Goal: Communication & Community: Answer question/provide support

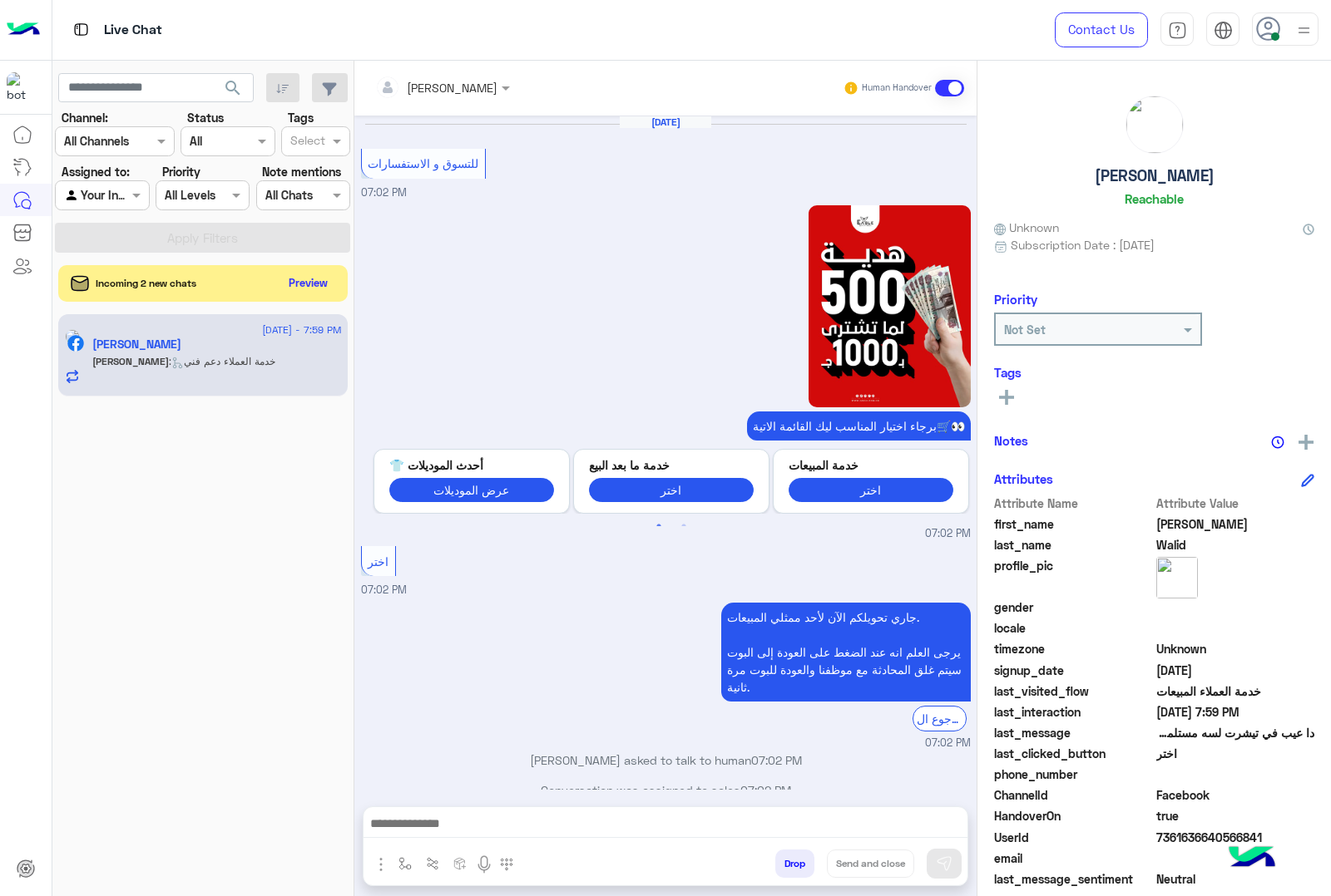
scroll to position [1688, 0]
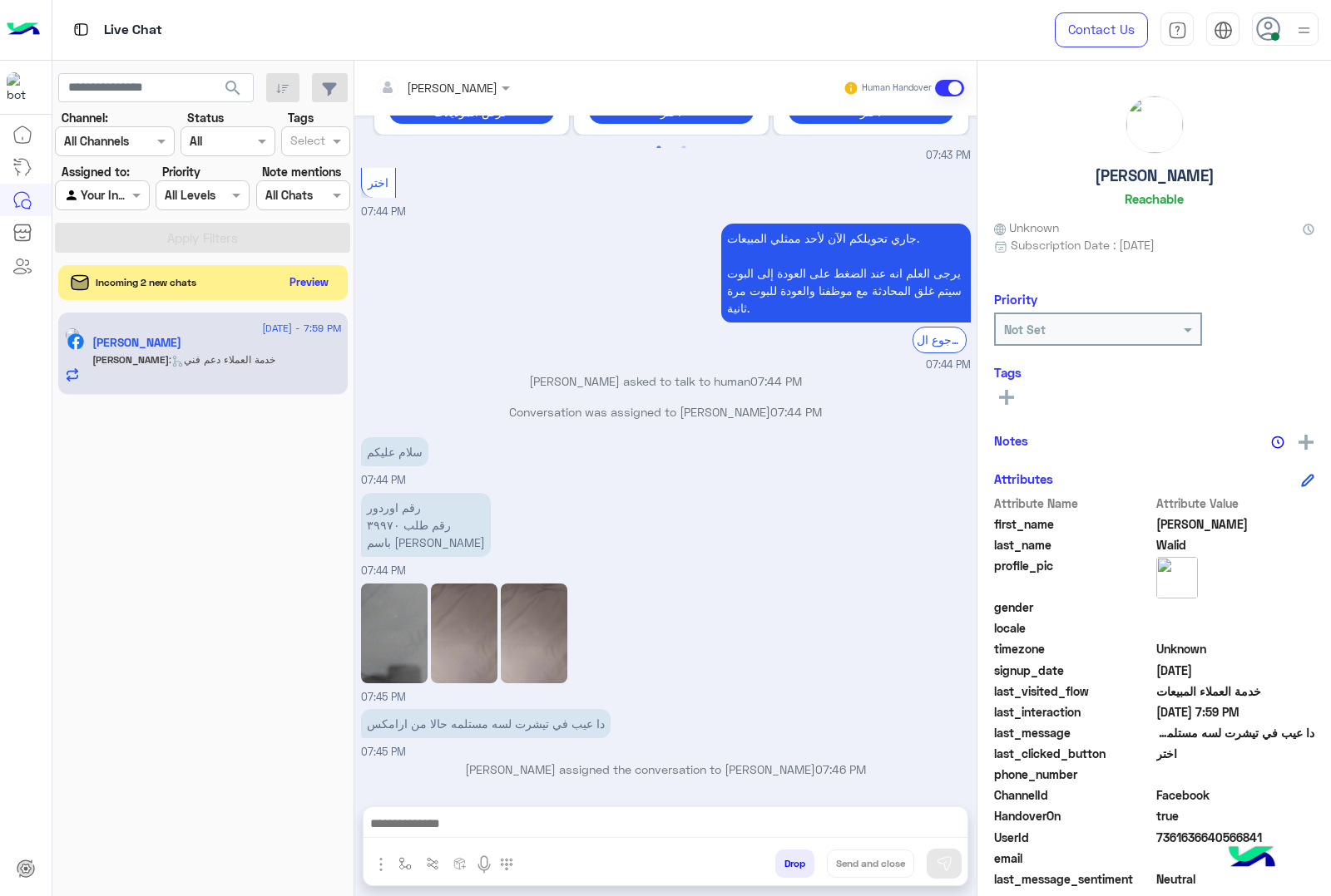
click at [300, 288] on button "Preview" at bounding box center [309, 282] width 52 height 23
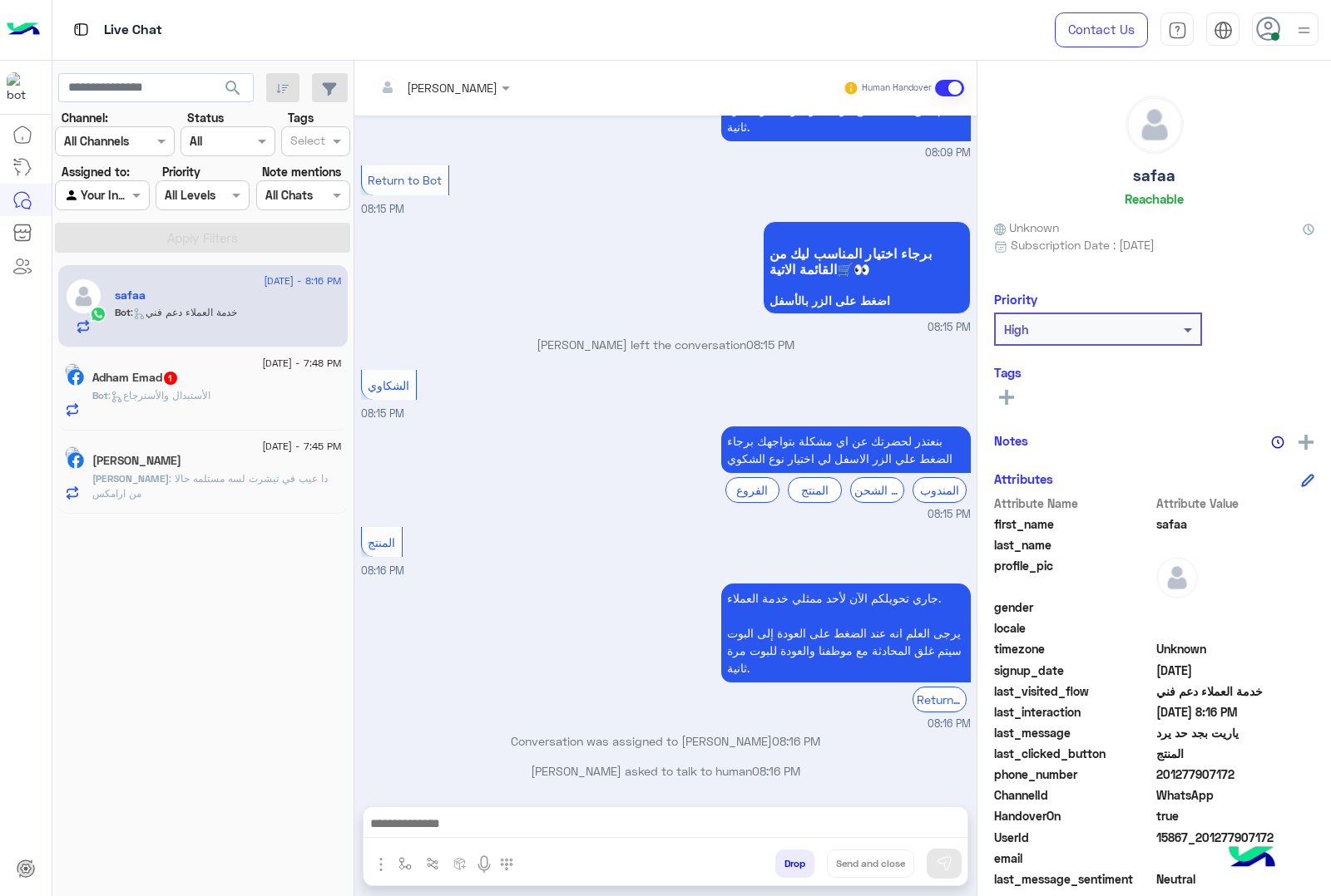
scroll to position [3810, 0]
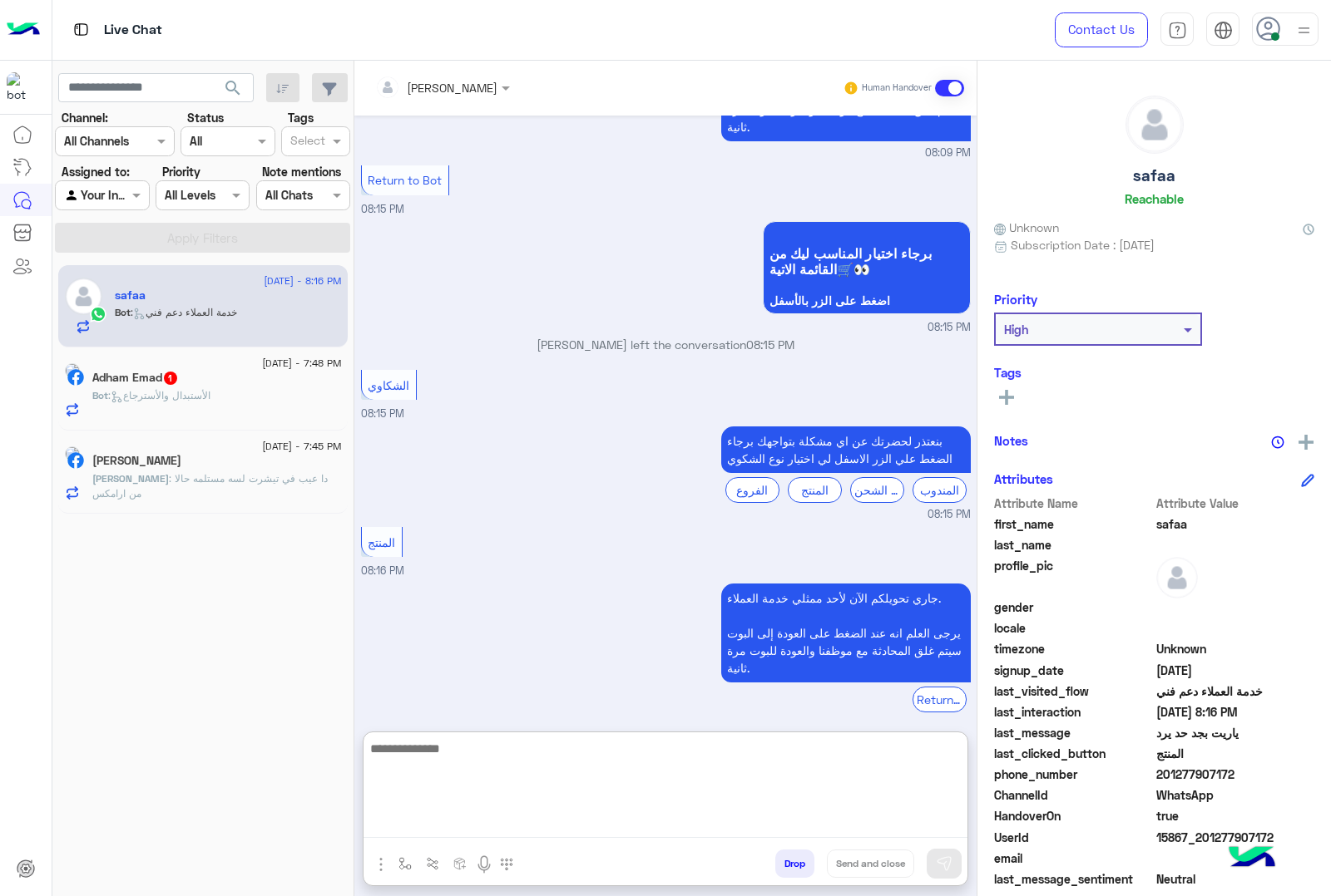
click at [563, 825] on textarea at bounding box center [665, 788] width 604 height 100
type textarea "**********"
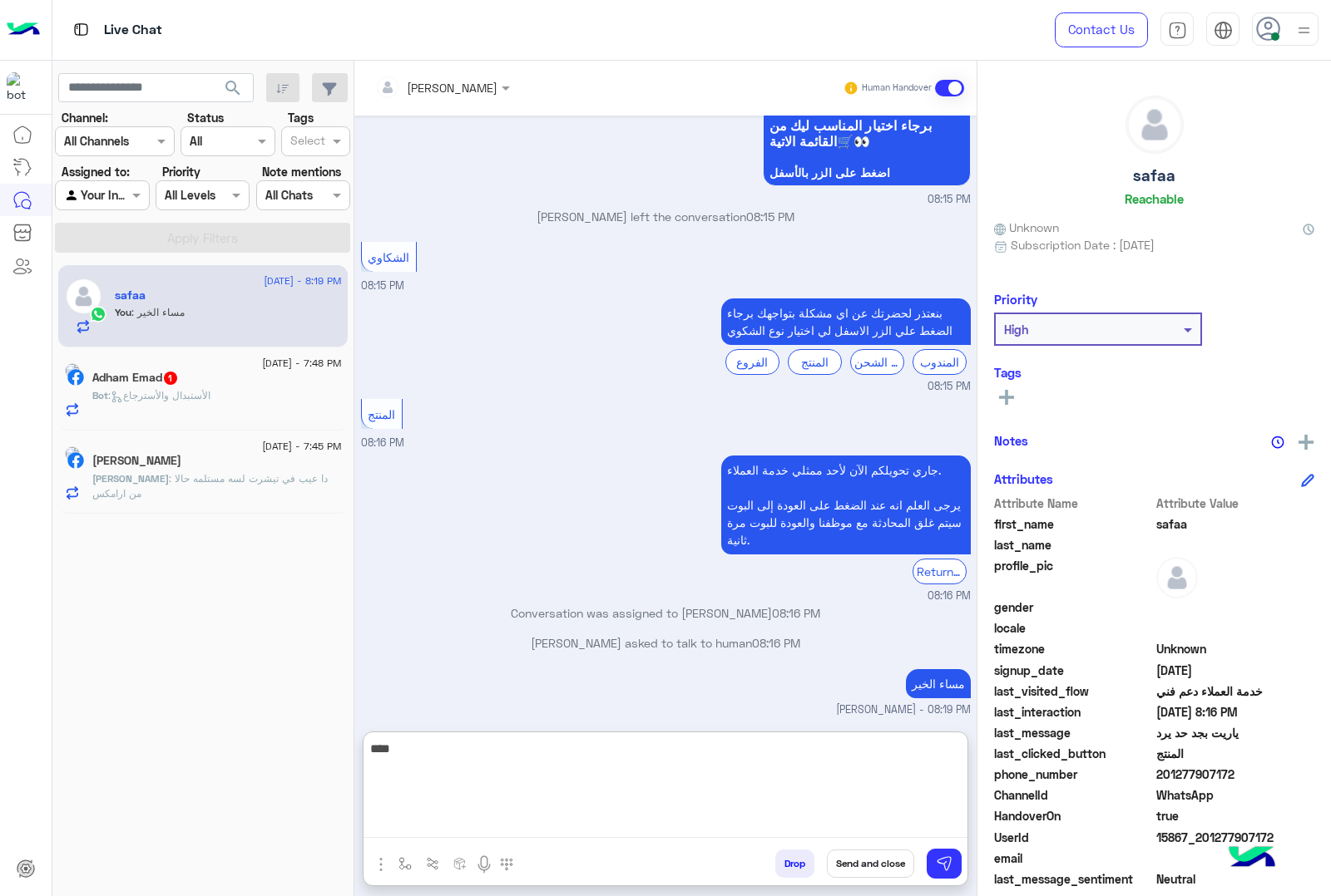
scroll to position [3968, 0]
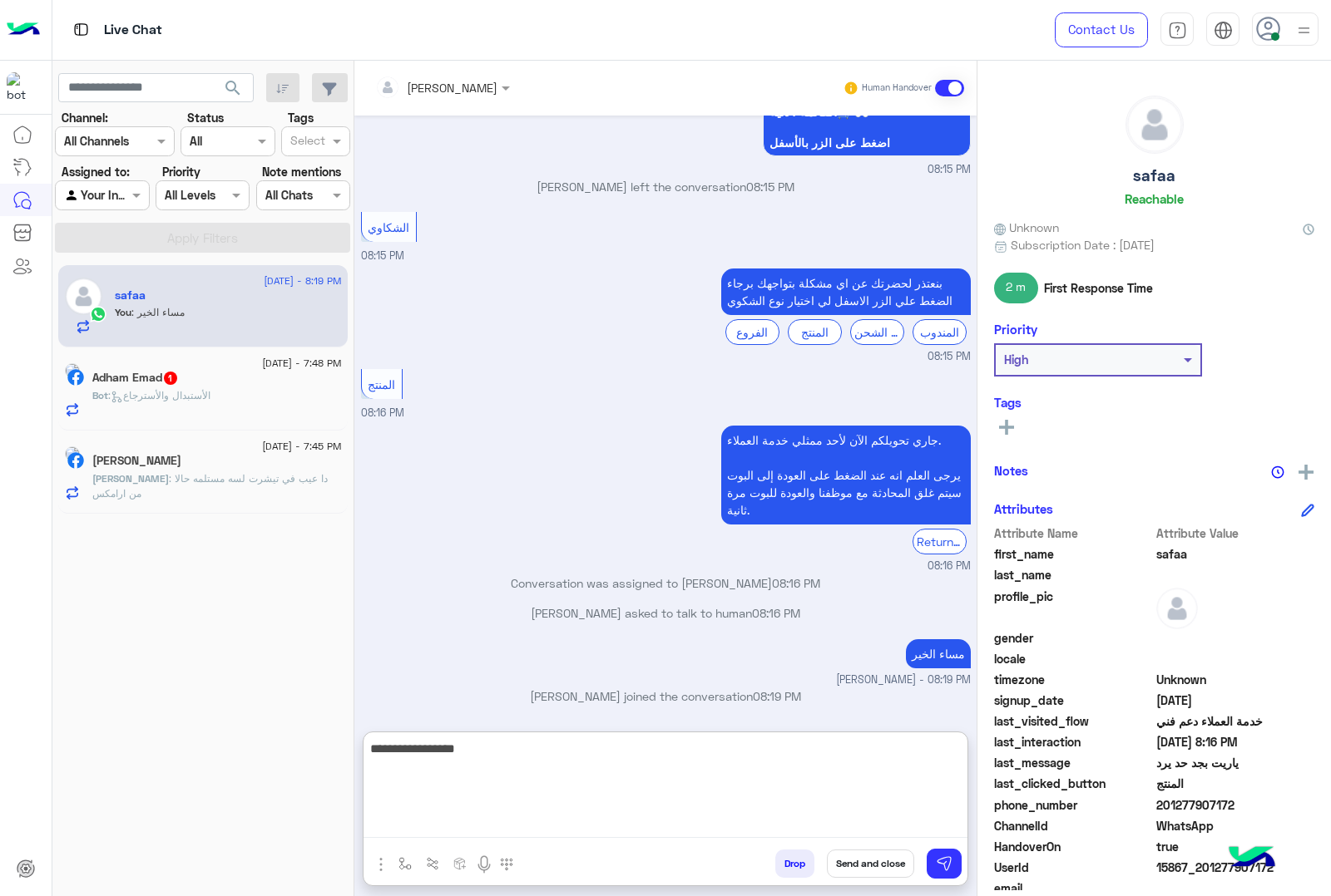
type textarea "**********"
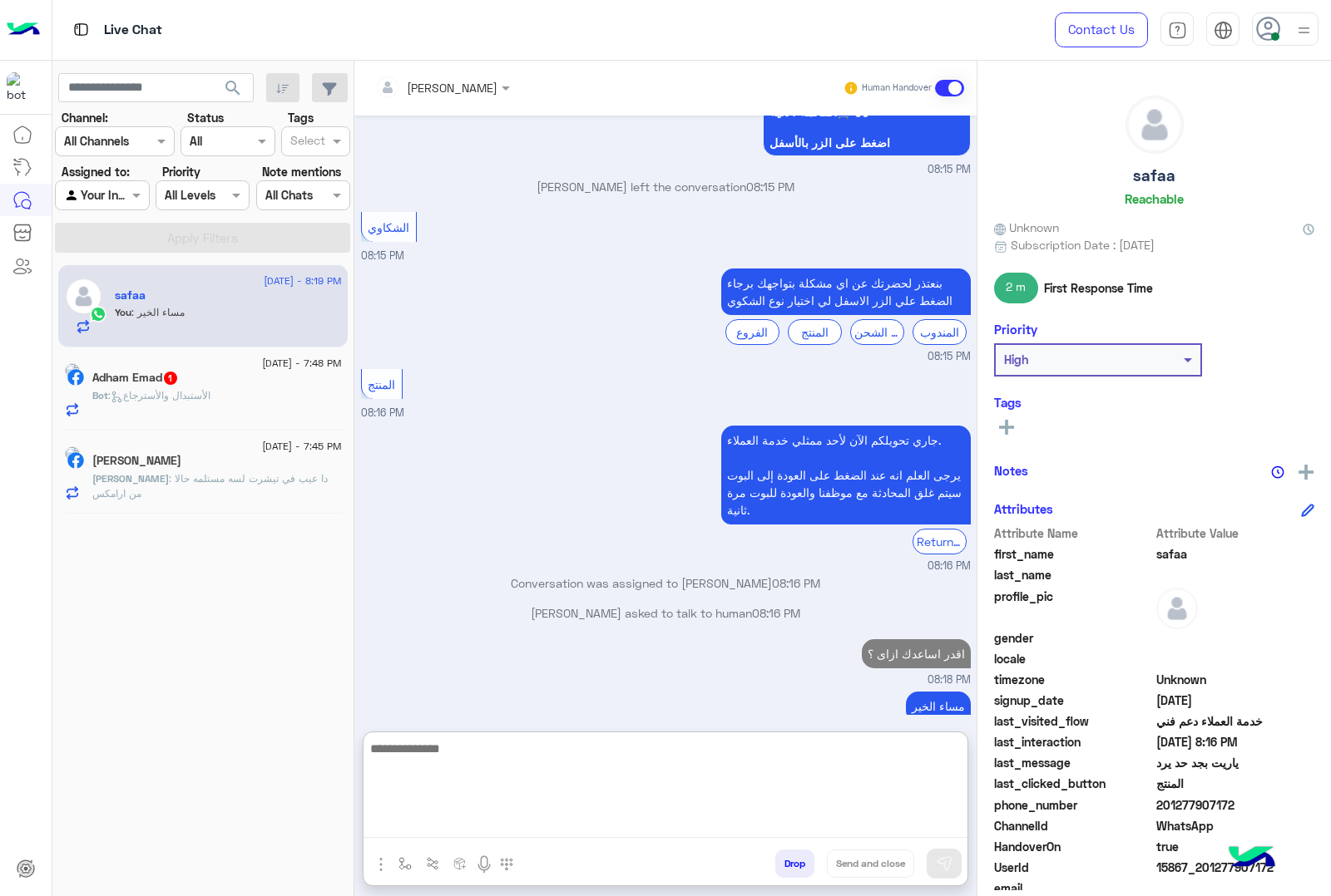
scroll to position [4021, 0]
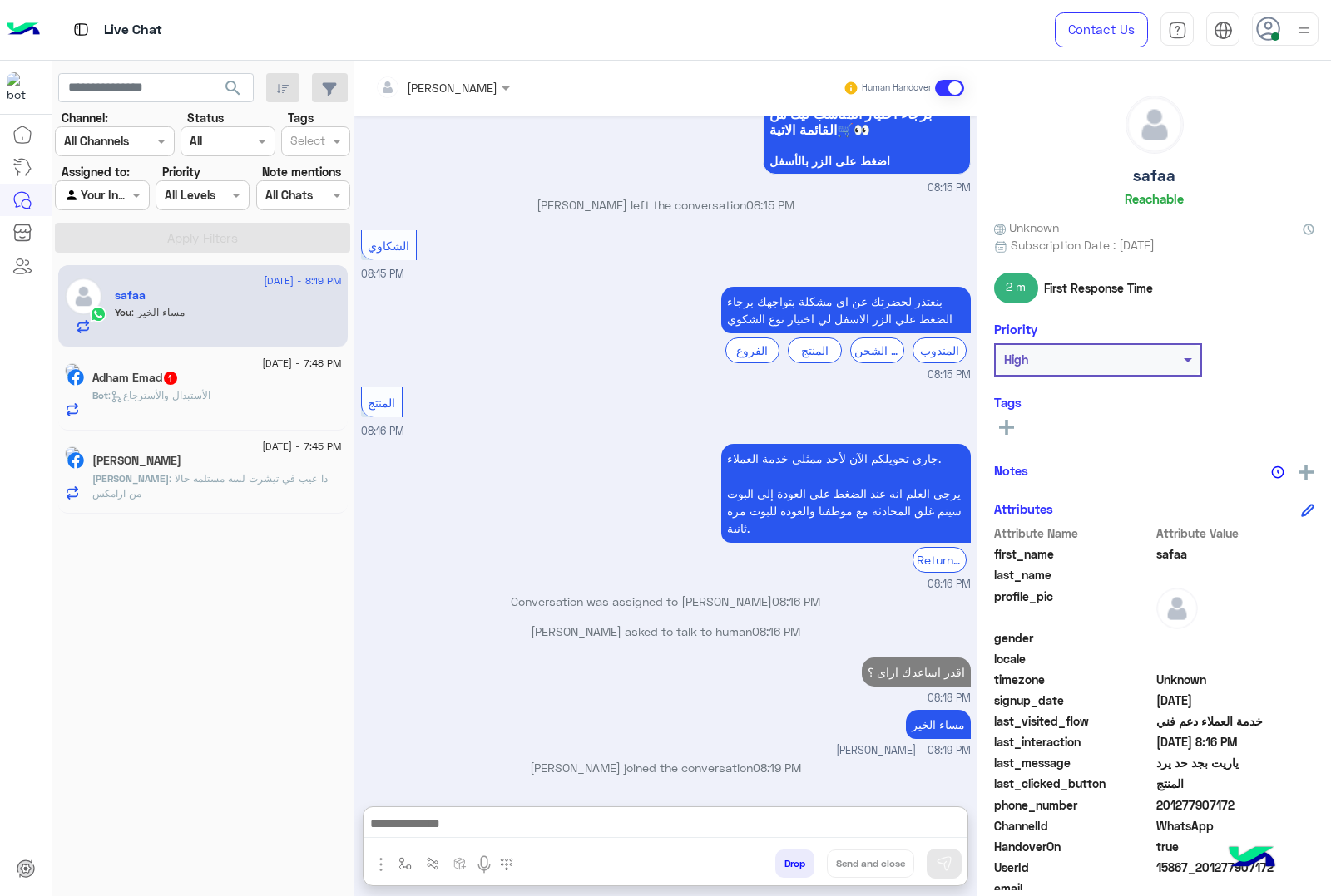
click at [220, 380] on div "Adham Emad 1" at bounding box center [217, 380] width 249 height 18
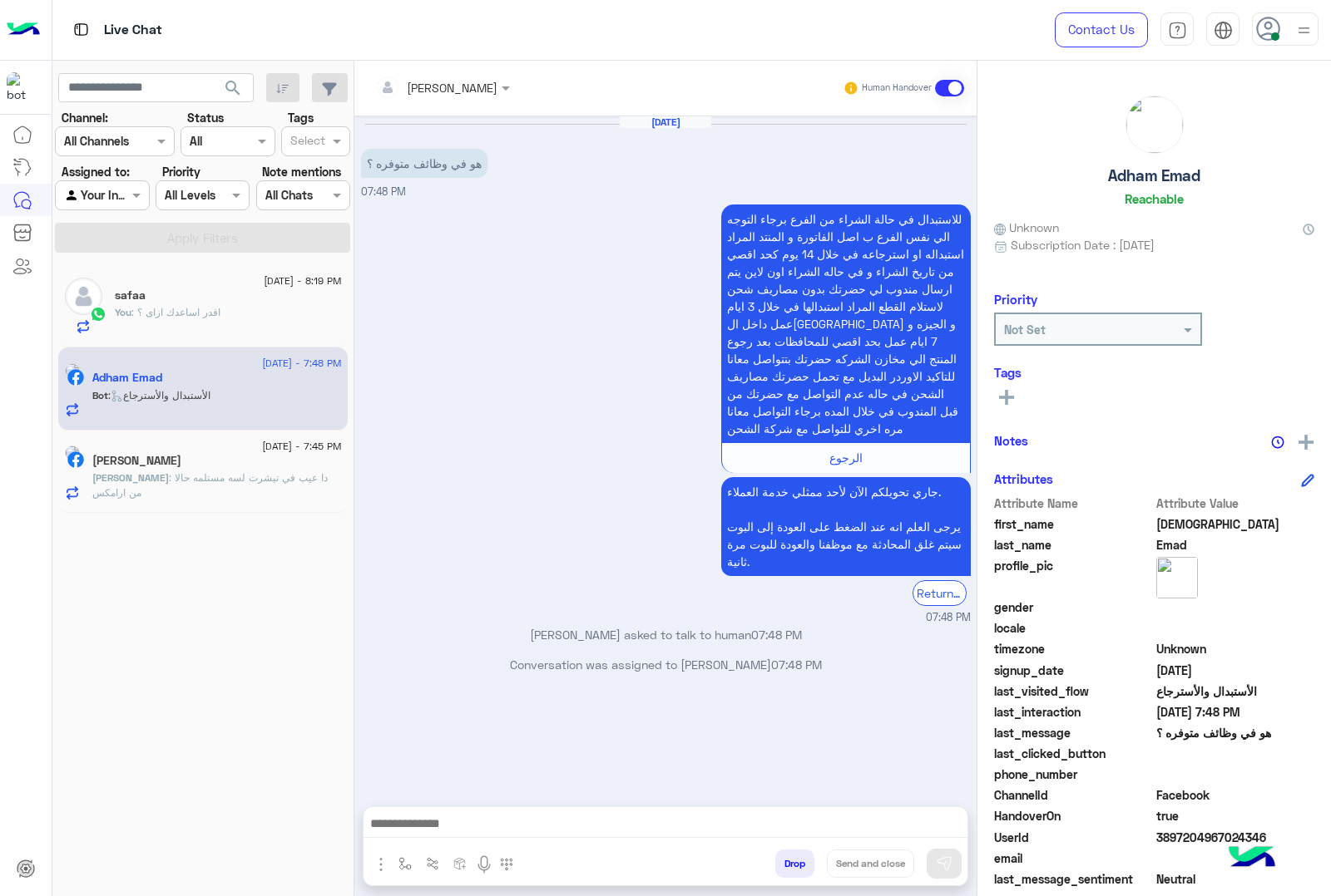
click at [533, 353] on div "للاستبدال في حالة الشراء من الفرع برجاء التوجه الي نفس الفرع ب اصل الفاتورة و ا…" at bounding box center [665, 413] width 609 height 426
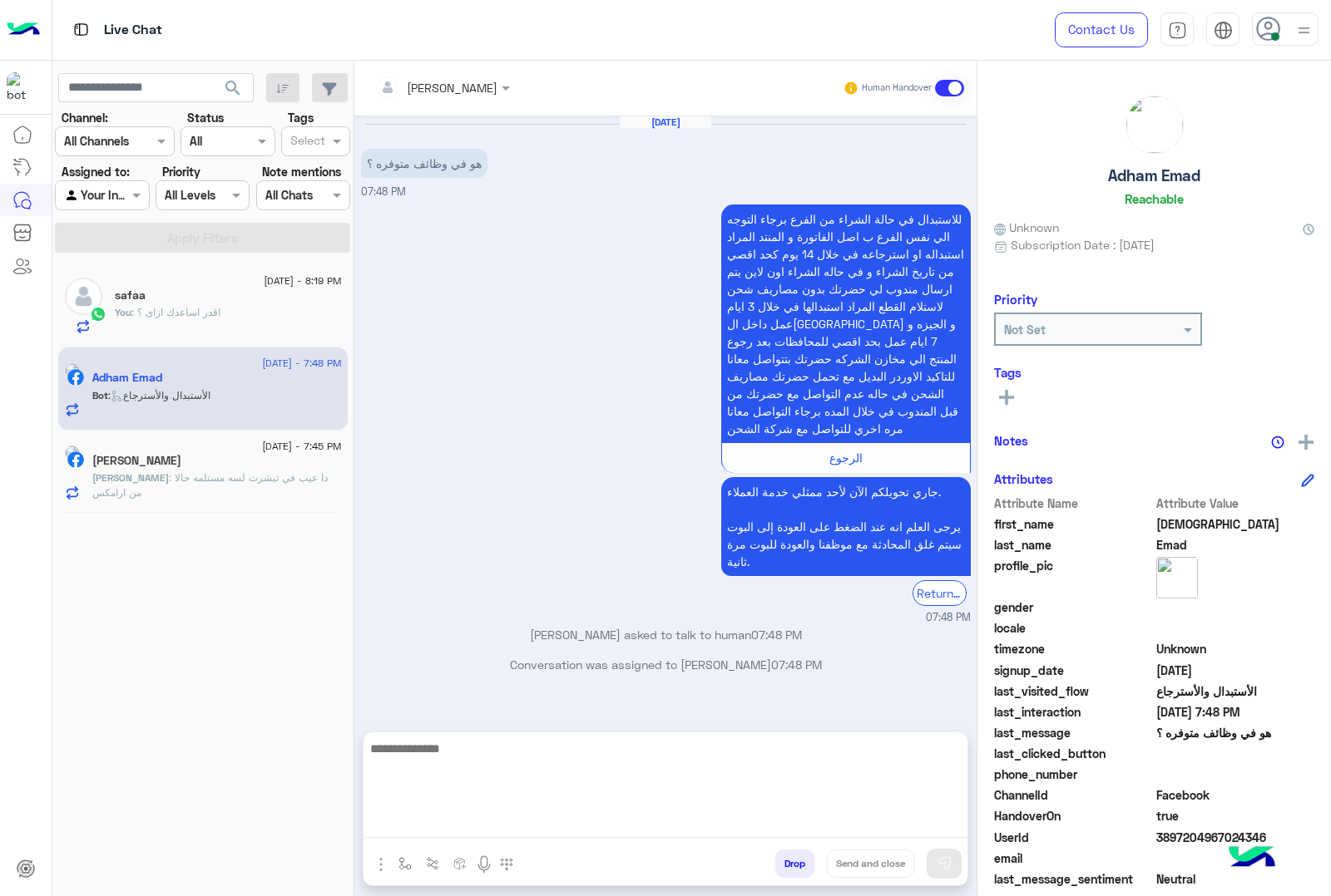
click at [566, 824] on textarea at bounding box center [665, 788] width 604 height 100
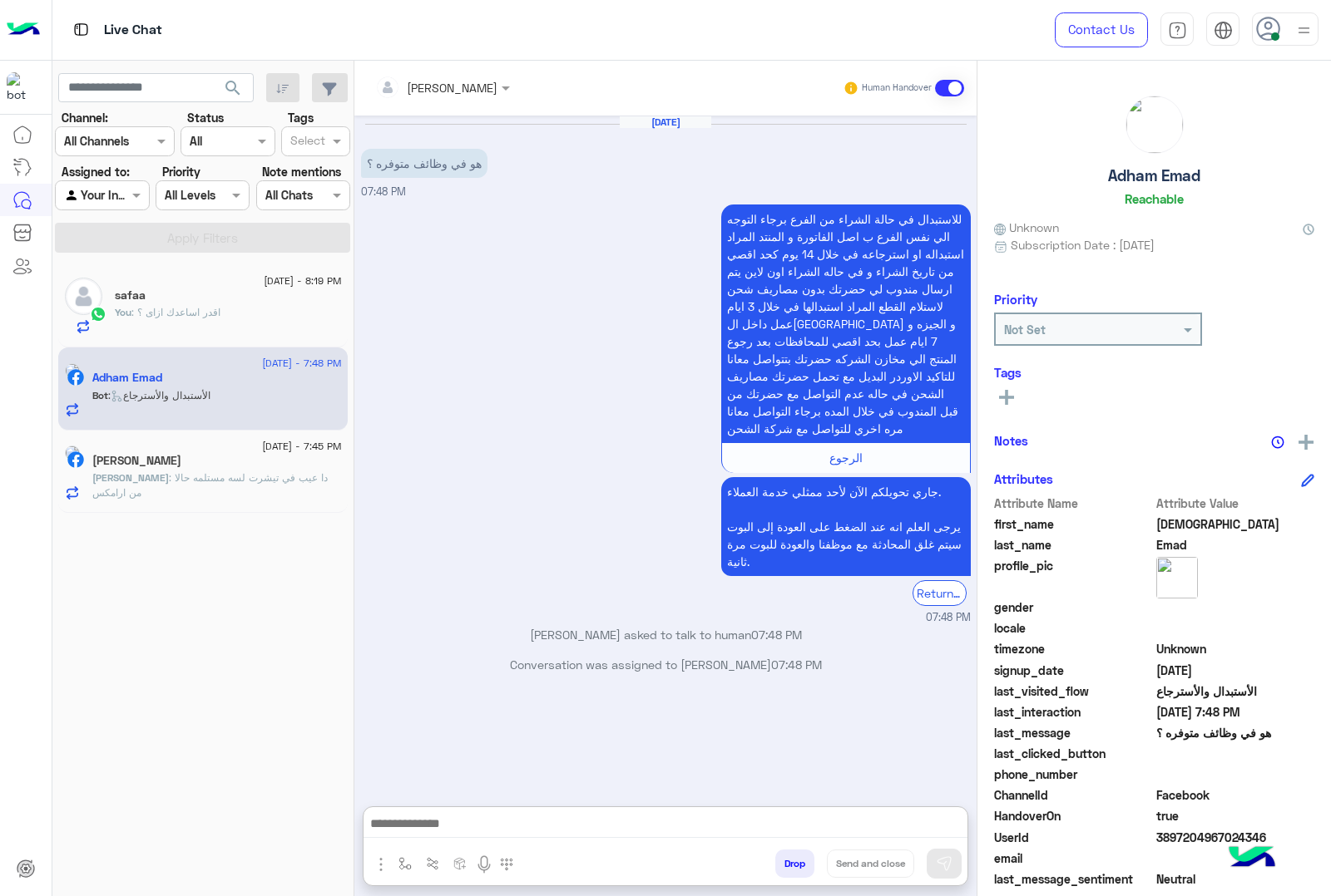
click at [247, 453] on div "[PERSON_NAME]" at bounding box center [217, 462] width 249 height 18
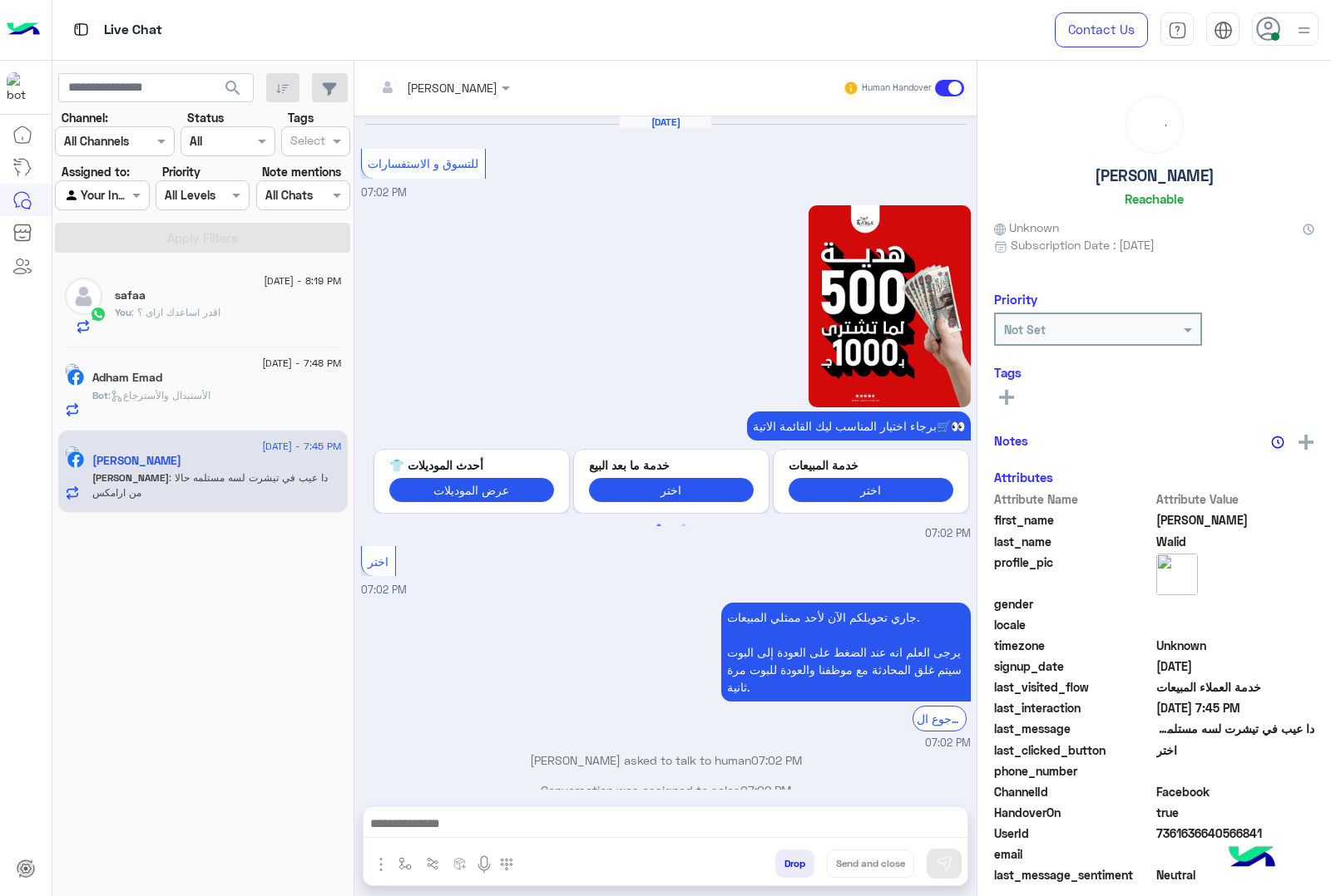
scroll to position [1688, 0]
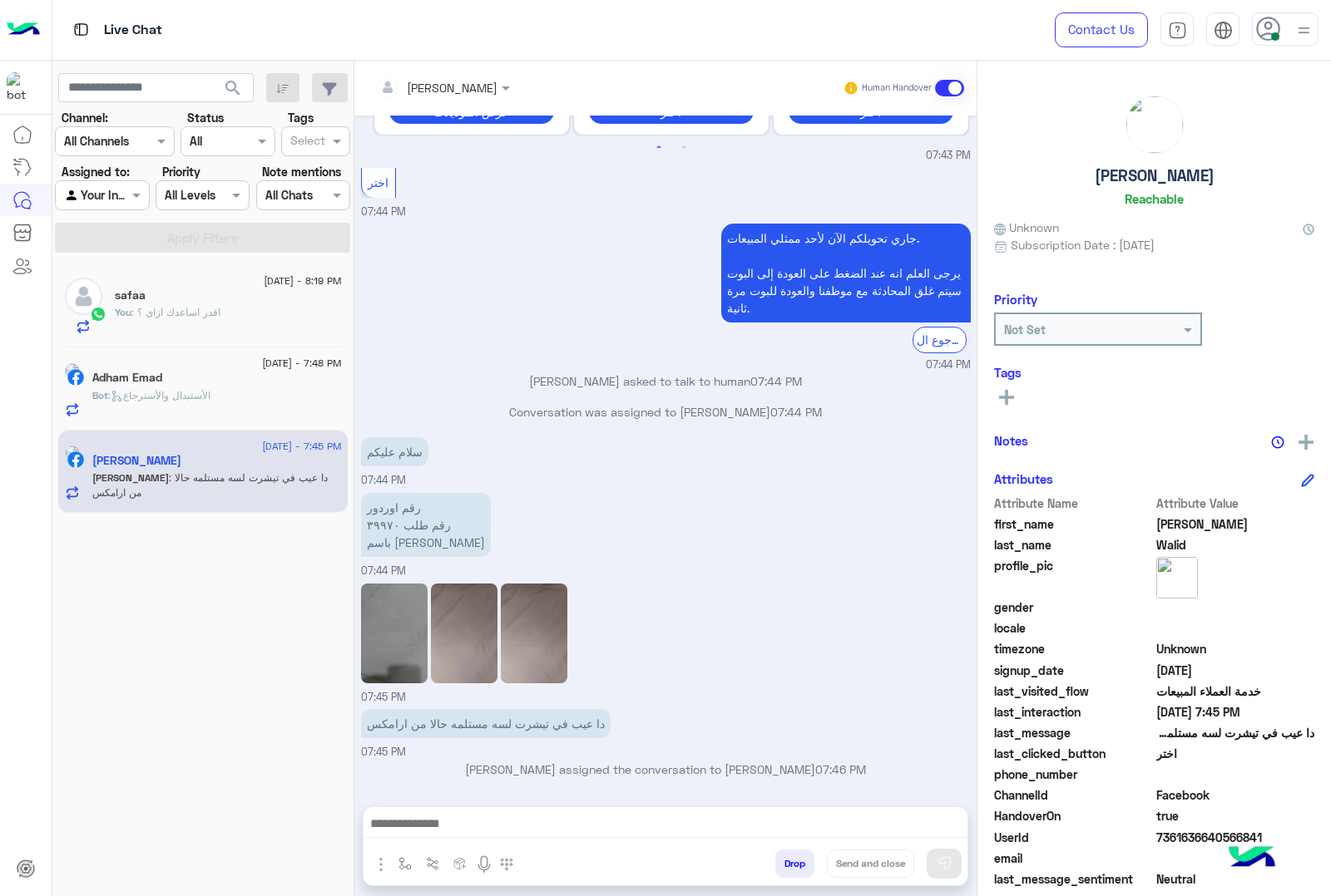
click at [1136, 167] on h5 "[PERSON_NAME]" at bounding box center [1155, 175] width 120 height 19
copy h5 "[PERSON_NAME]"
click at [170, 304] on div "safaa" at bounding box center [228, 297] width 227 height 18
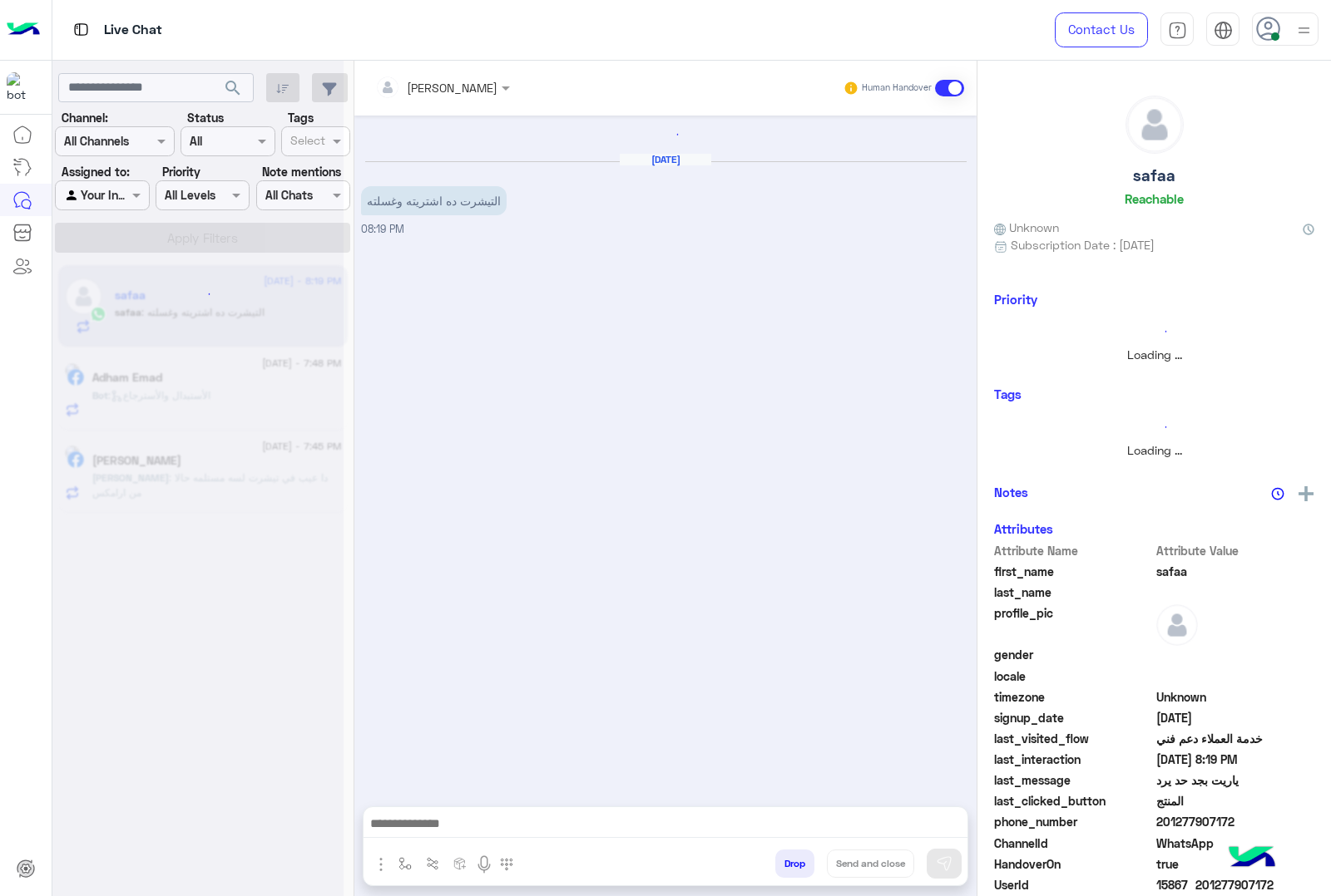
click at [167, 385] on div at bounding box center [198, 454] width 291 height 896
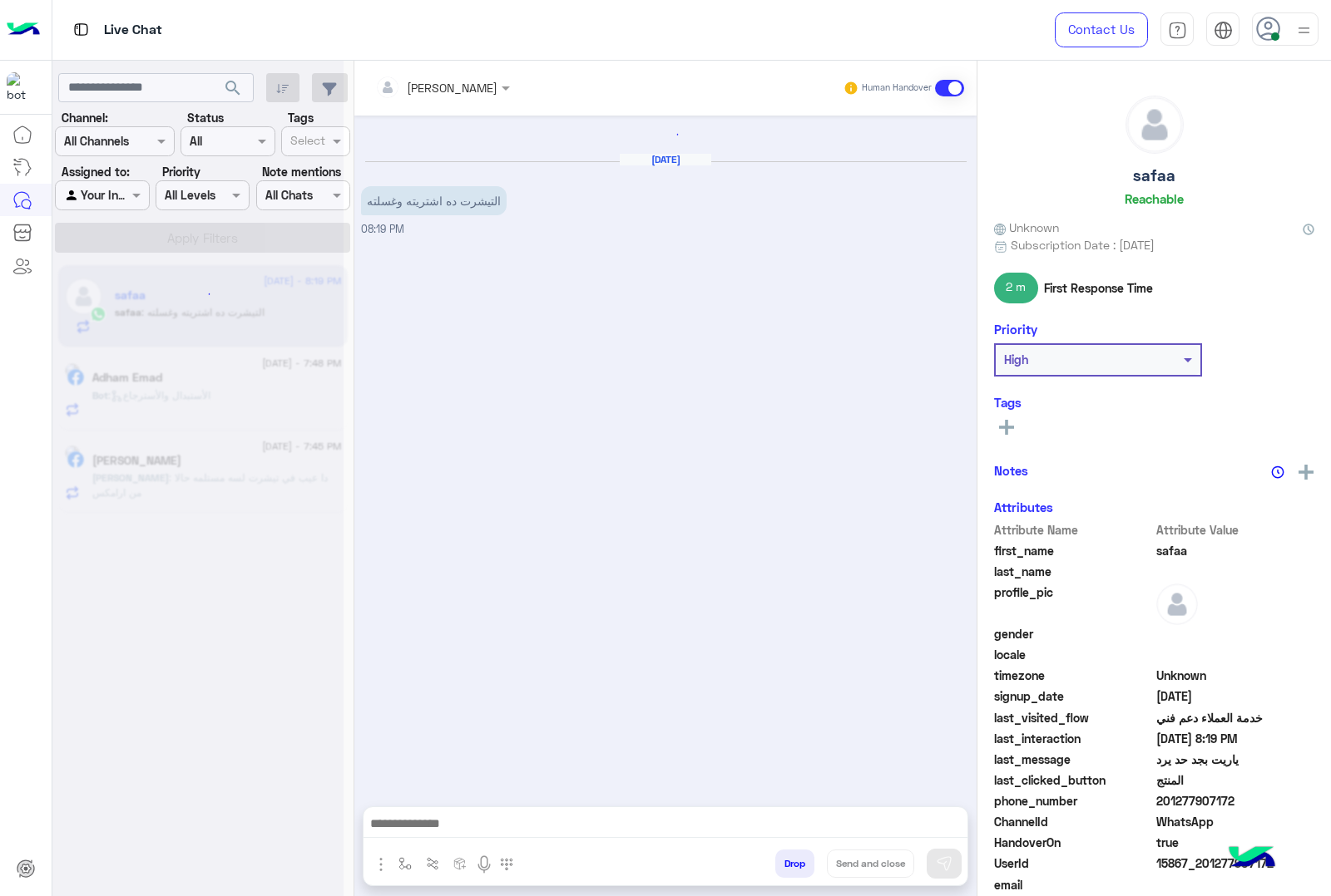
click at [167, 385] on div at bounding box center [198, 454] width 291 height 896
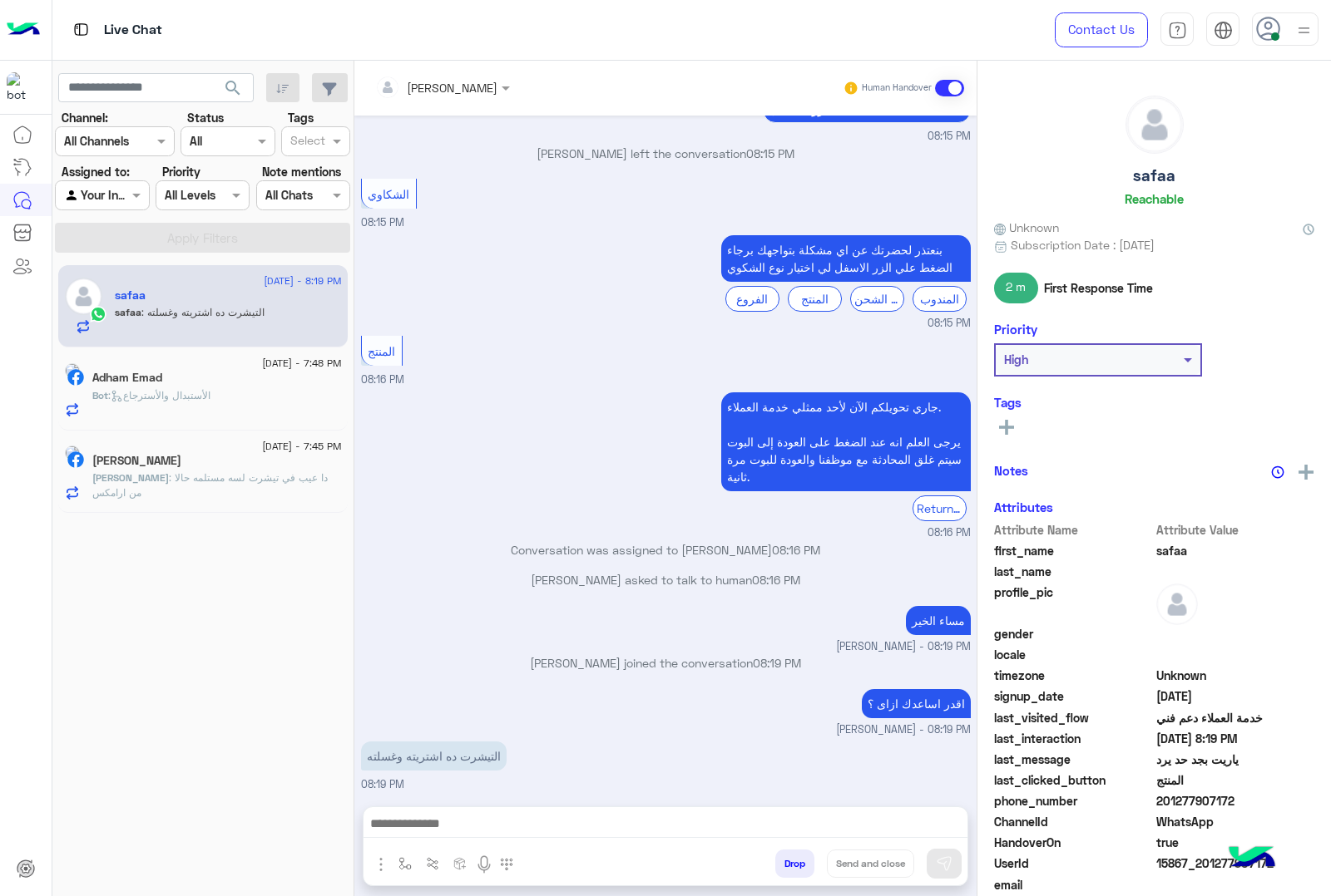
click at [163, 385] on h5 "Adham Emad" at bounding box center [128, 378] width 70 height 14
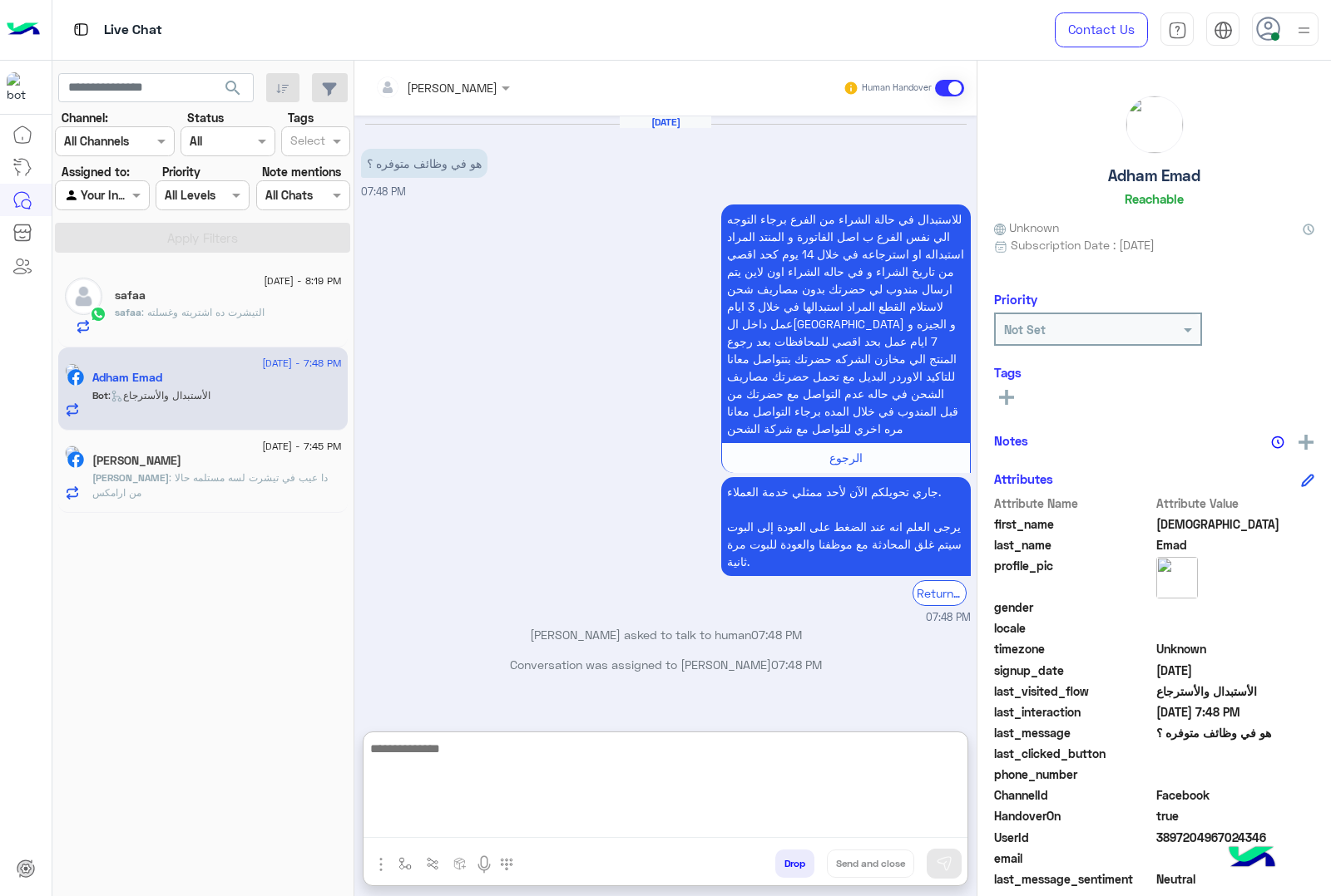
click at [625, 835] on textarea at bounding box center [665, 788] width 604 height 100
paste textarea "**********"
type textarea "**********"
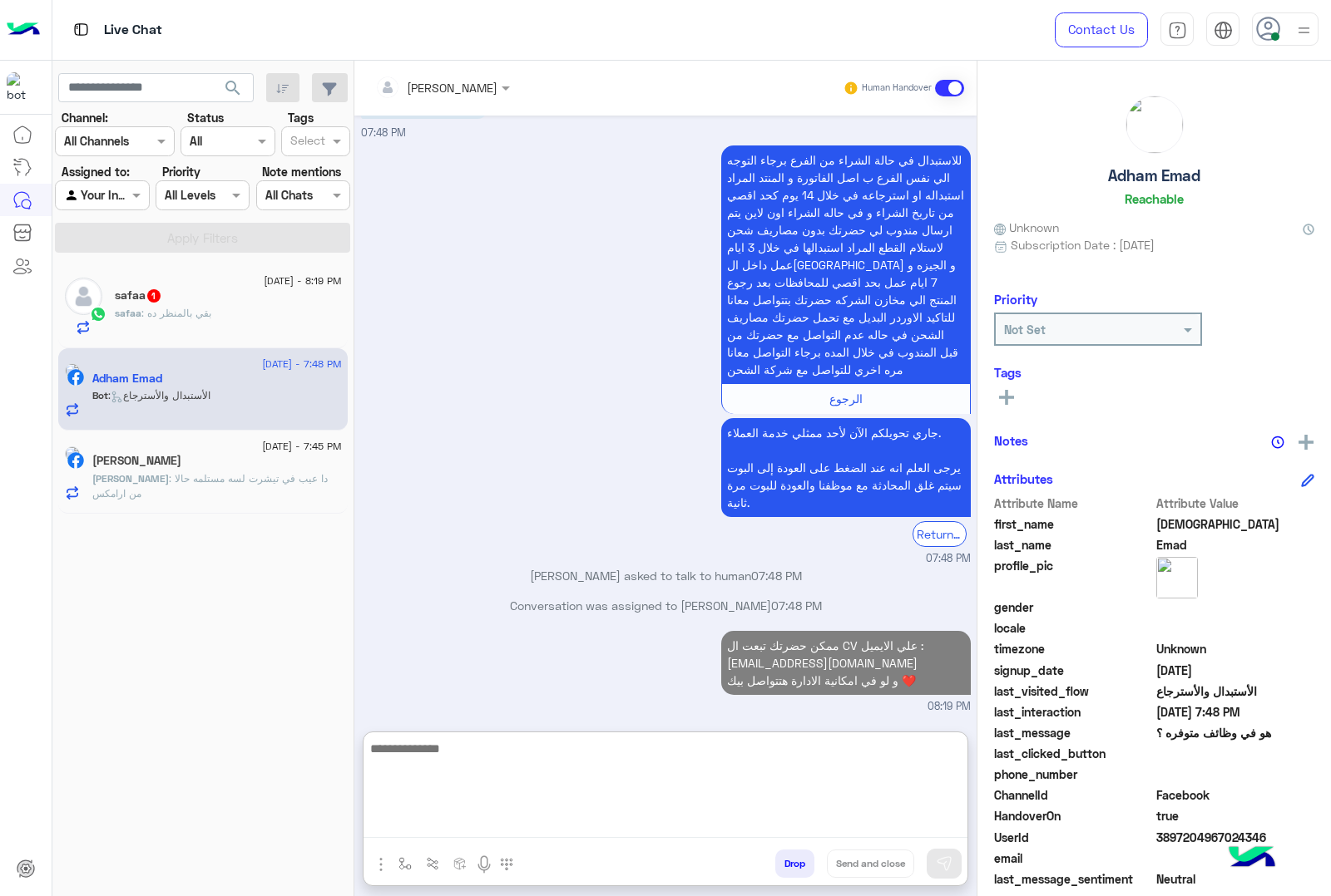
scroll to position [89, 0]
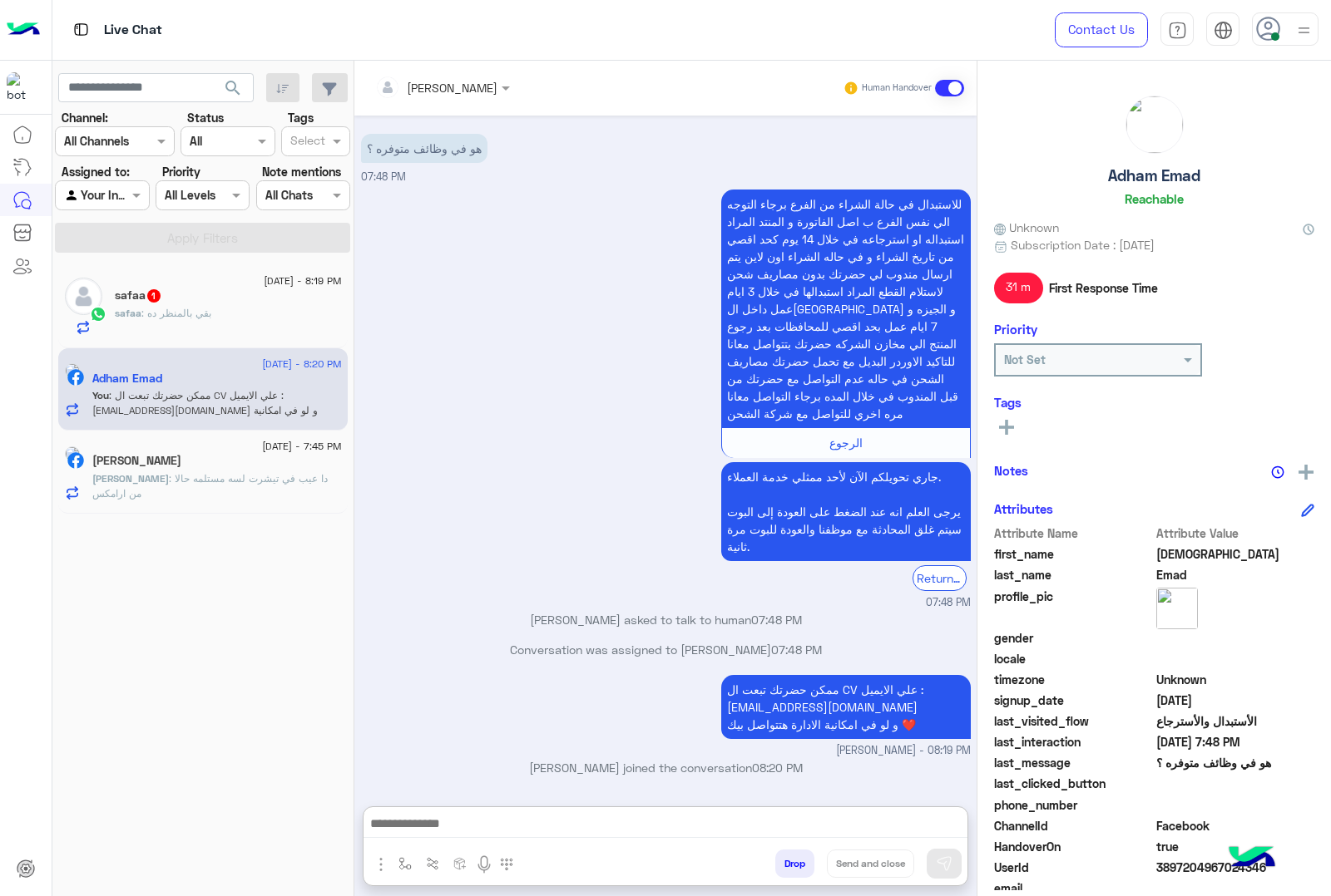
click at [267, 469] on div "[PERSON_NAME]" at bounding box center [217, 462] width 249 height 18
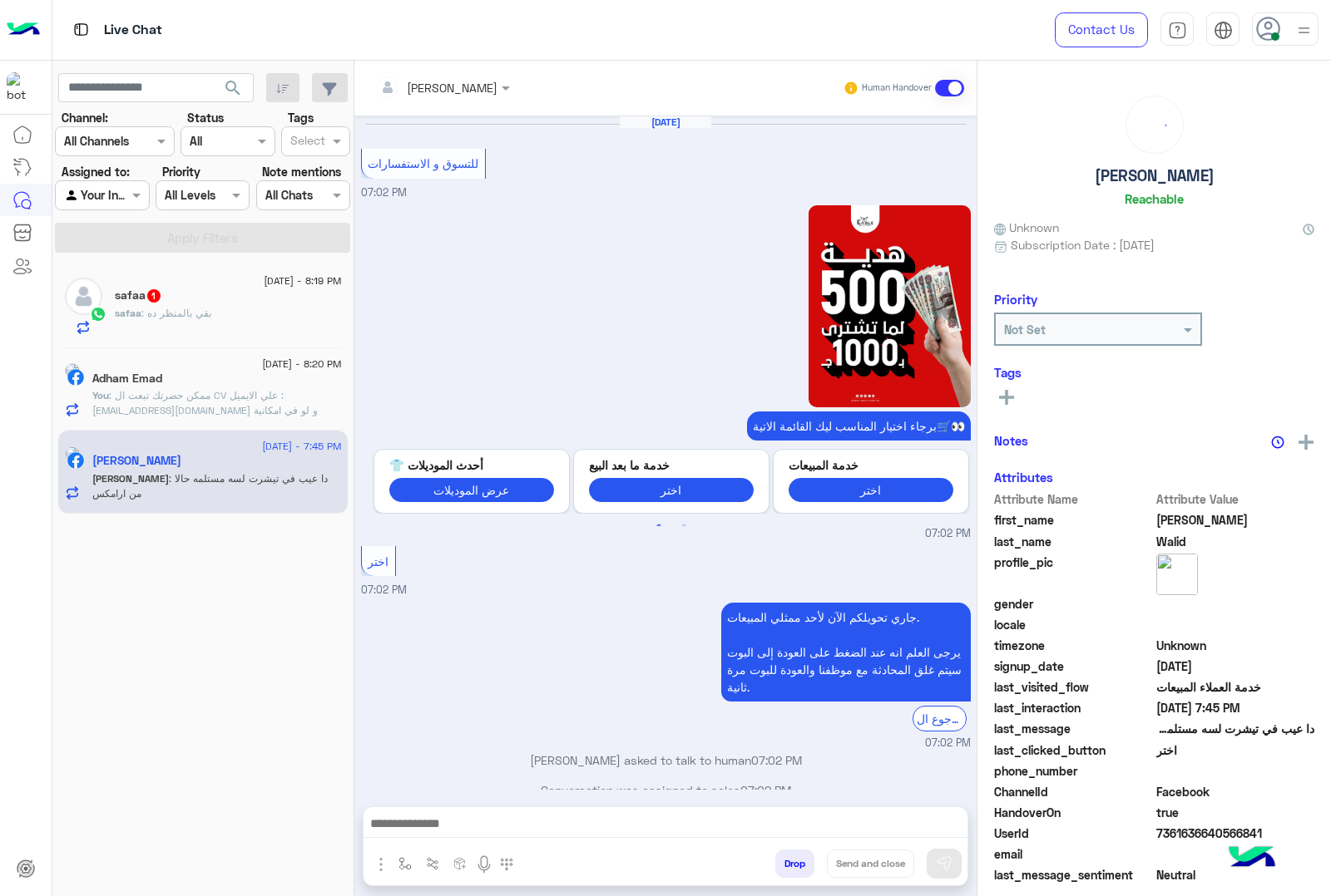
scroll to position [1688, 0]
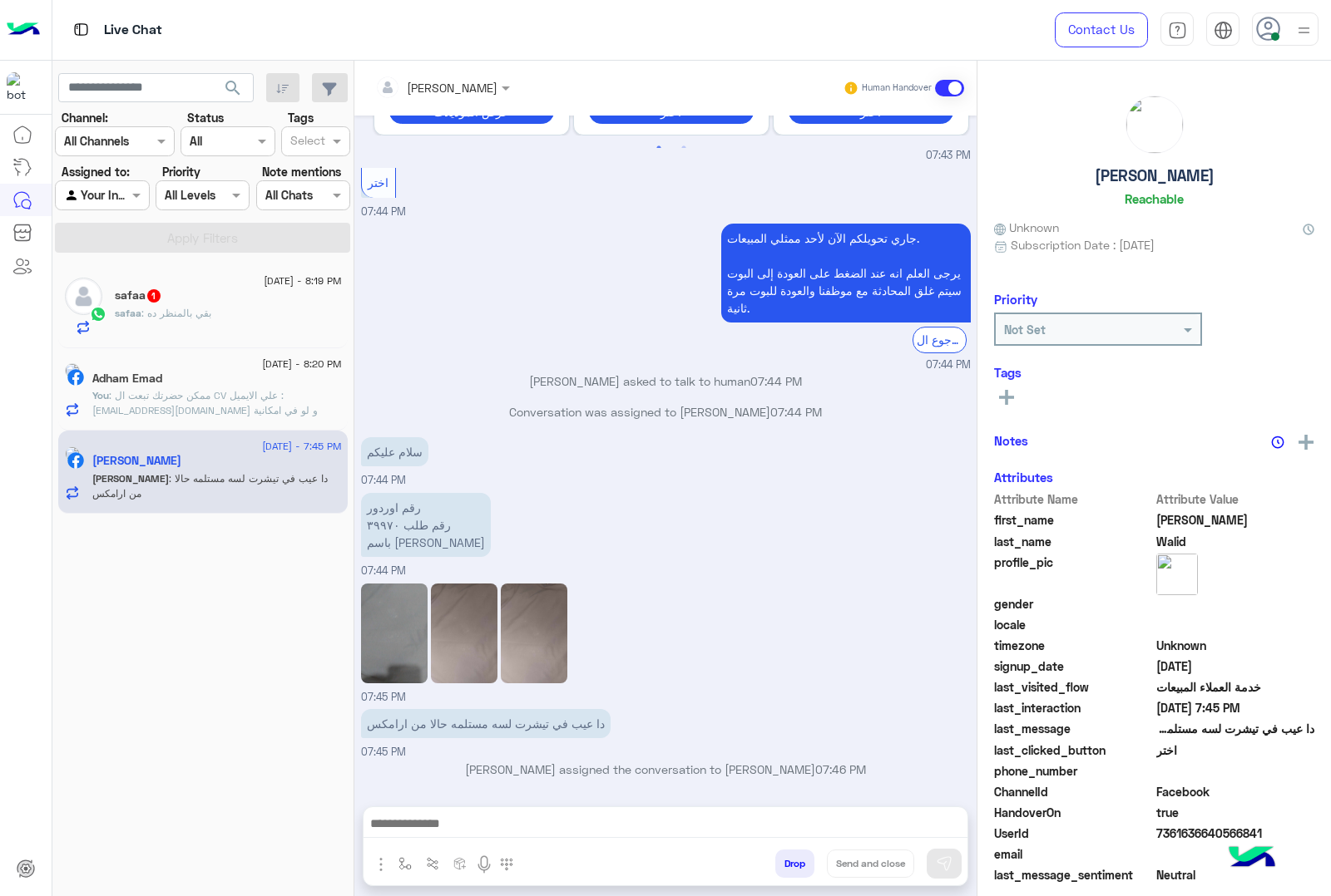
click at [1137, 168] on h5 "[PERSON_NAME]" at bounding box center [1155, 175] width 120 height 19
copy h5 "[PERSON_NAME]"
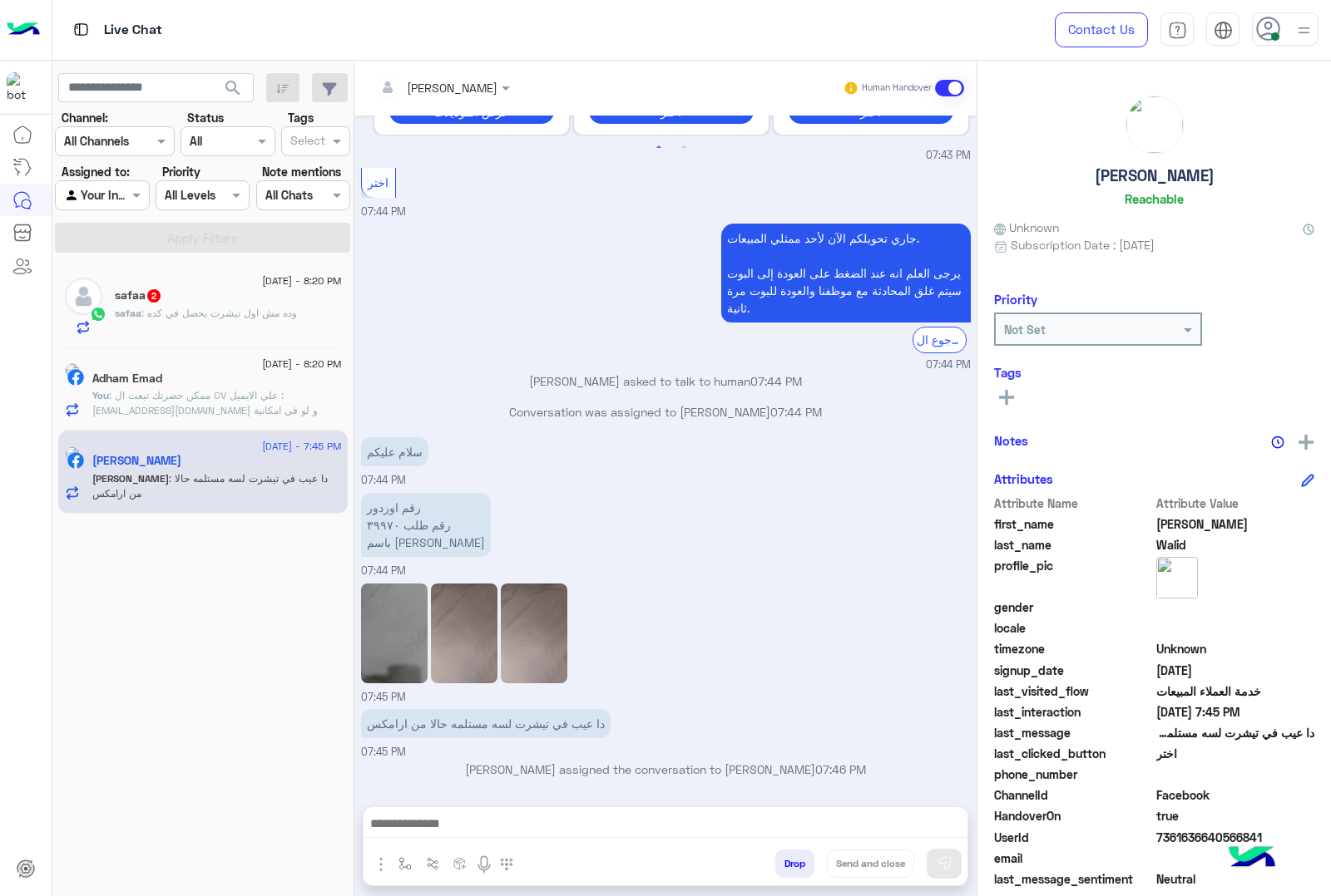
click at [1223, 835] on span "7361636640566841" at bounding box center [1234, 838] width 159 height 18
copy span "7361636640566841"
click at [793, 866] on button "Drop" at bounding box center [794, 863] width 39 height 28
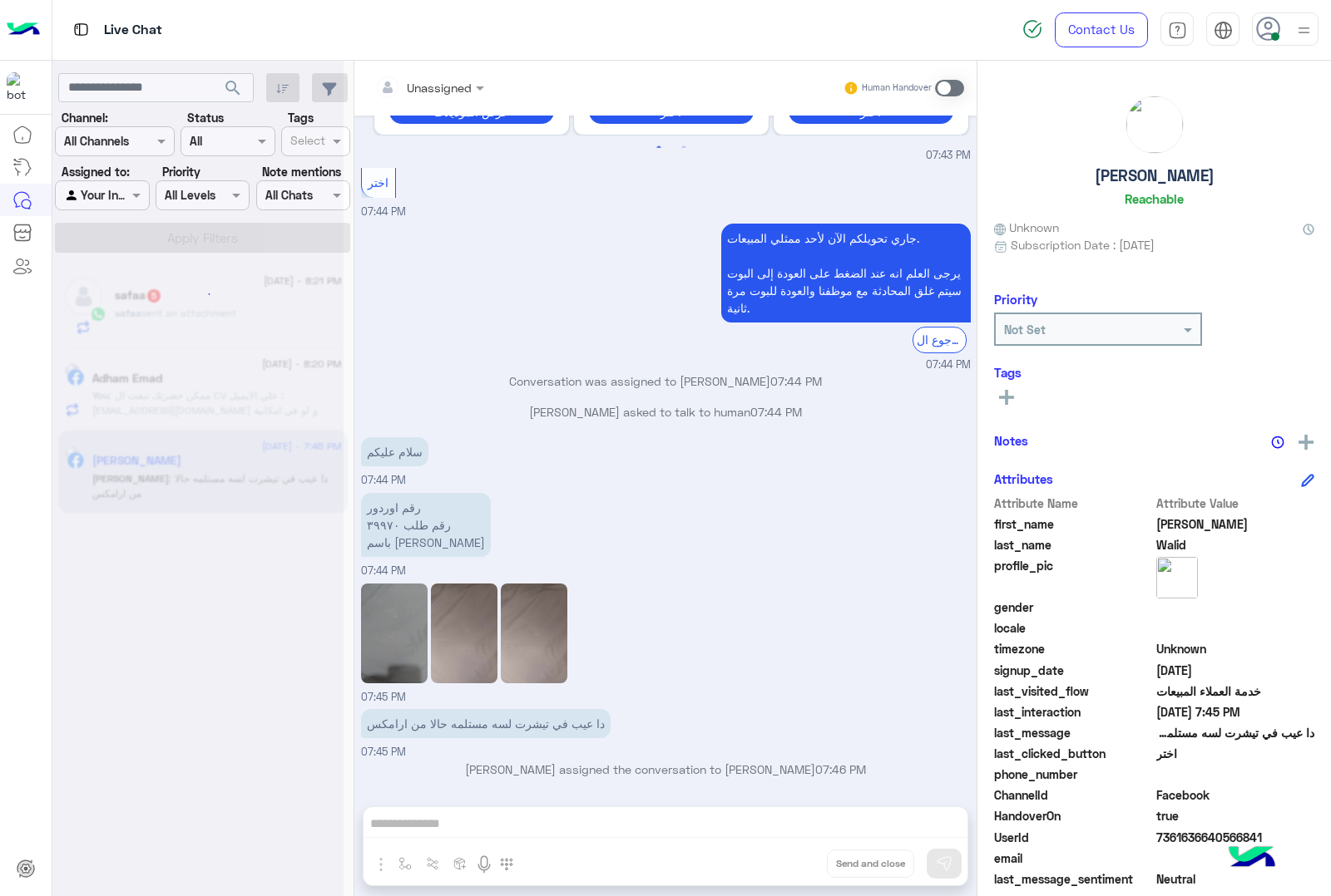
scroll to position [1718, 0]
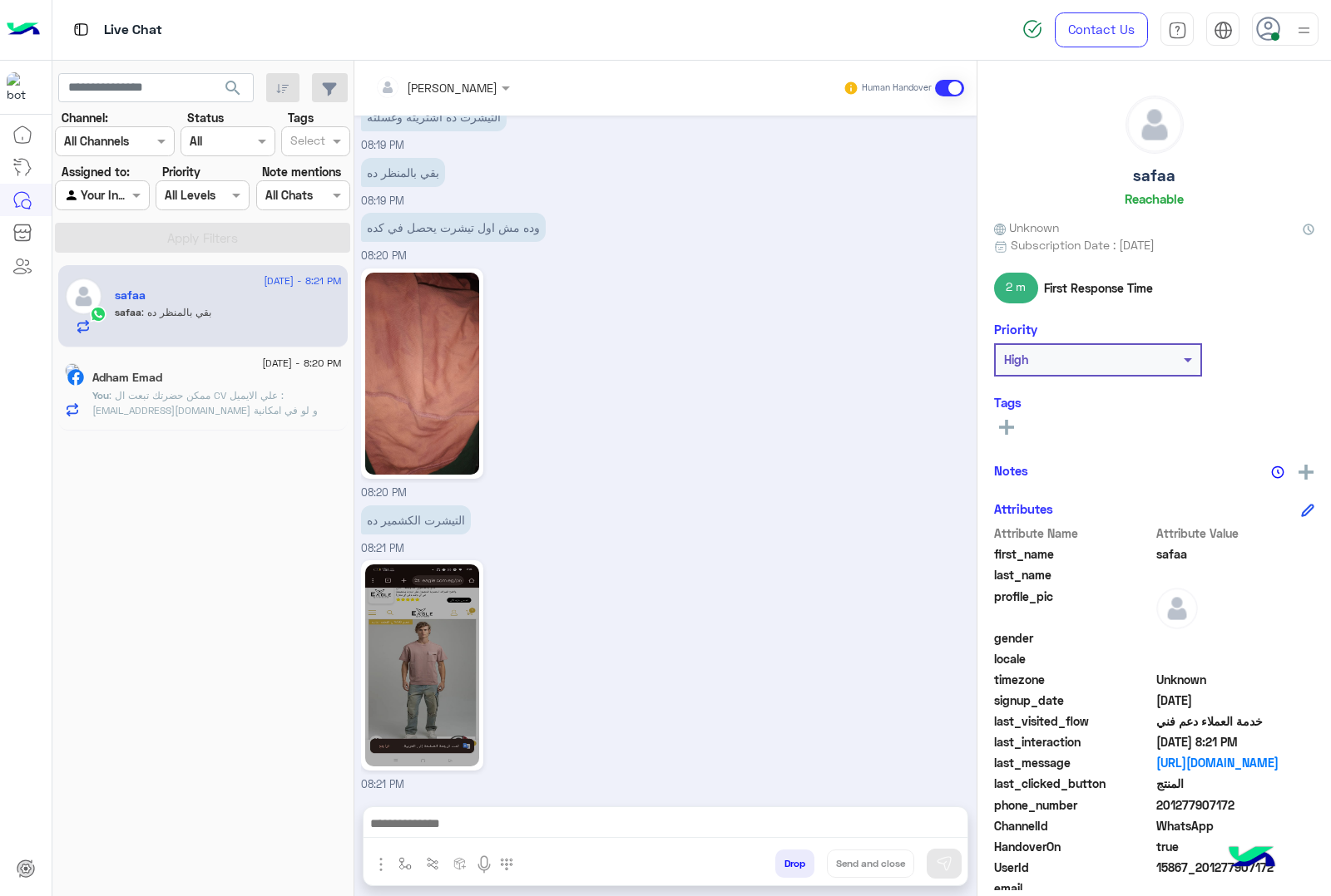
scroll to position [1561, 0]
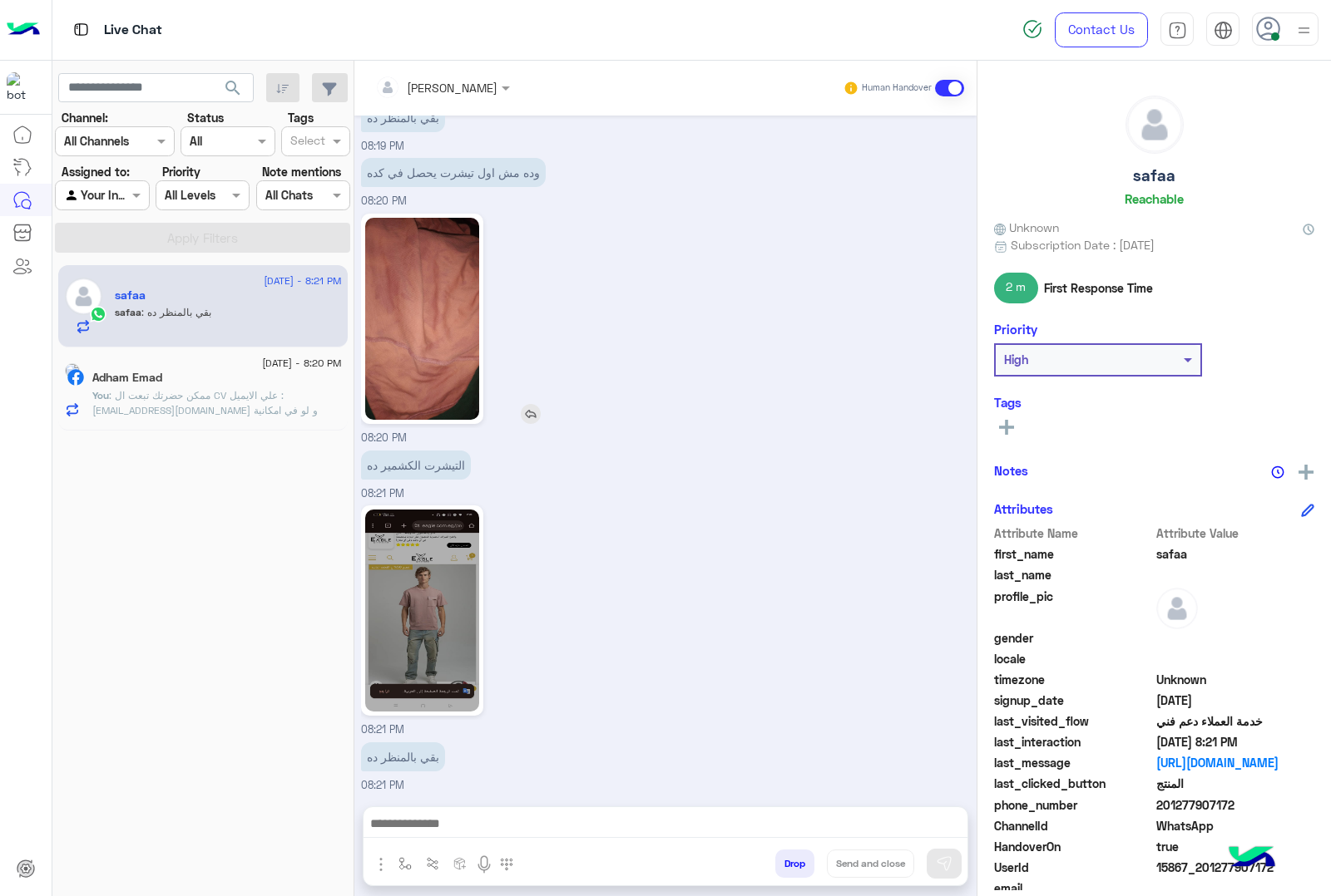
click at [442, 343] on img at bounding box center [422, 319] width 114 height 202
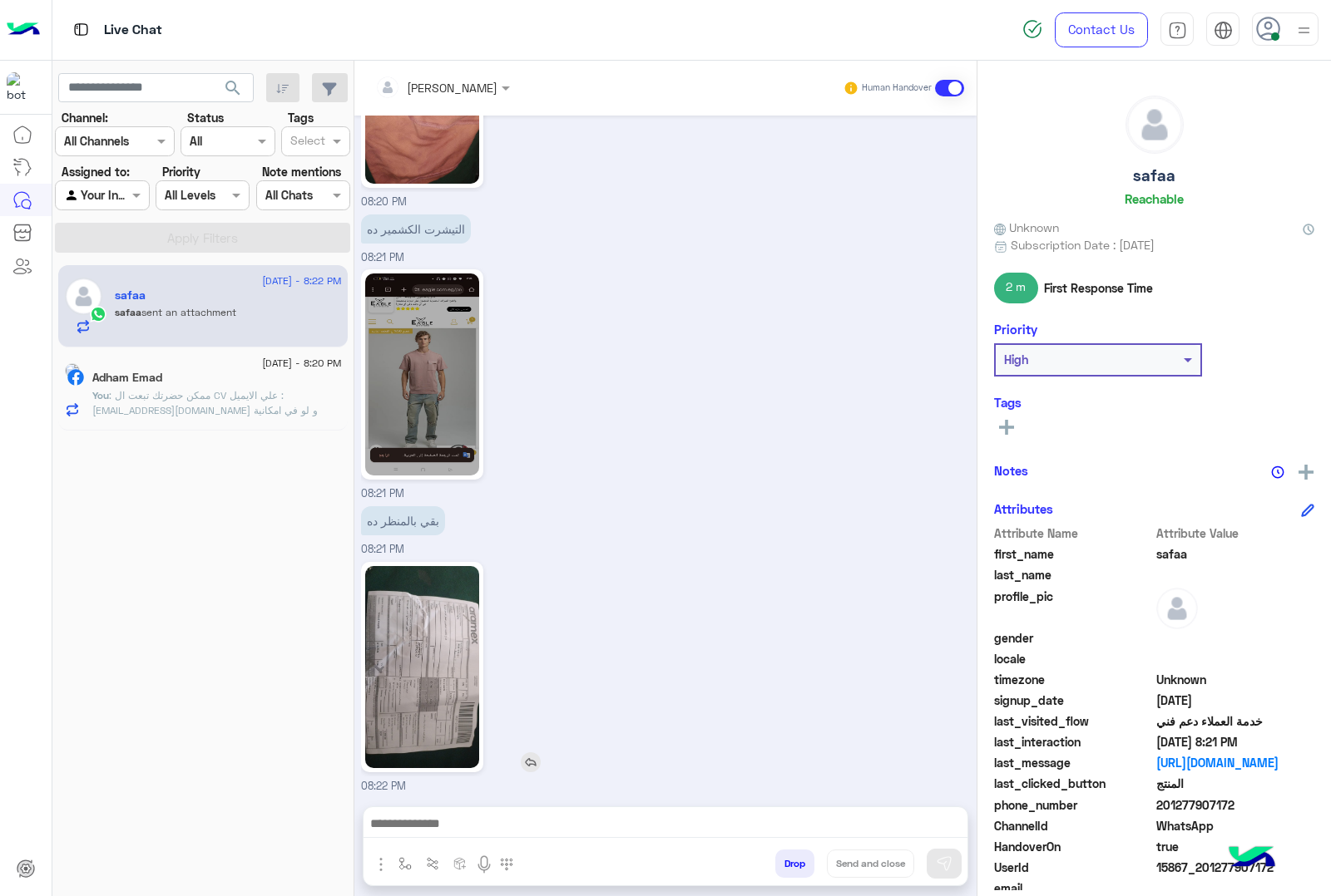
click at [437, 664] on img at bounding box center [422, 667] width 114 height 202
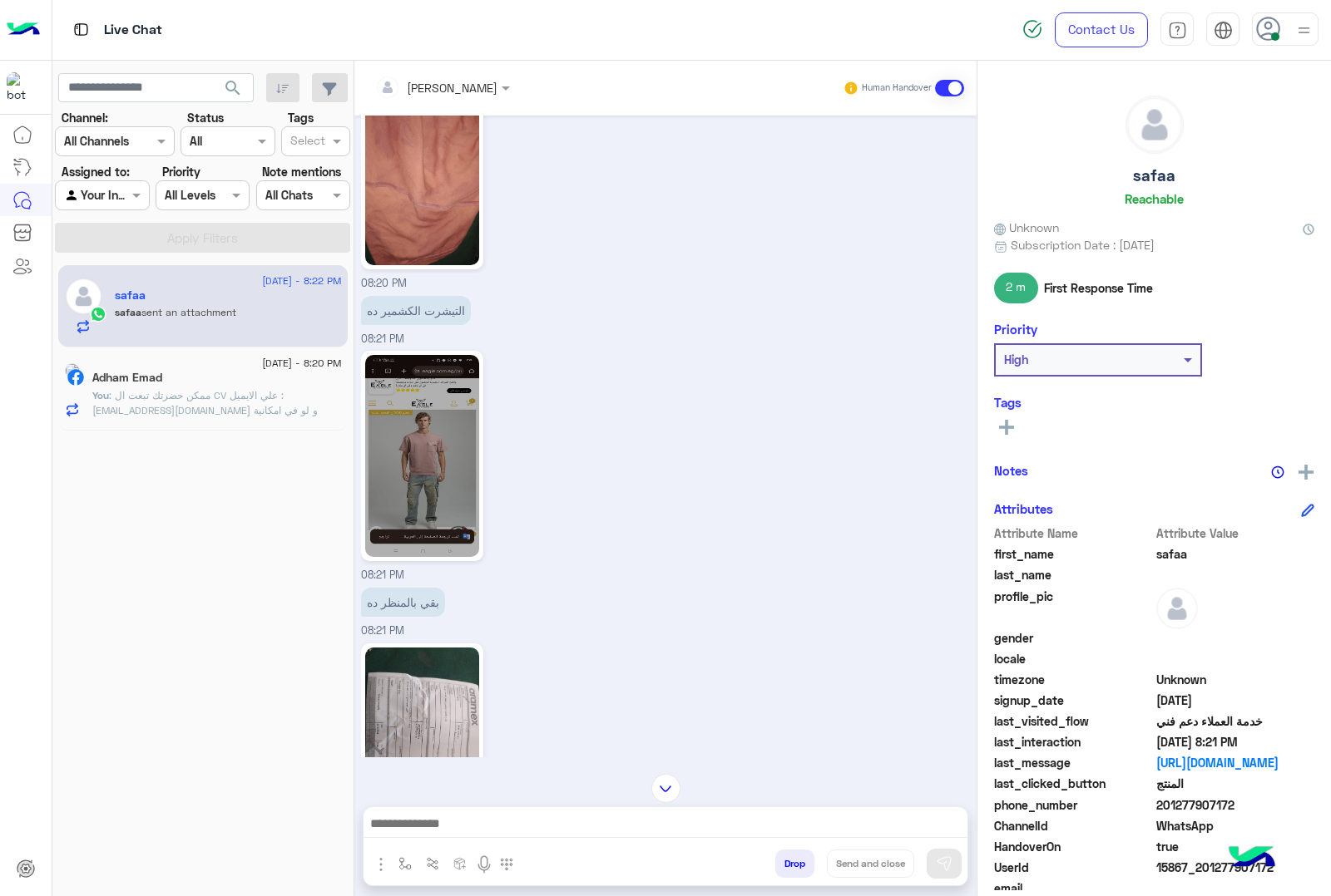
scroll to position [1692, 0]
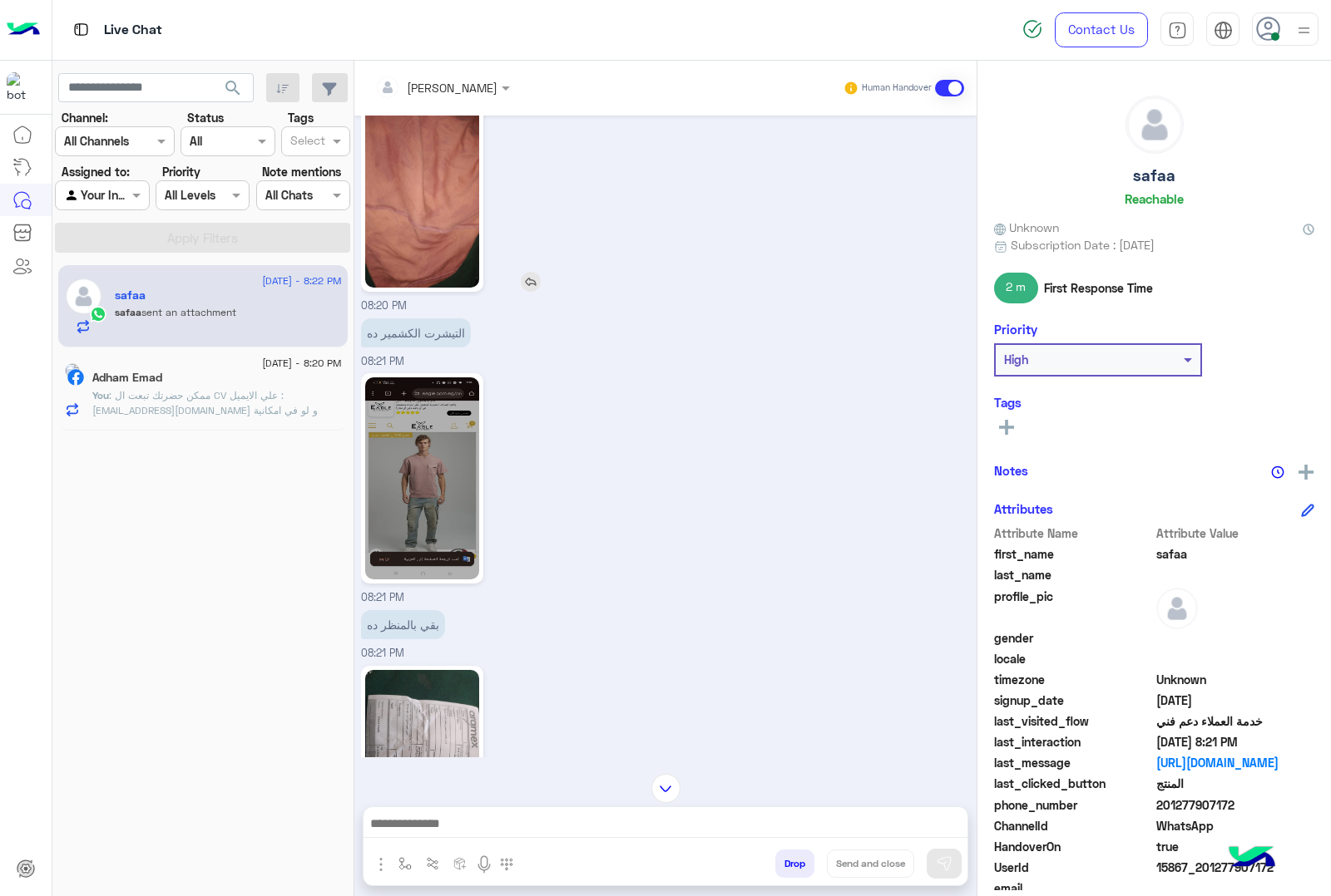
click at [469, 204] on img at bounding box center [422, 186] width 114 height 202
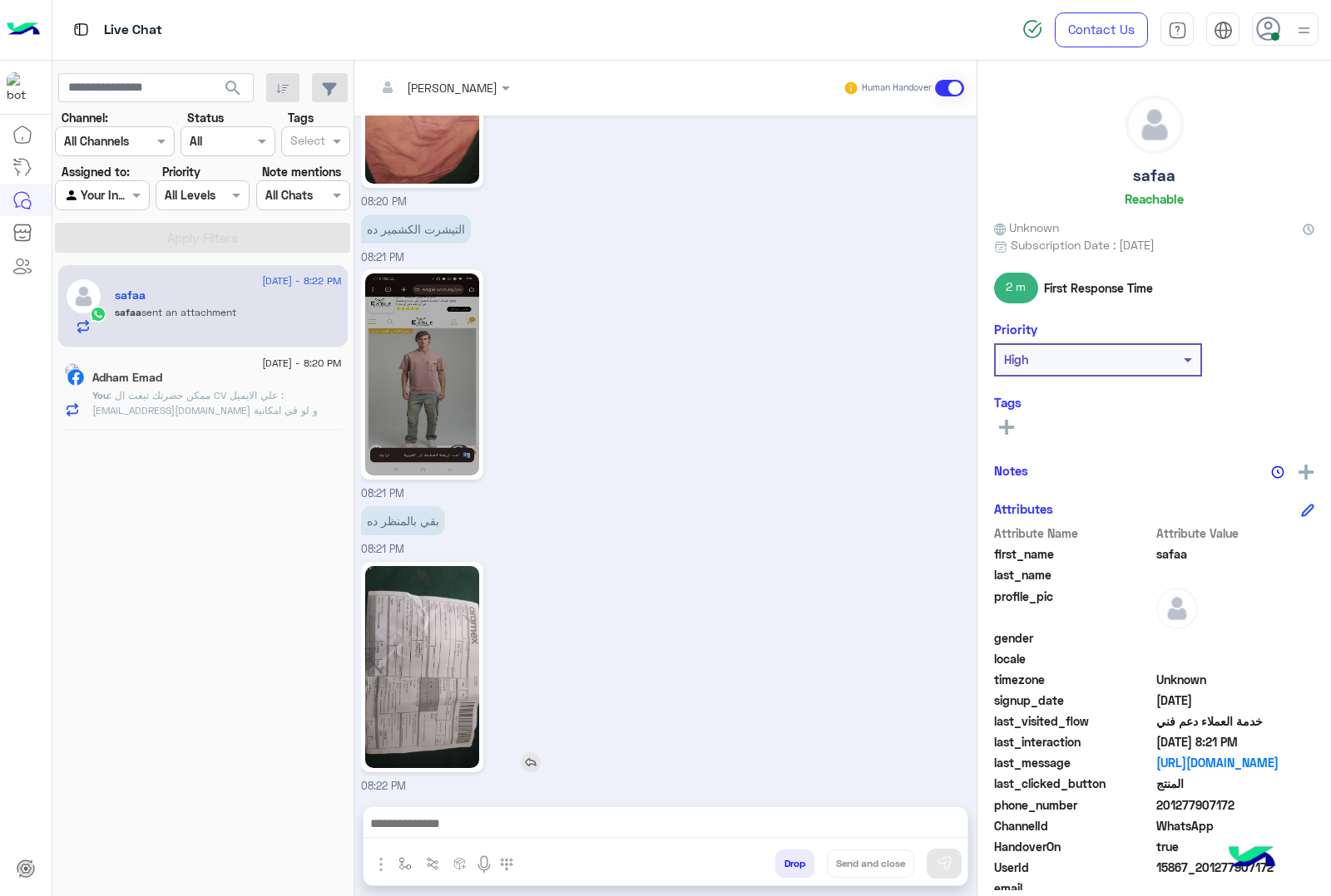
click at [448, 625] on img at bounding box center [422, 667] width 114 height 202
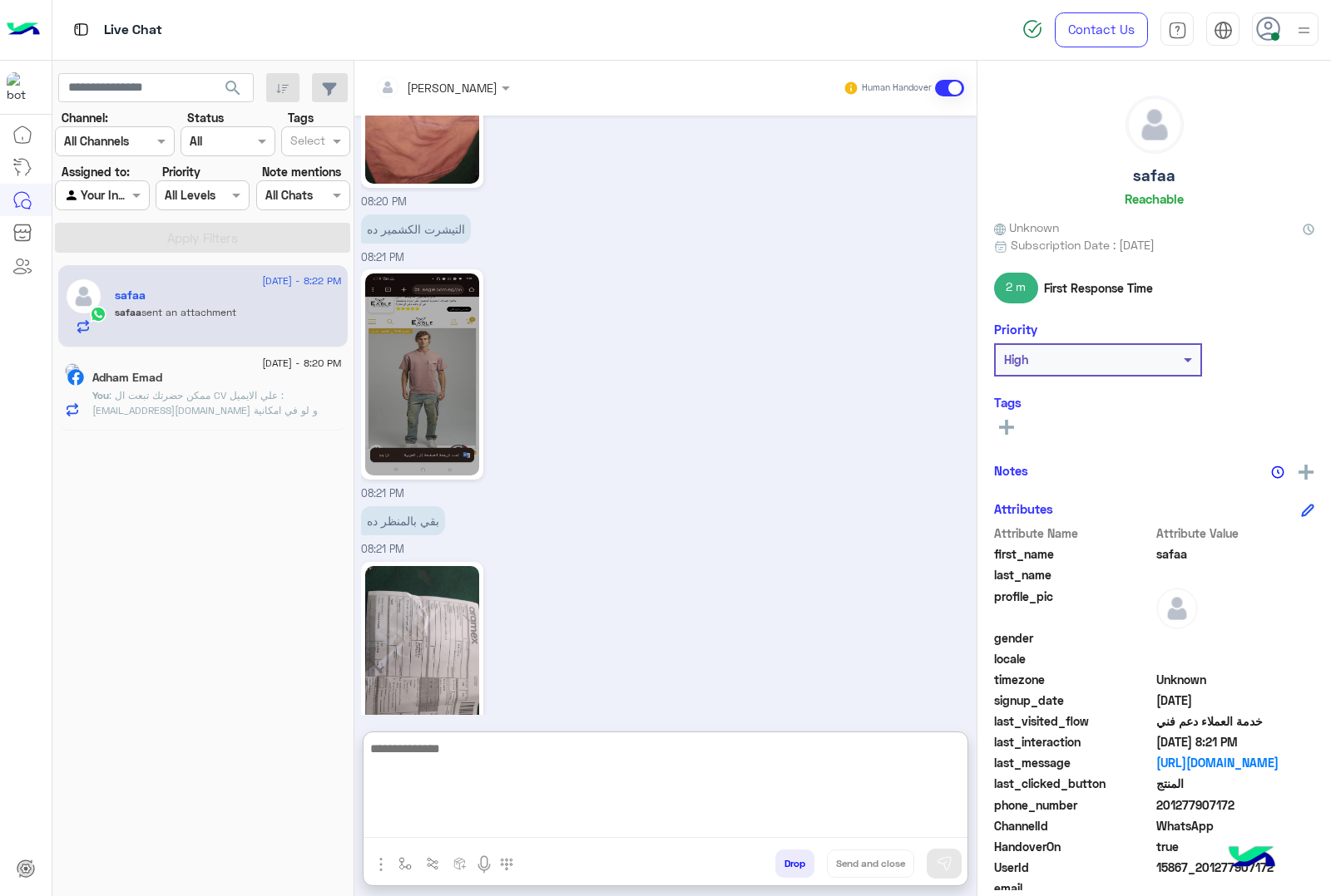
click at [545, 813] on textarea at bounding box center [665, 788] width 604 height 100
type textarea "**********"
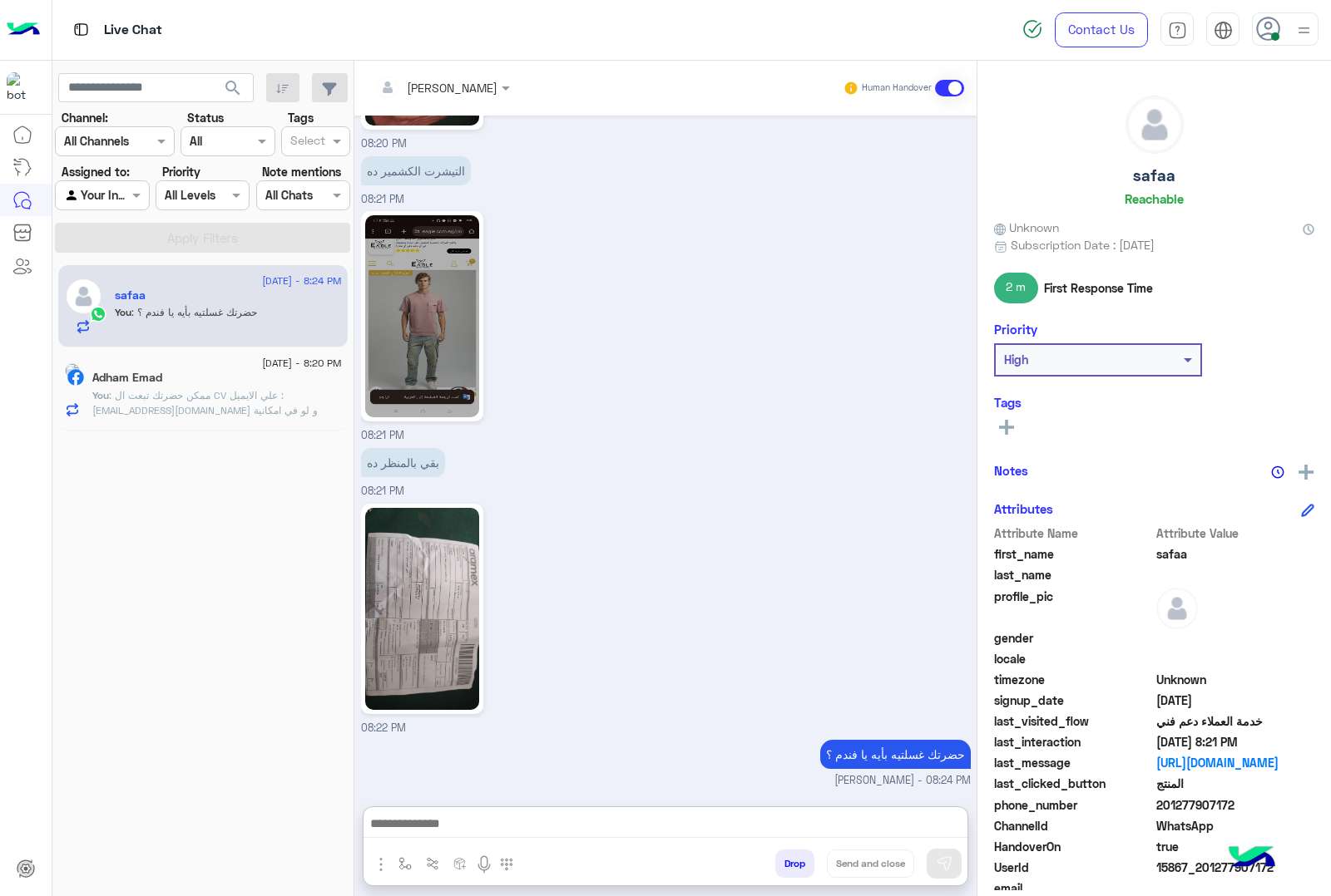
click at [203, 362] on div "[DATE] - 8:20 PM" at bounding box center [217, 365] width 249 height 11
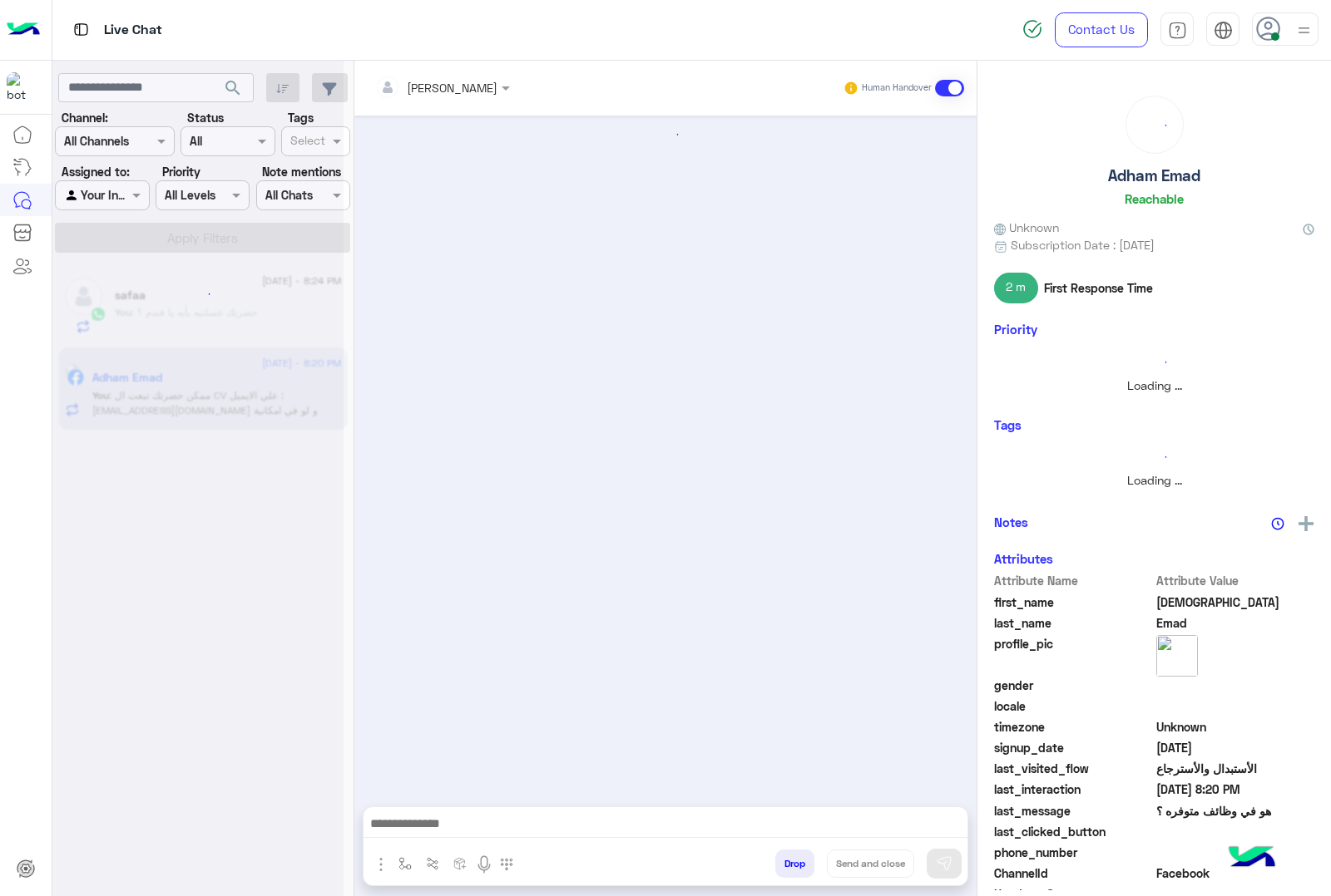
scroll to position [14, 0]
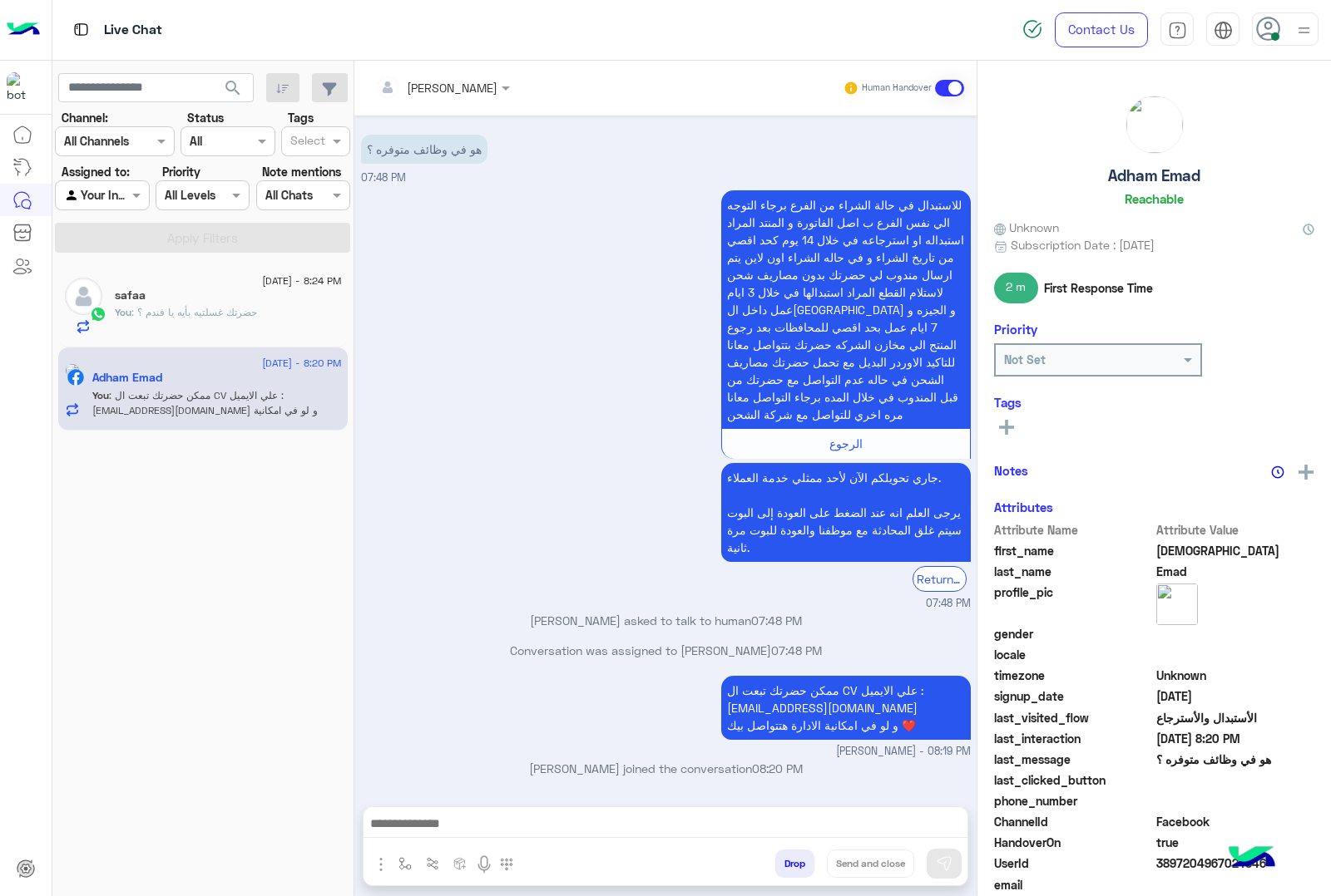
click at [1120, 172] on h5 "Adham Emad" at bounding box center [1154, 175] width 93 height 19
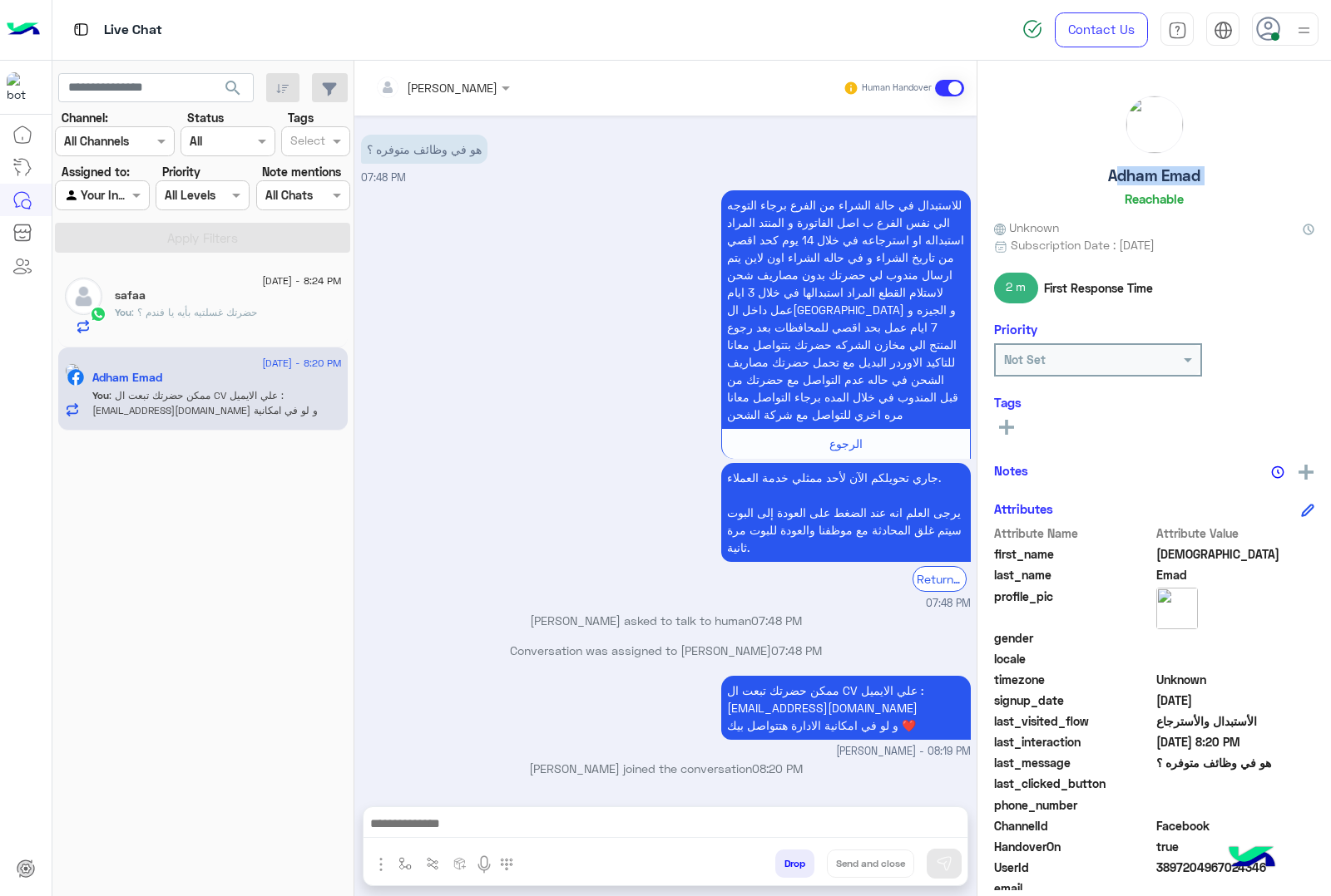
copy h5 "Adham Emad"
click at [1165, 874] on span "3897204967024346" at bounding box center [1234, 868] width 159 height 18
click at [1165, 869] on span "3897204967024346" at bounding box center [1234, 868] width 159 height 18
copy span "3897204967024346"
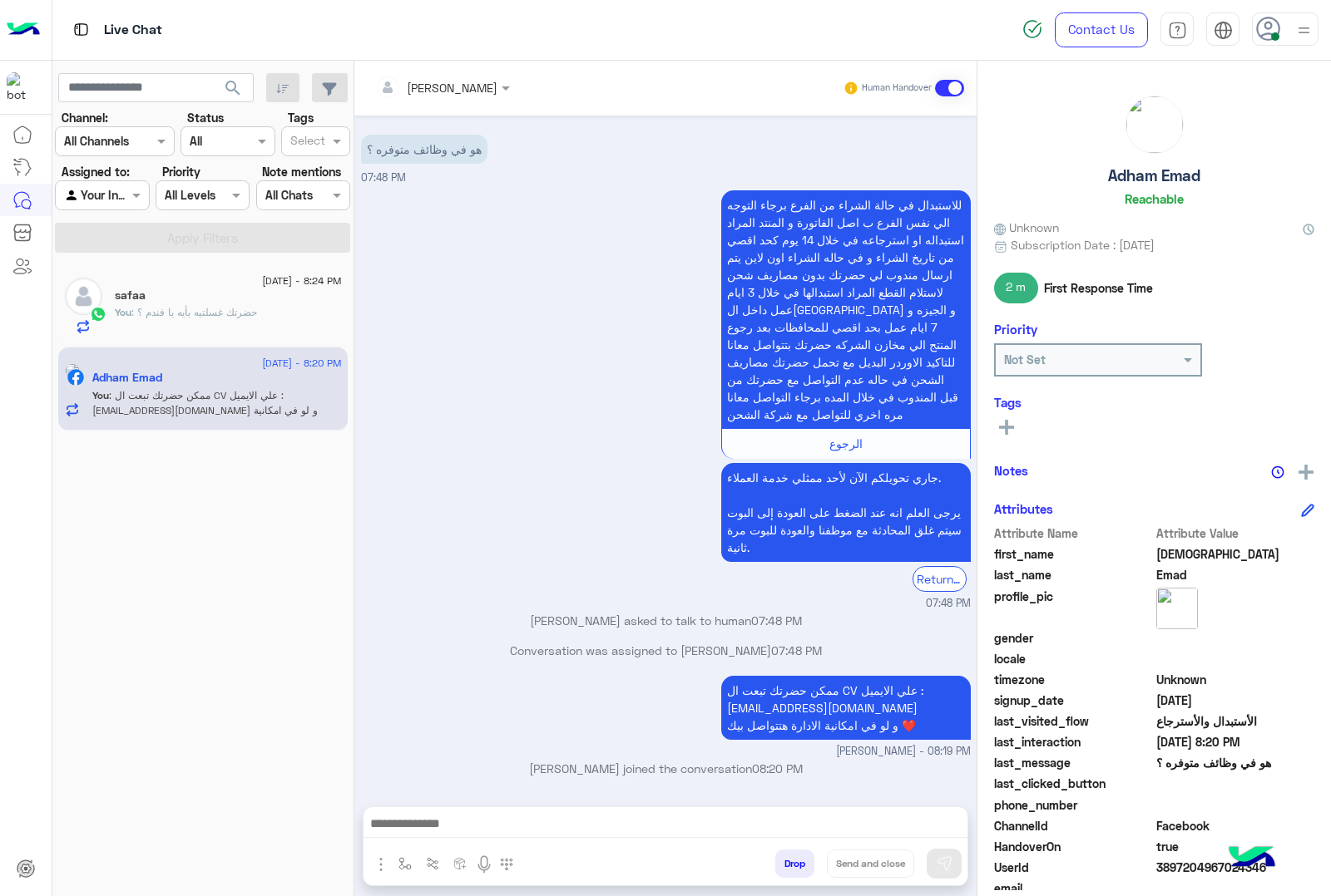
click at [229, 295] on div "safaa" at bounding box center [228, 297] width 227 height 18
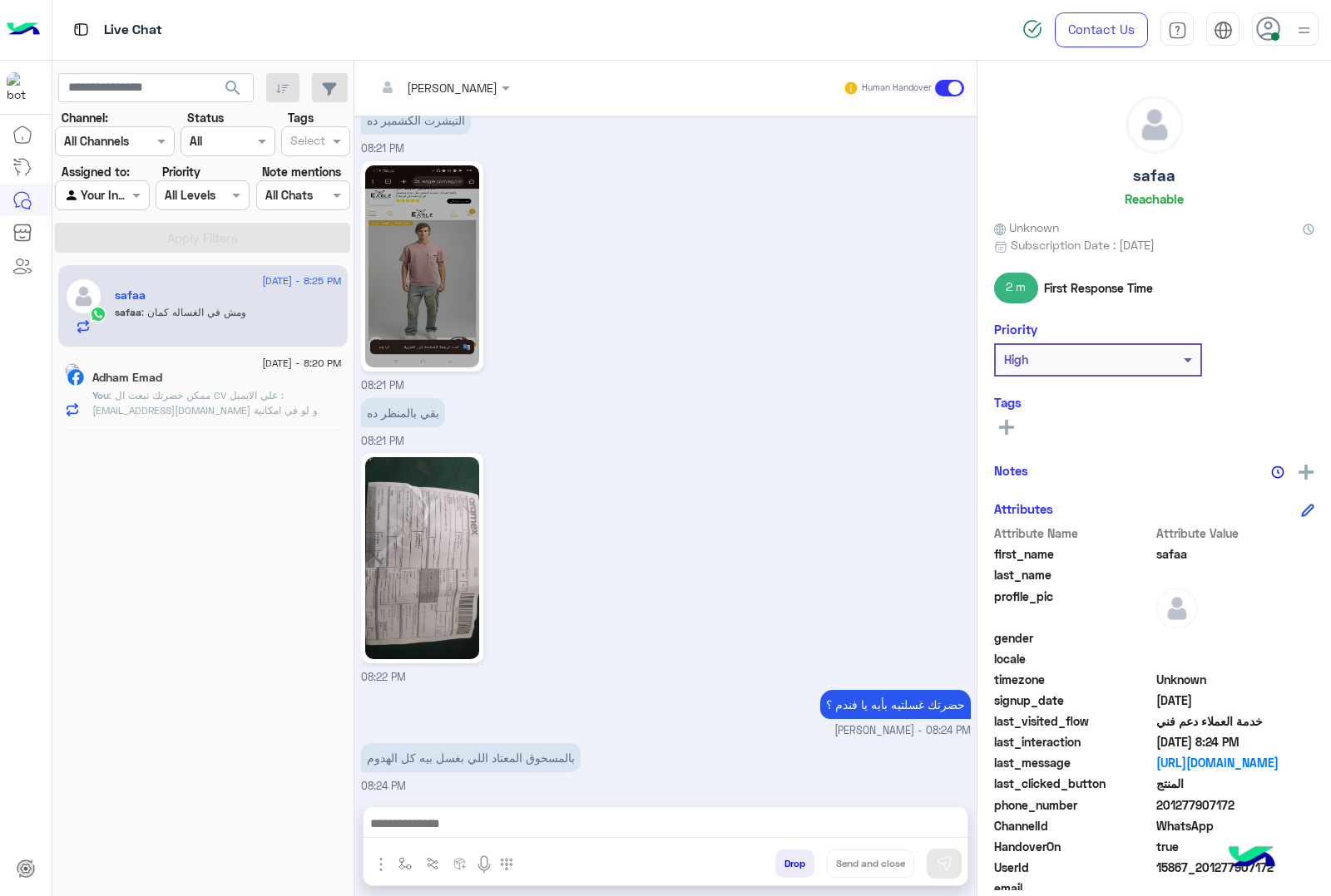
scroll to position [1850, 0]
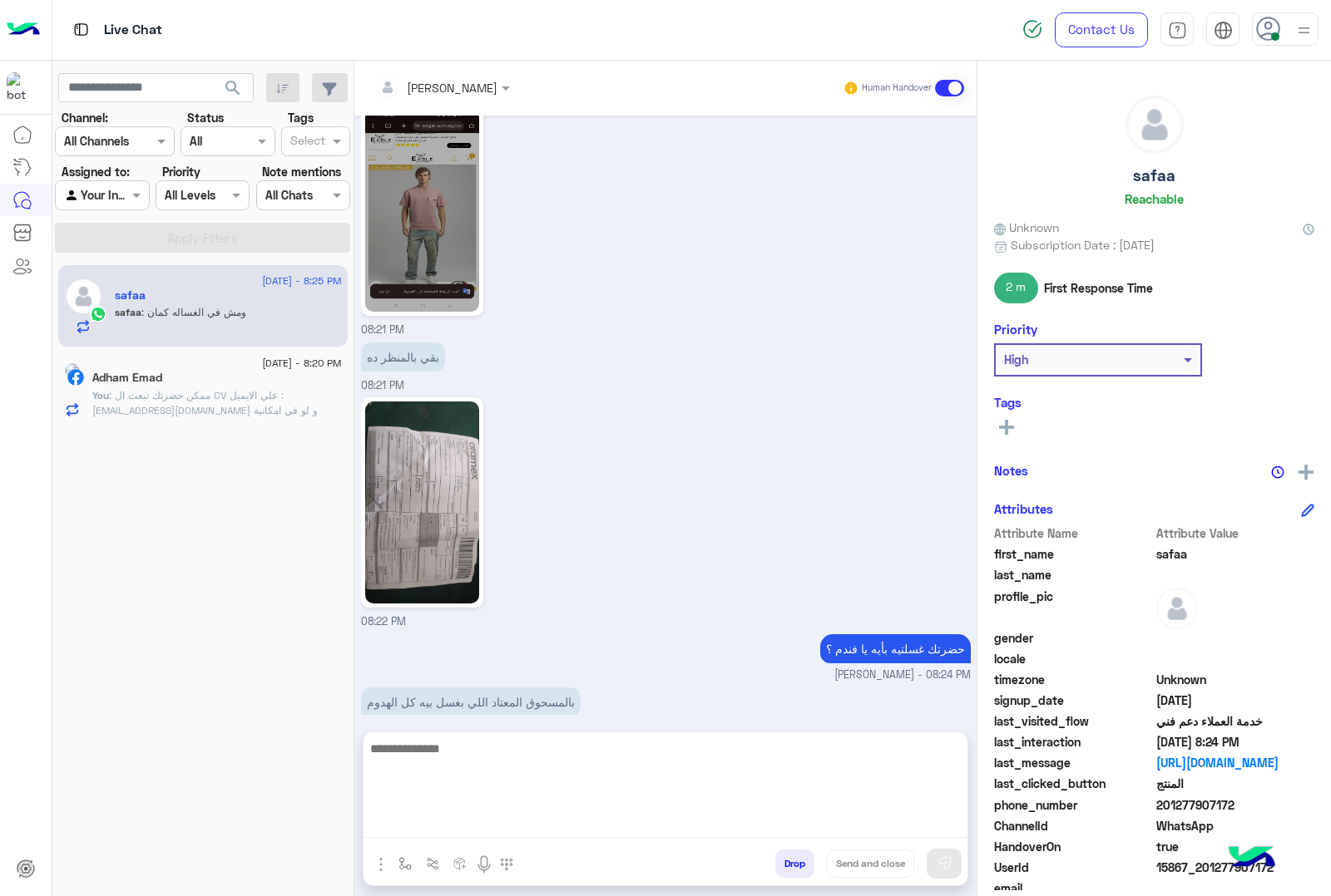
click at [497, 824] on textarea at bounding box center [665, 788] width 604 height 100
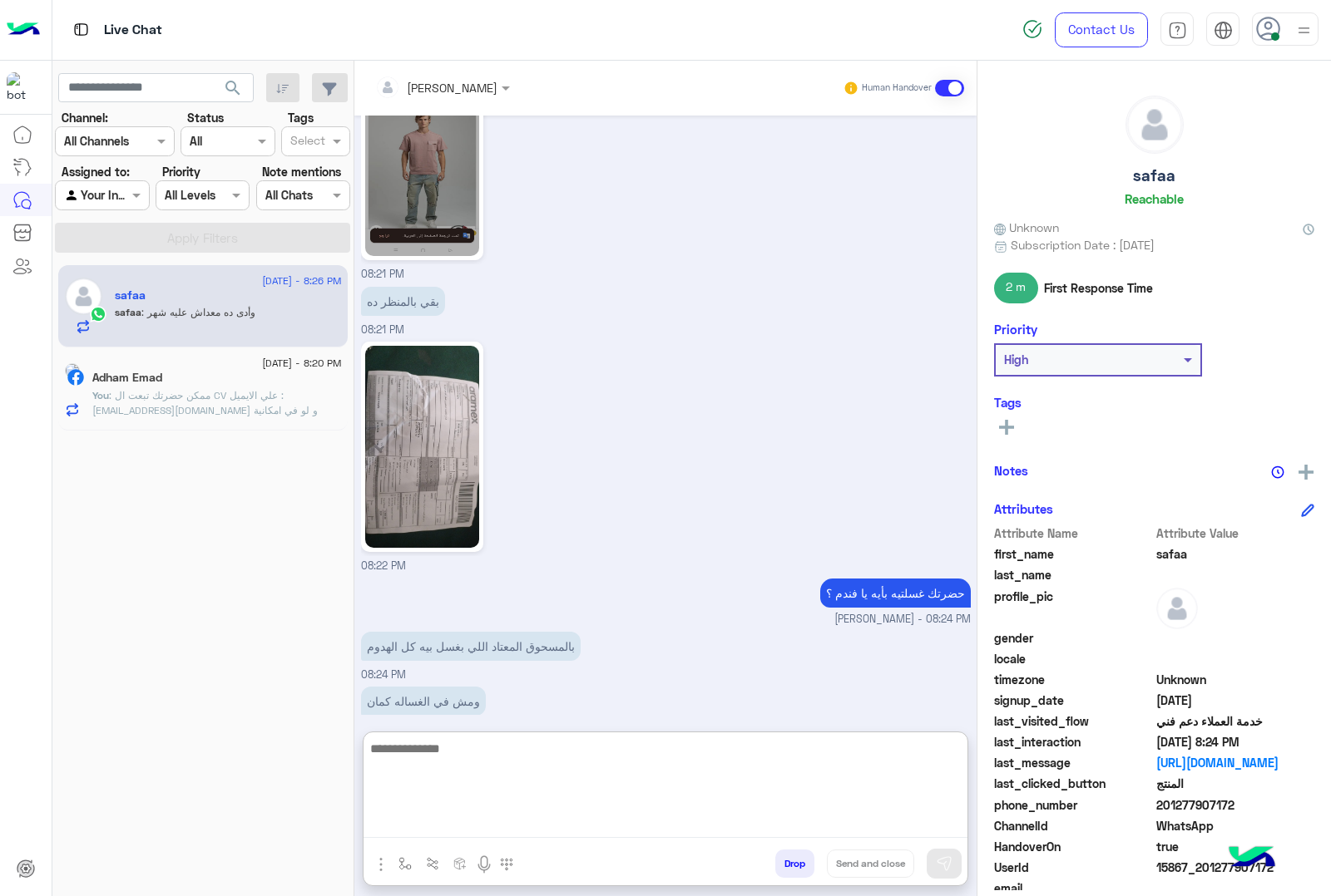
scroll to position [2033, 0]
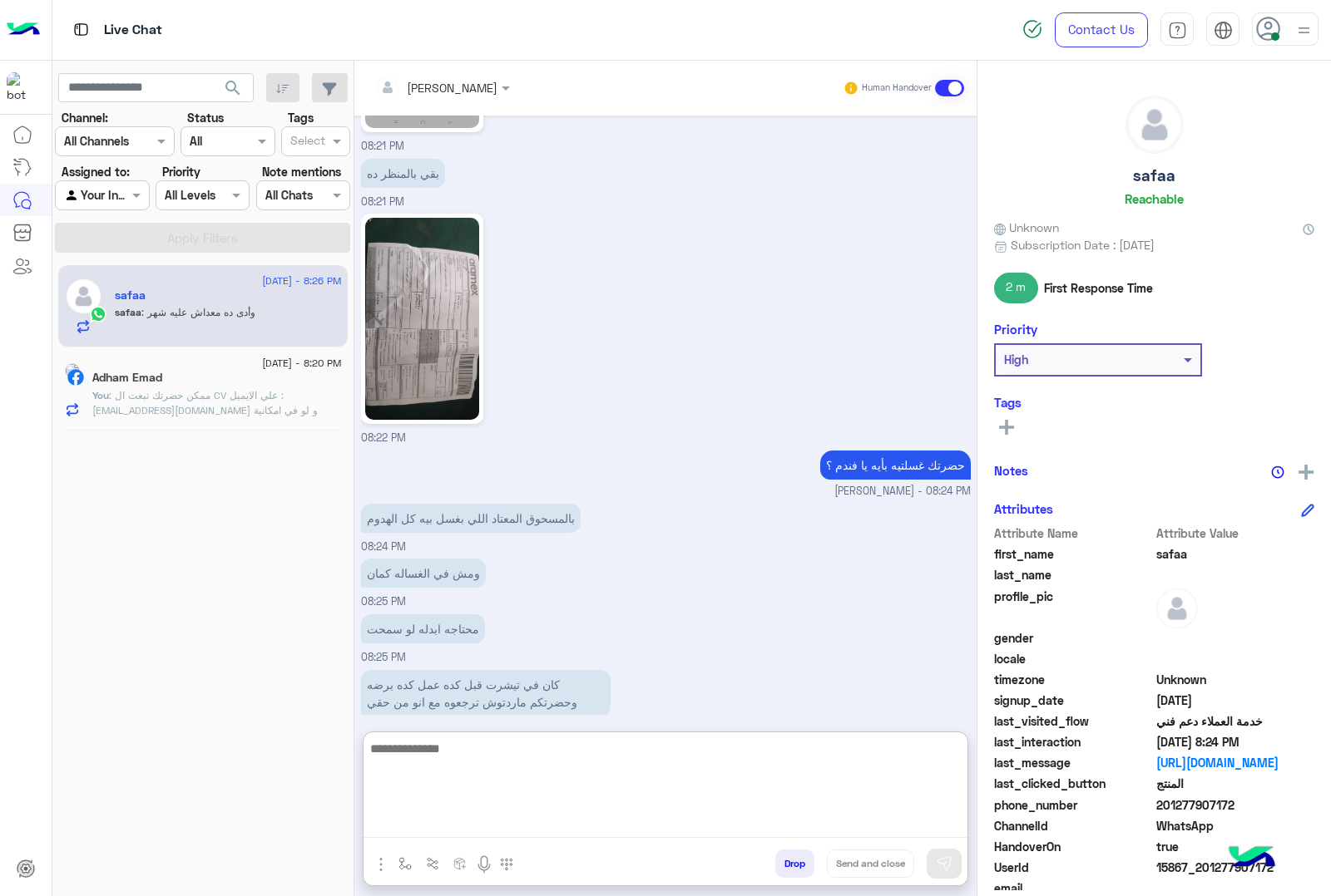
click at [584, 753] on textarea at bounding box center [665, 788] width 604 height 100
type textarea "**********"
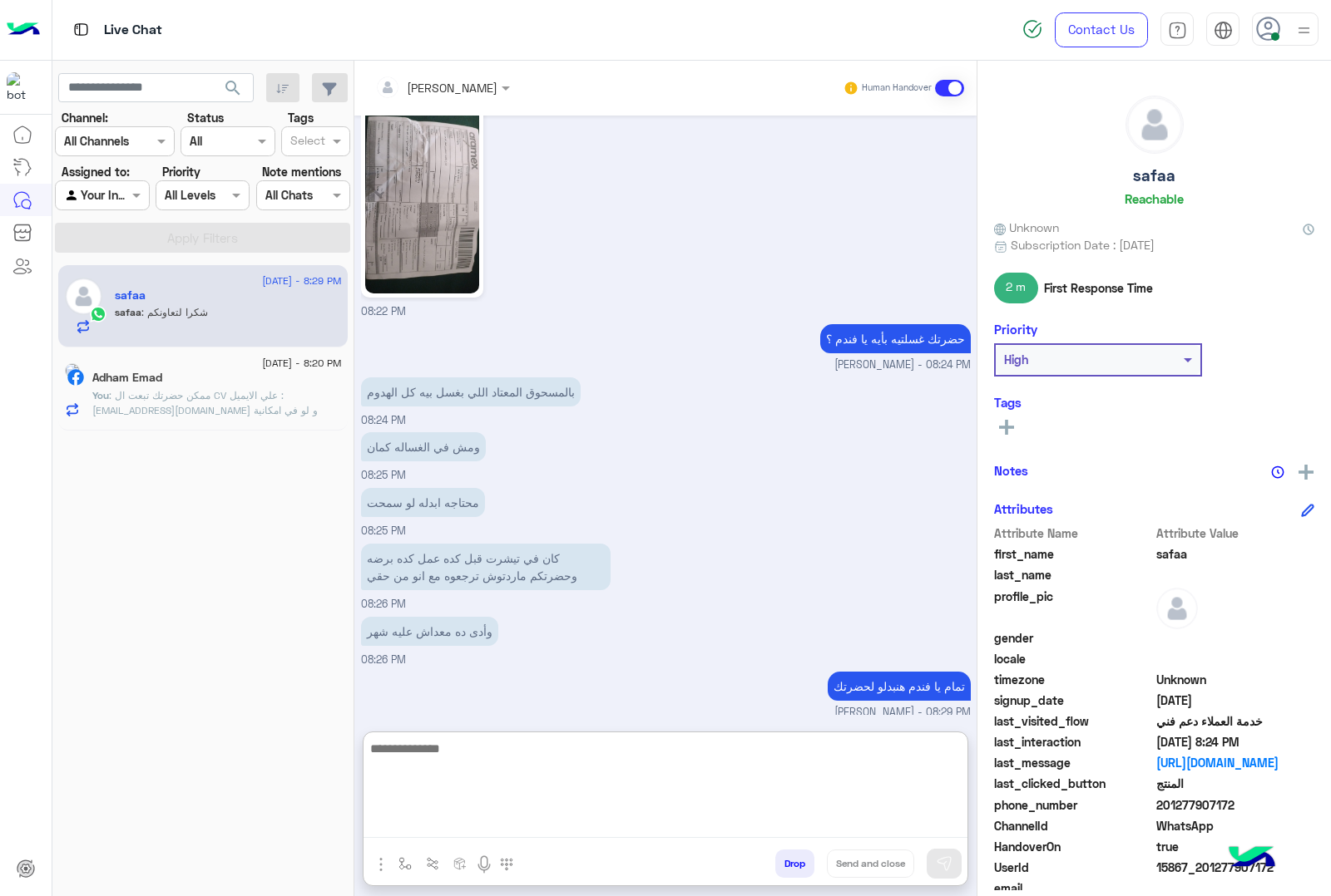
scroll to position [2160, 0]
click at [720, 785] on textarea at bounding box center [665, 788] width 604 height 100
paste textarea "**********"
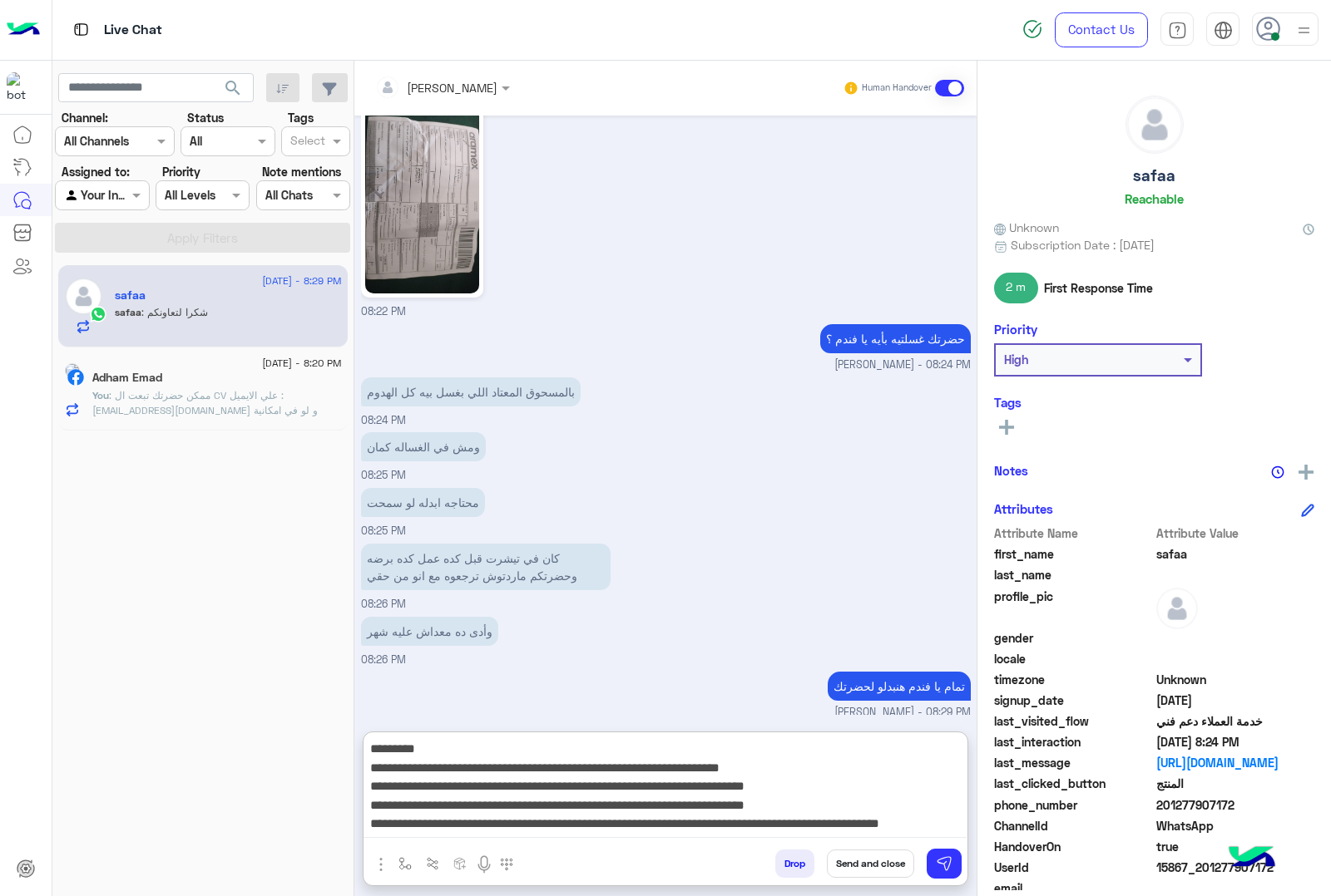
scroll to position [54, 0]
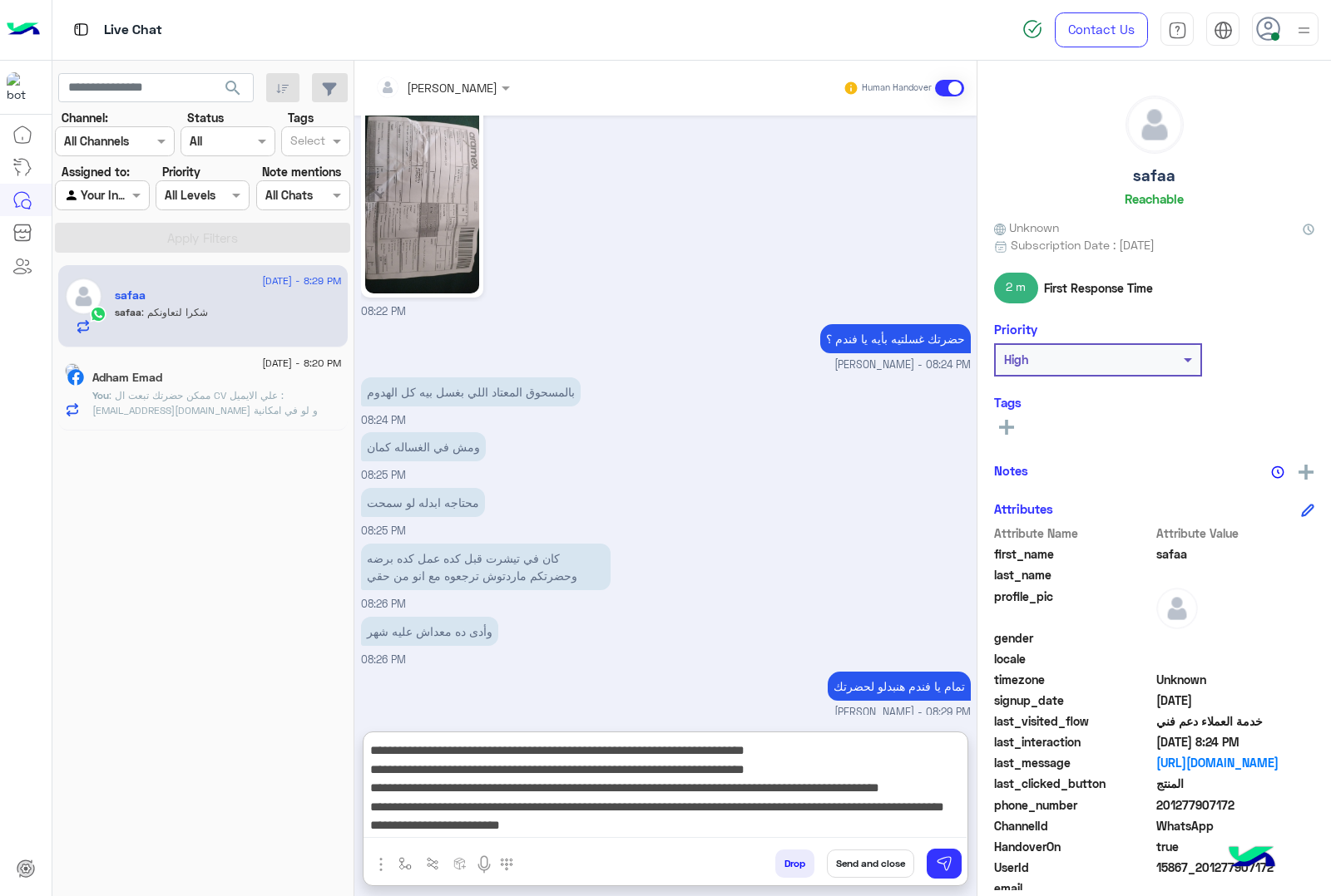
click at [509, 769] on textarea "**********" at bounding box center [664, 788] width 603 height 100
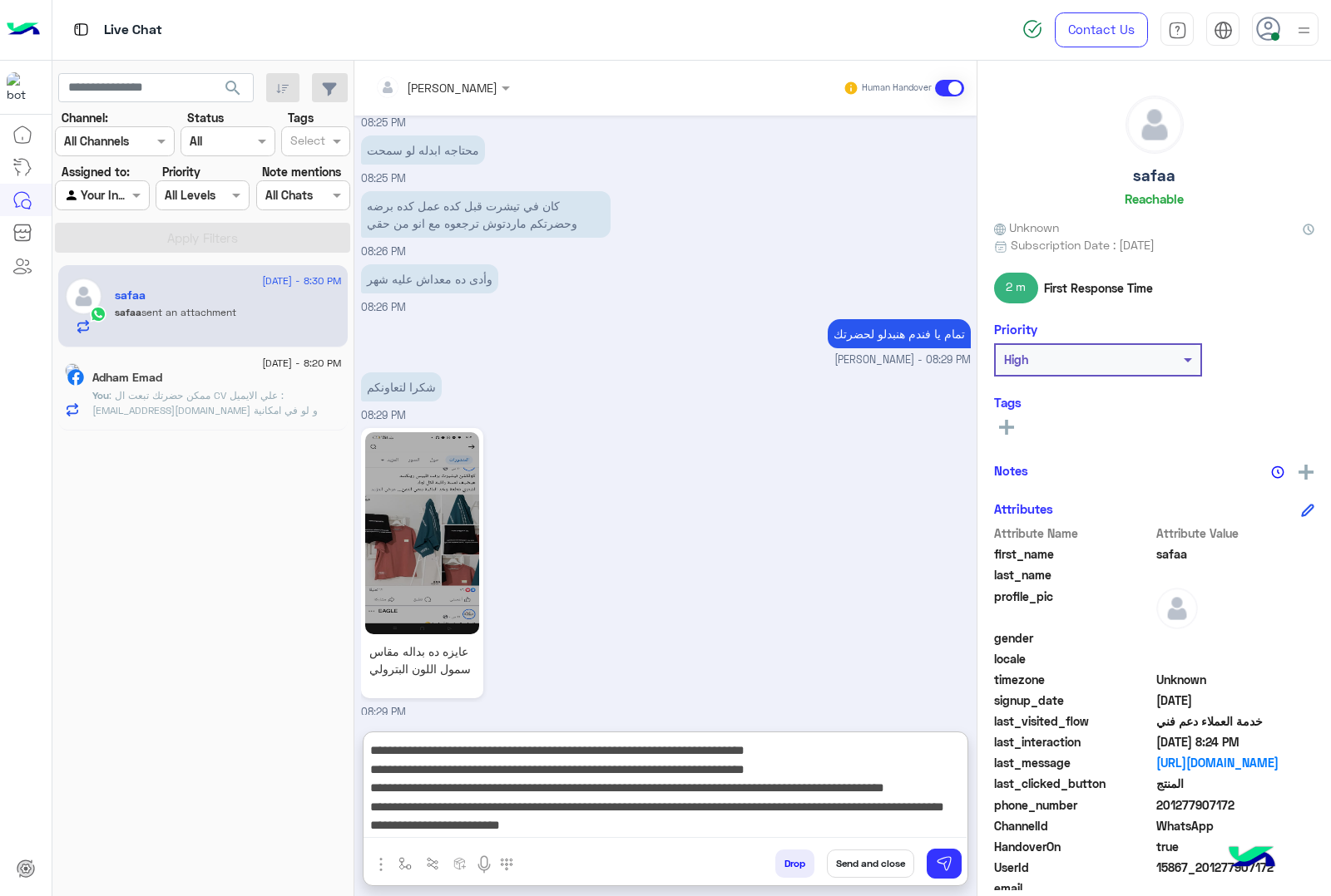
type textarea "**********"
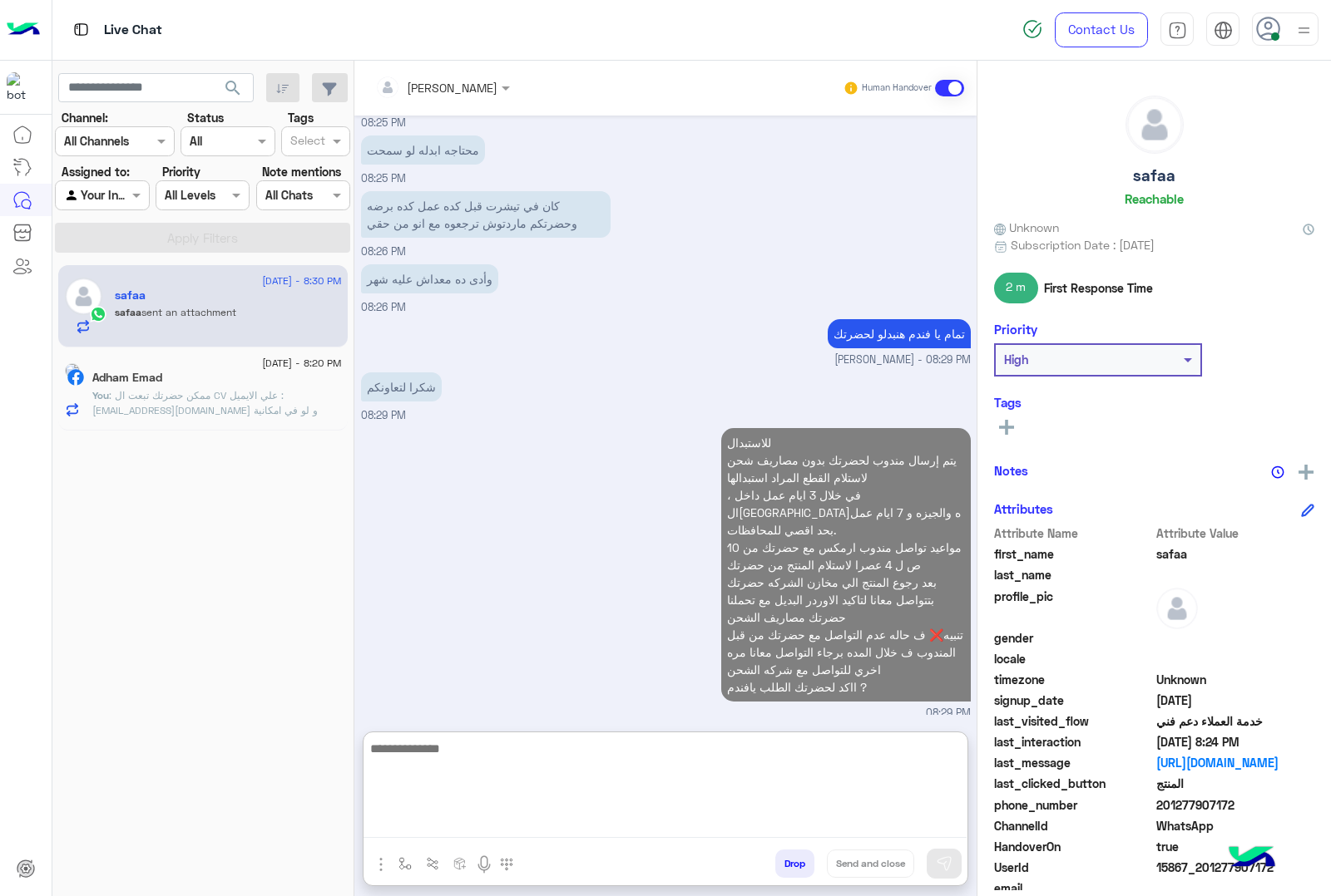
scroll to position [2792, 0]
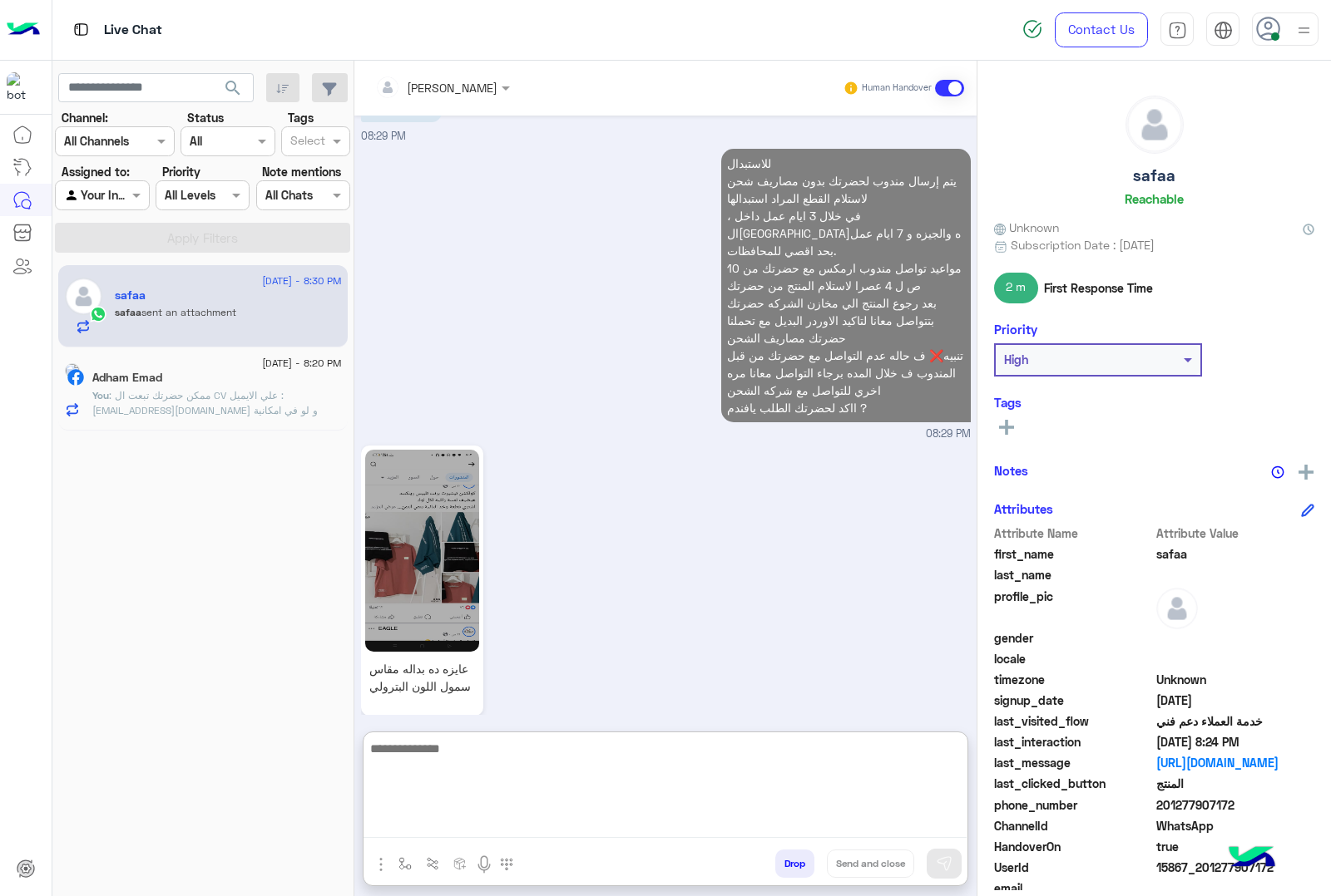
click at [570, 779] on textarea at bounding box center [664, 788] width 603 height 100
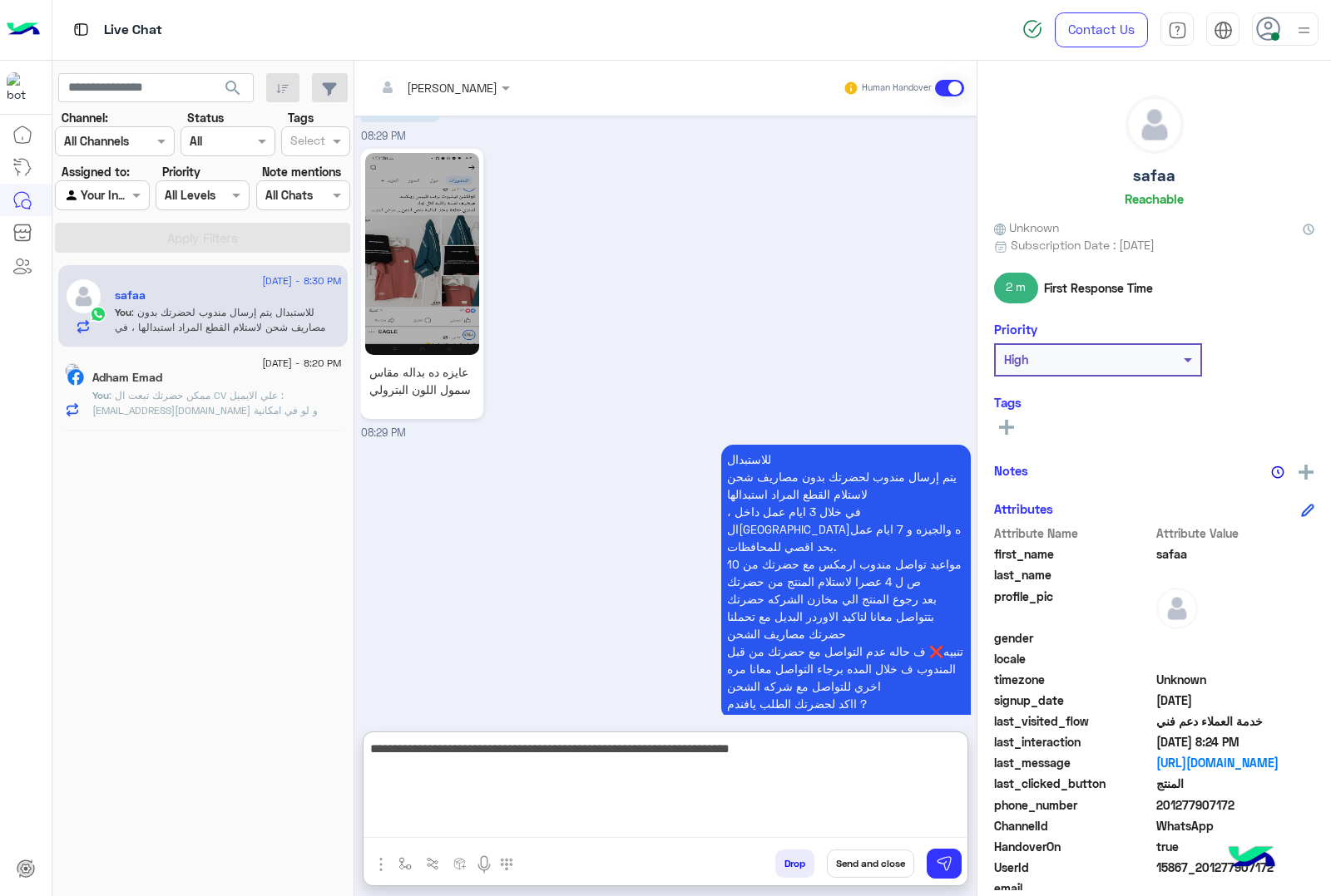
type textarea "**********"
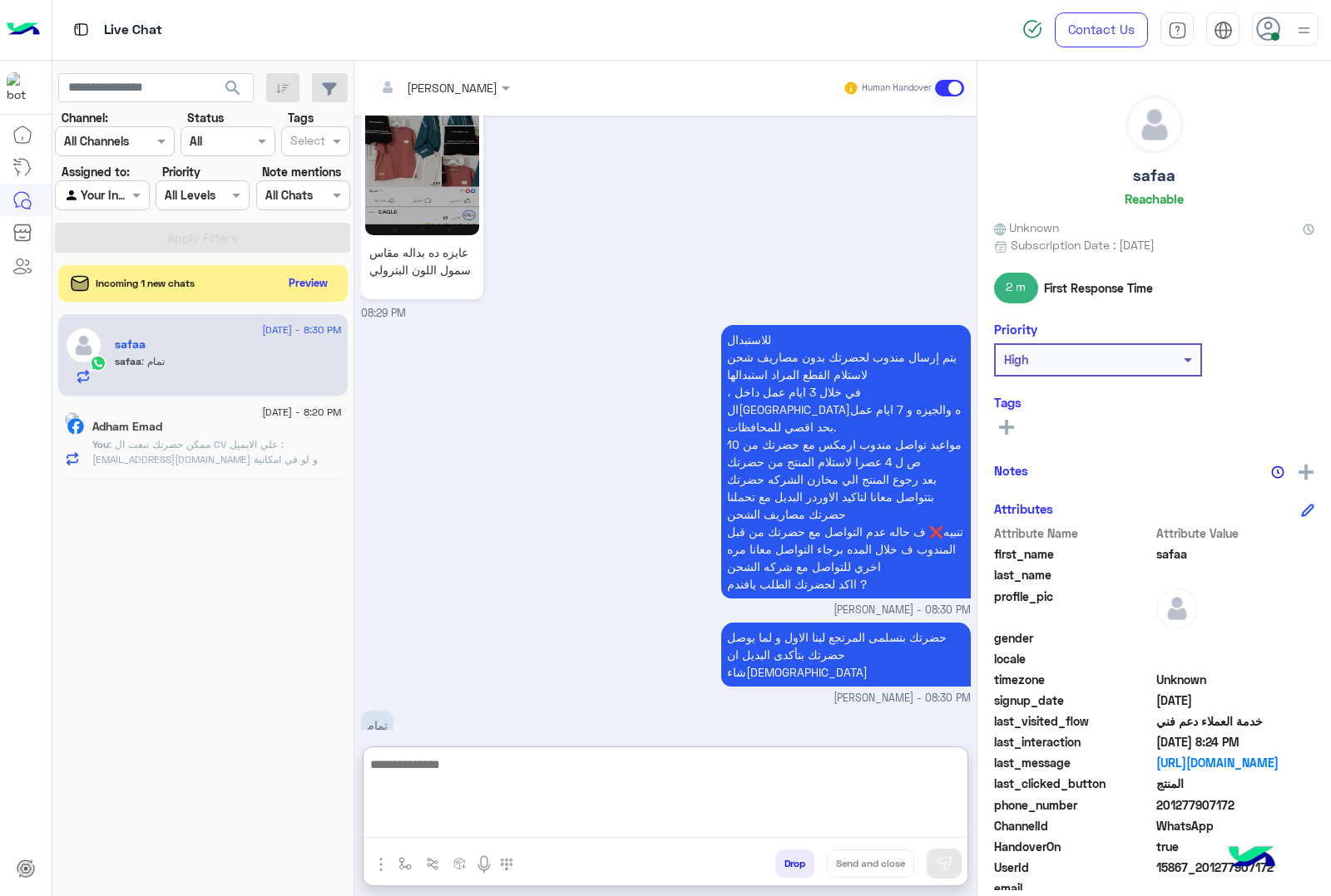
scroll to position [2918, 0]
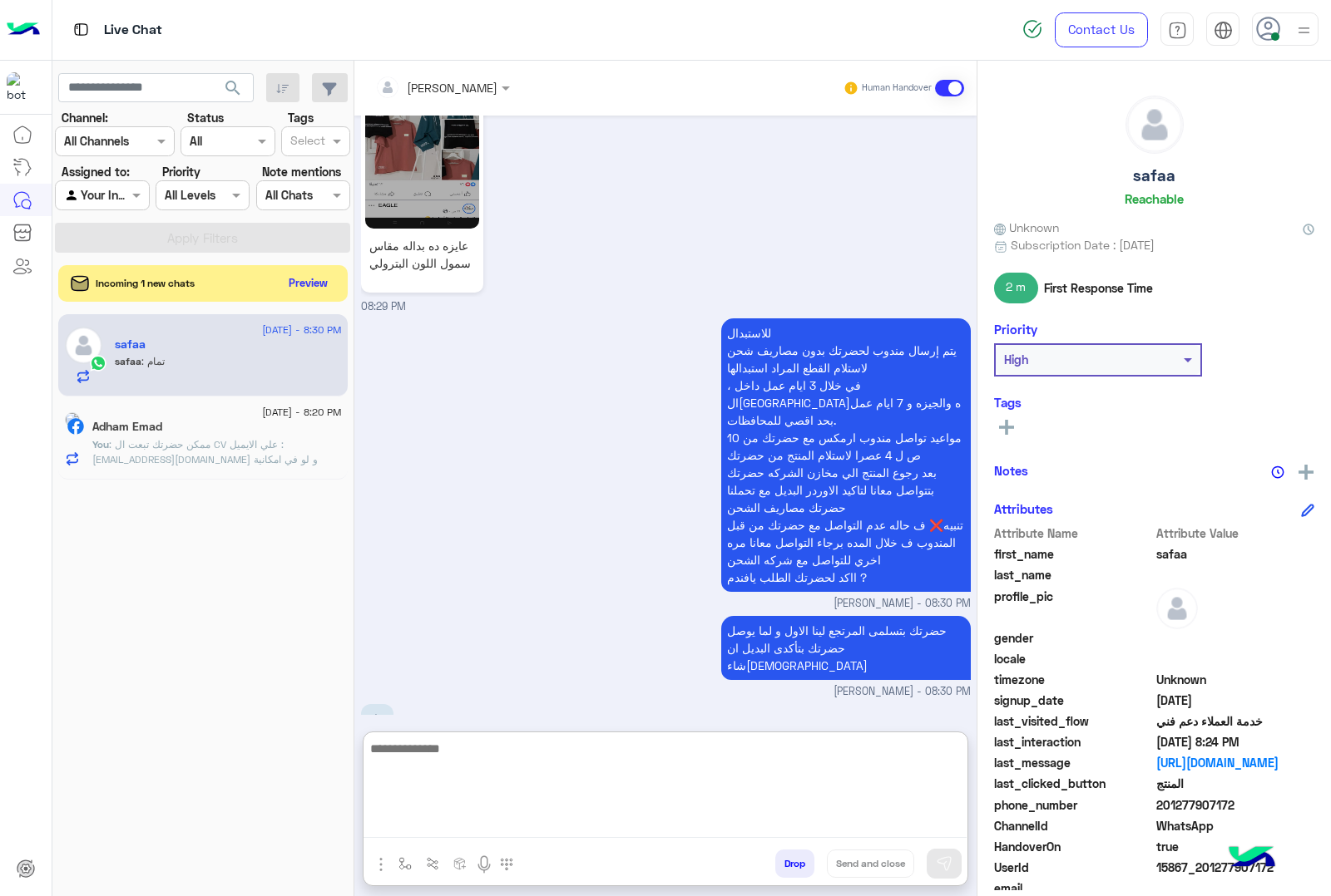
click at [567, 765] on textarea at bounding box center [664, 788] width 603 height 100
paste textarea "**********"
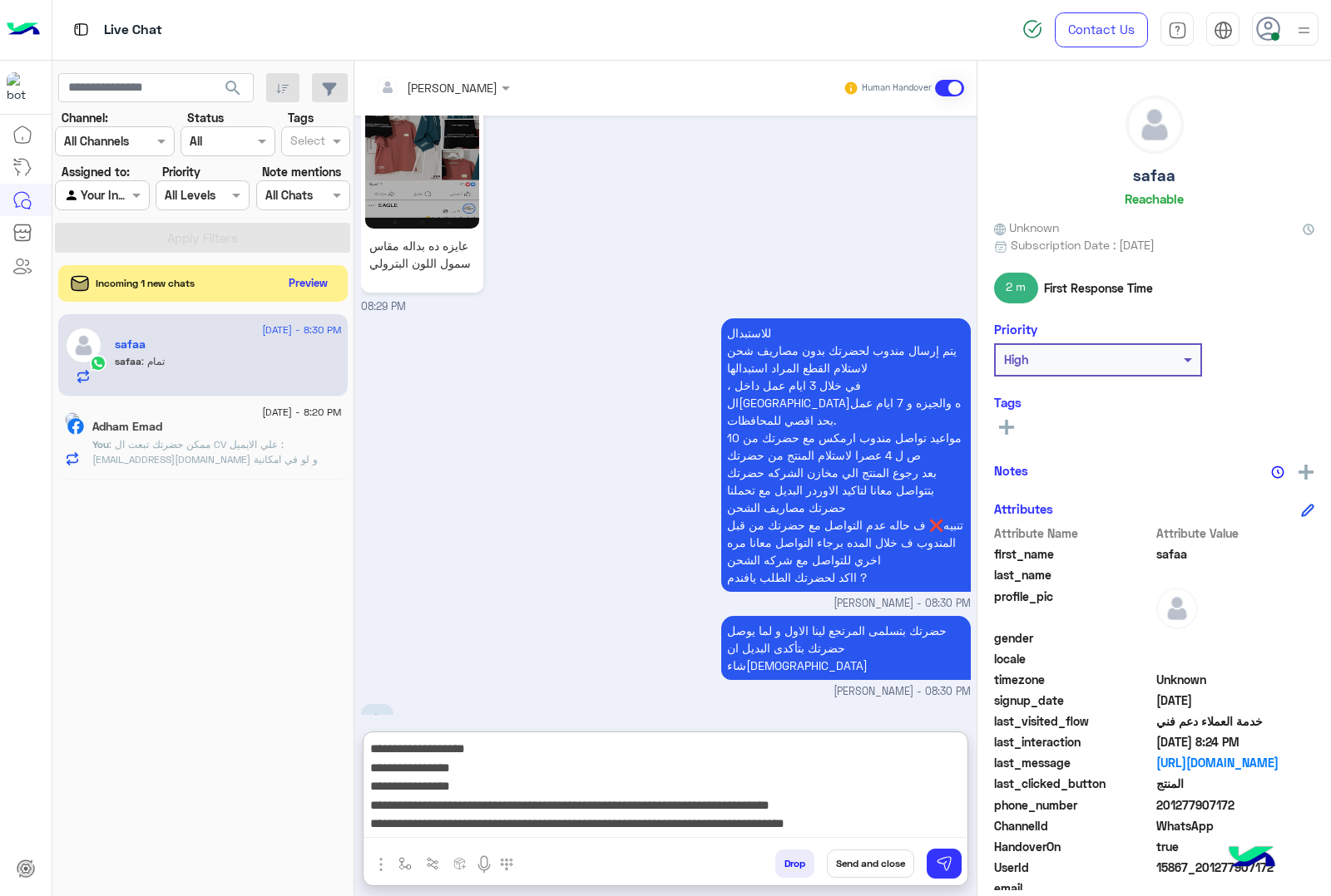
click at [829, 747] on textarea "**********" at bounding box center [664, 788] width 603 height 100
paste textarea "*******"
click at [837, 774] on textarea "**********" at bounding box center [664, 788] width 603 height 100
paste textarea "**********"
click at [837, 787] on textarea "**********" at bounding box center [664, 788] width 603 height 100
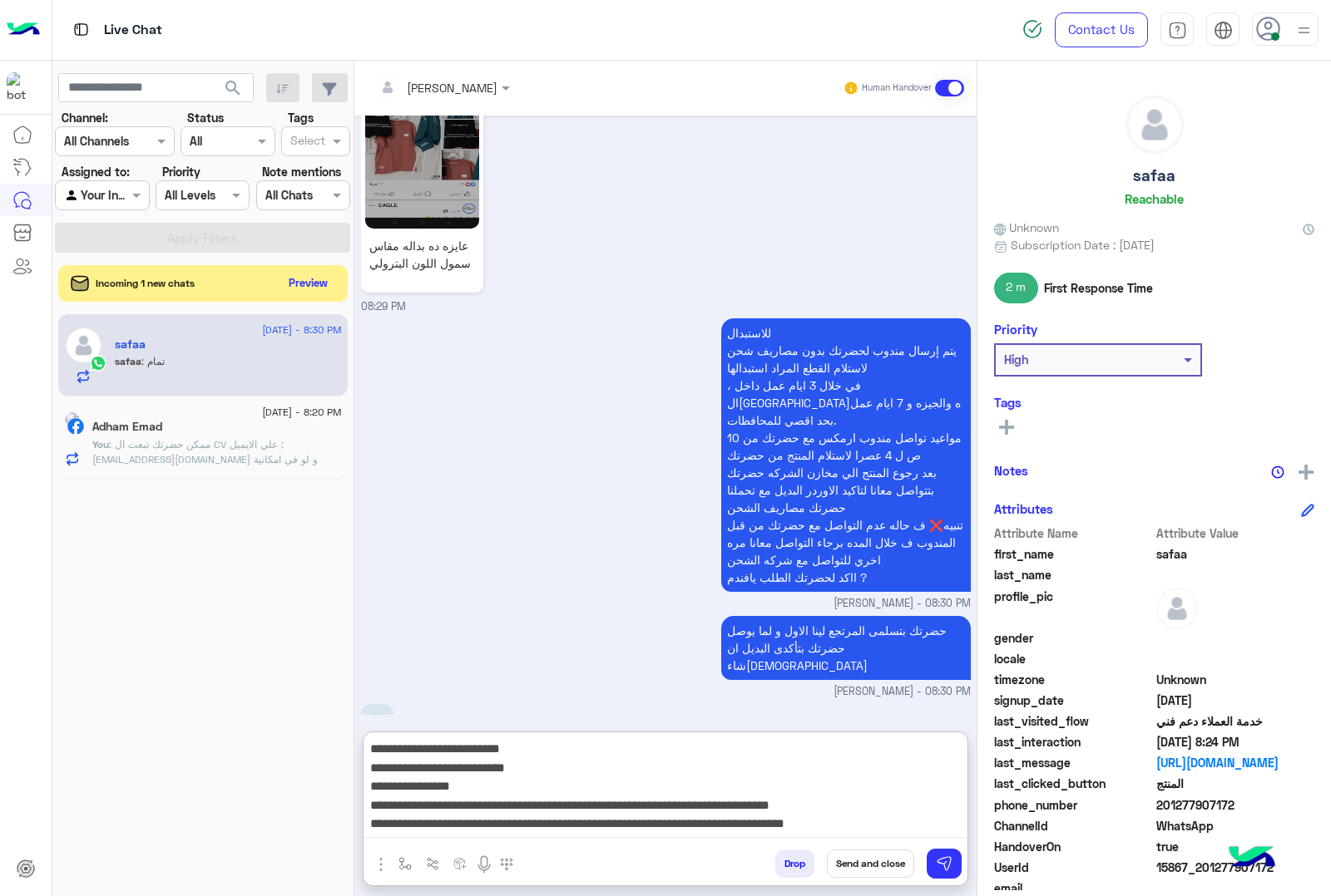
paste textarea "*****"
type textarea "**********"
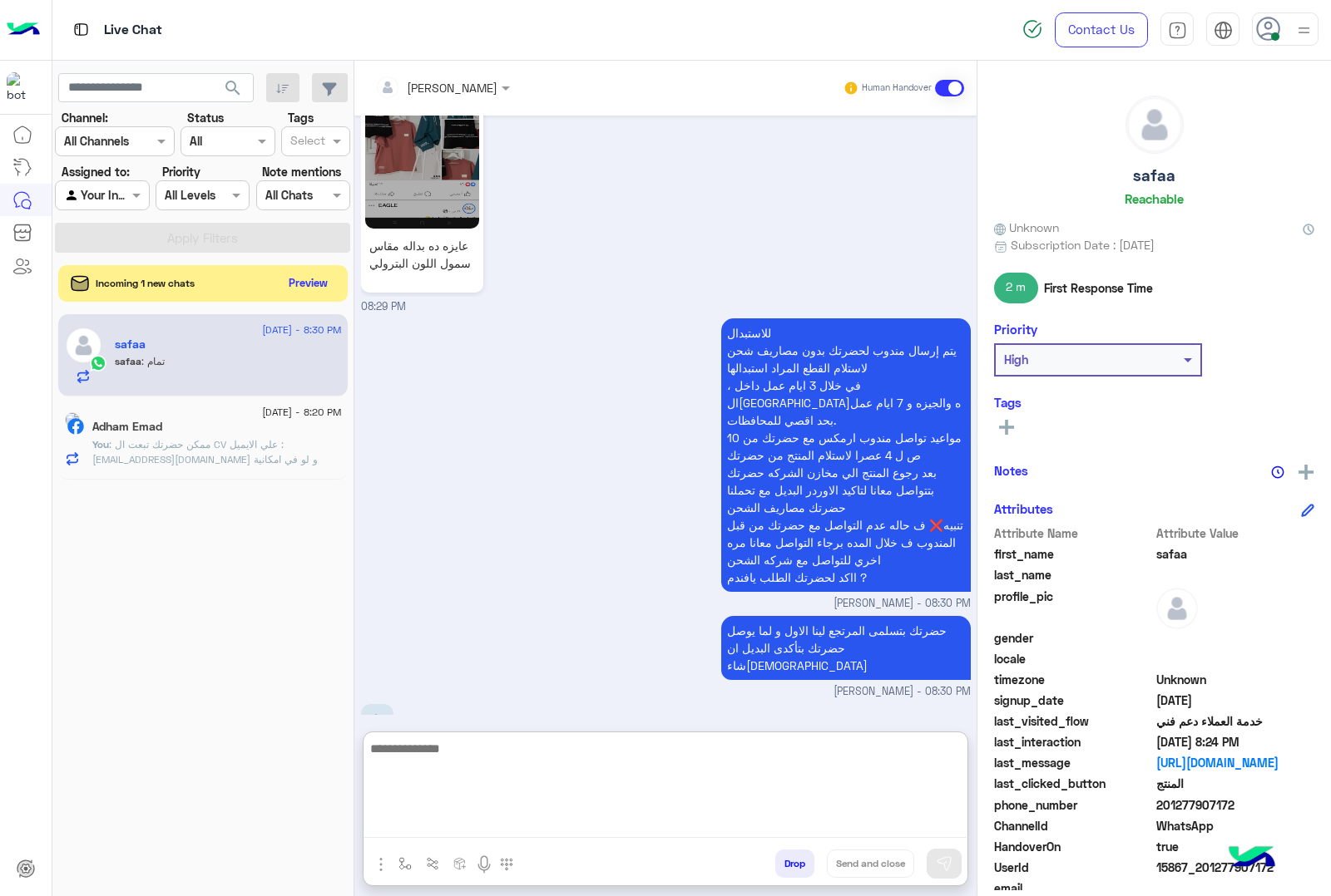
scroll to position [3214, 0]
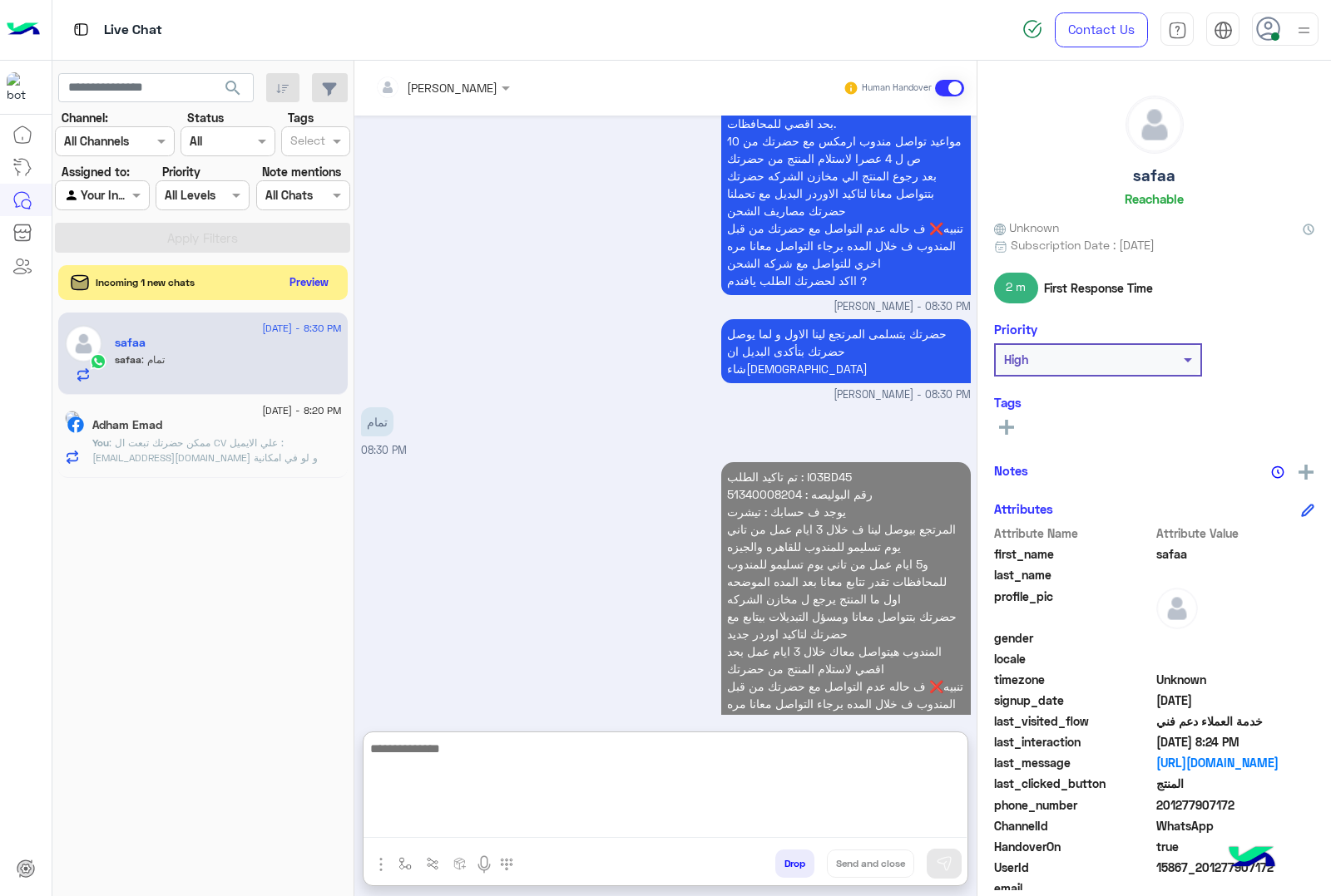
click at [326, 292] on button "Preview" at bounding box center [309, 282] width 52 height 23
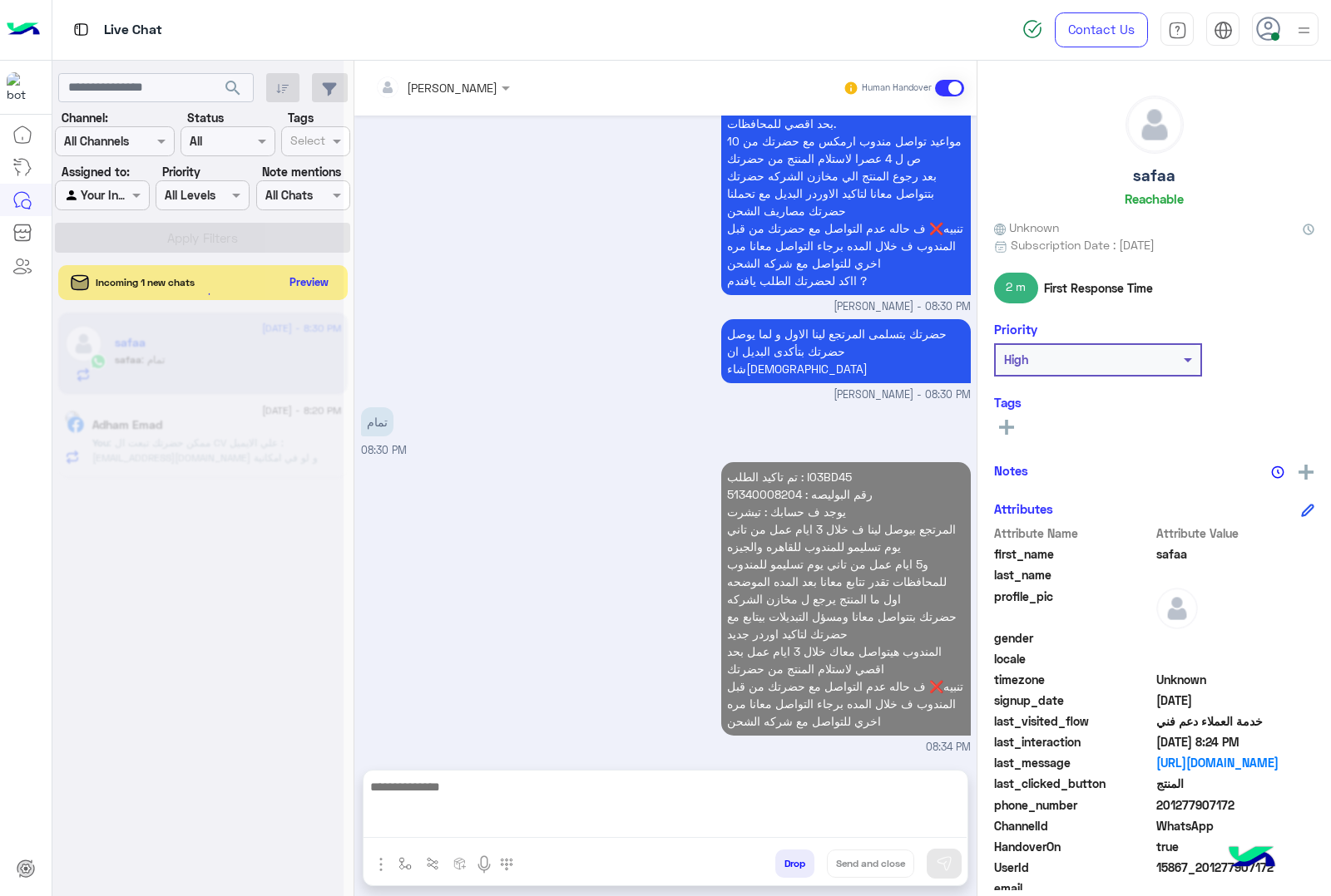
scroll to position [3139, 0]
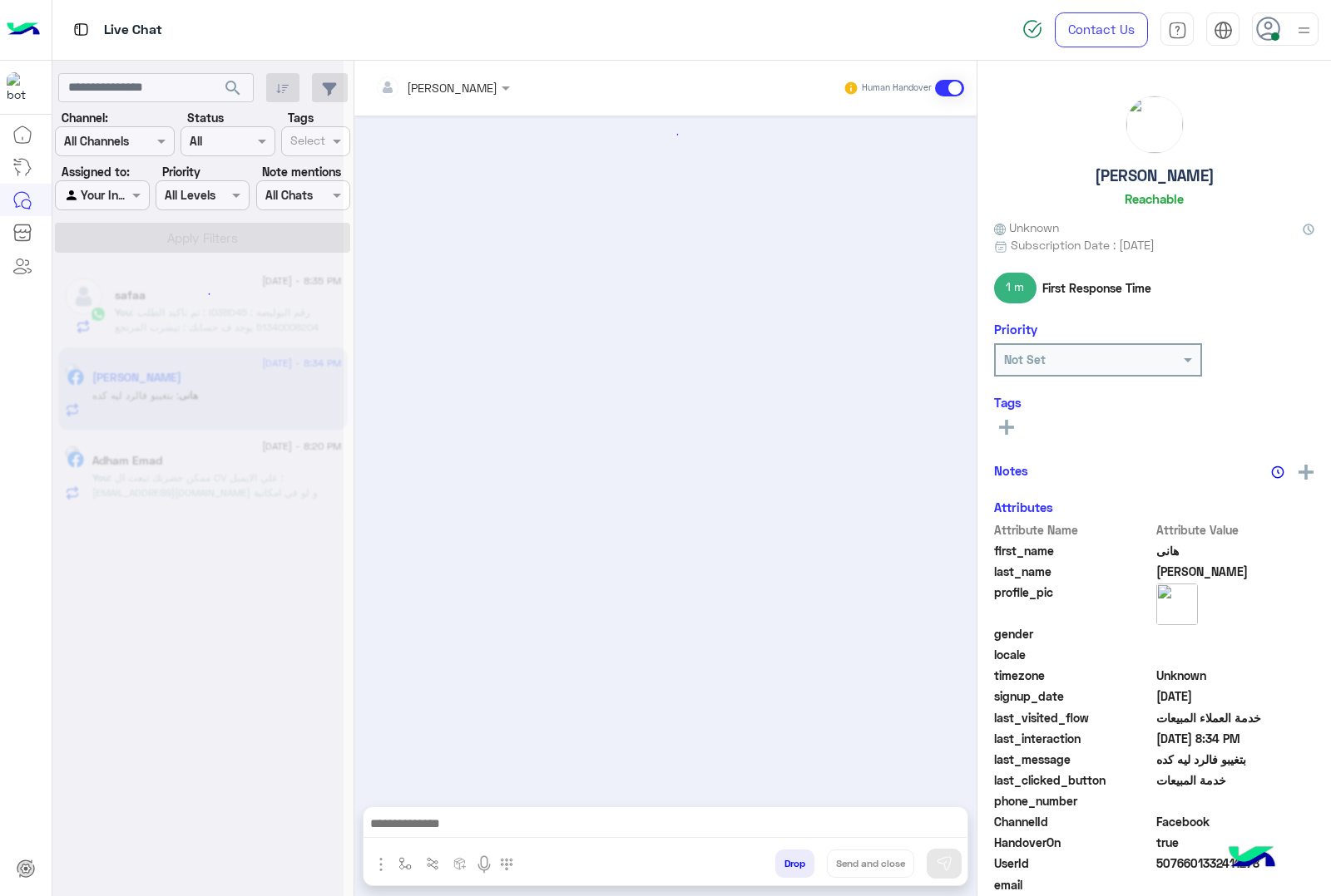
scroll to position [1505, 0]
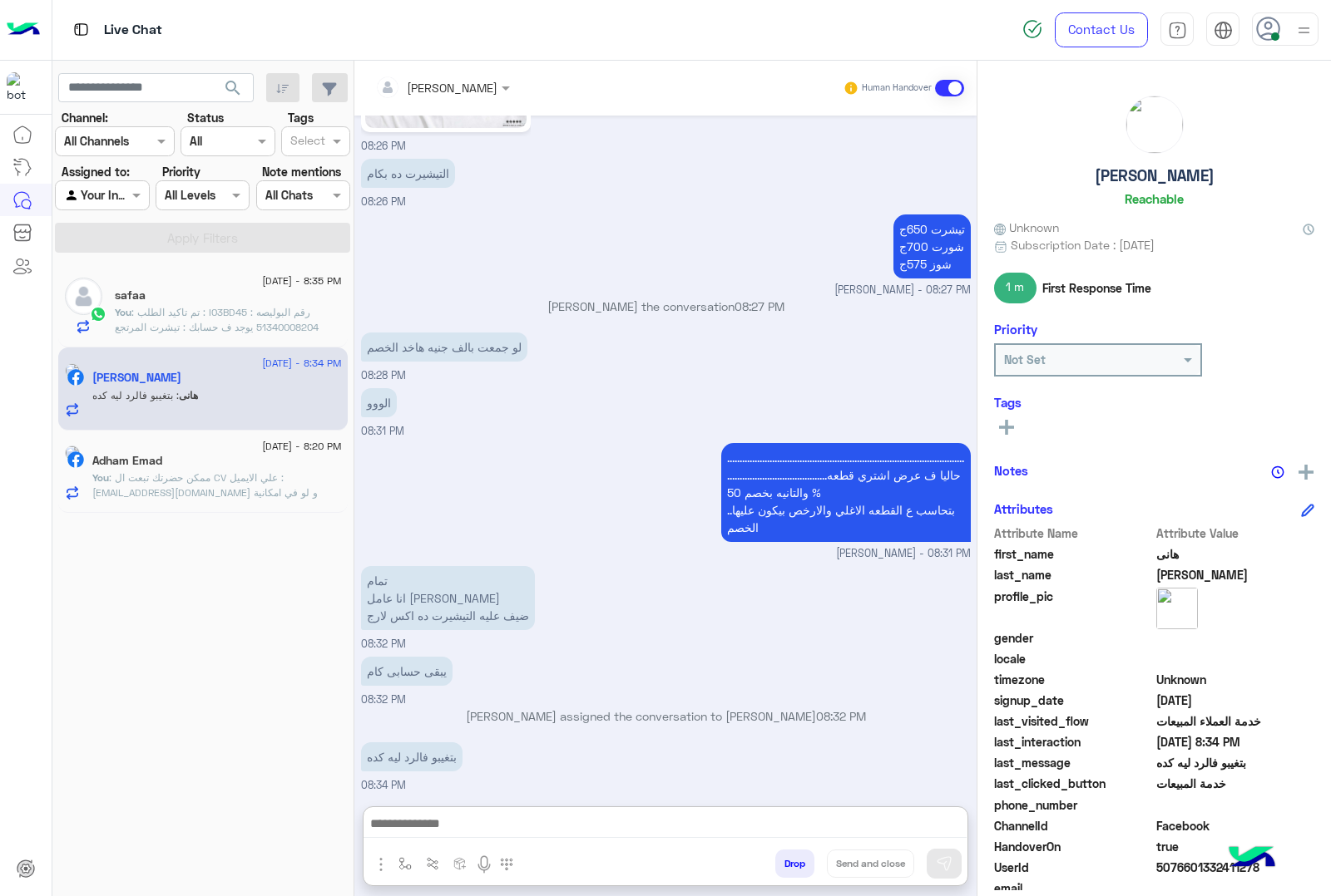
click at [615, 821] on textarea at bounding box center [664, 825] width 603 height 25
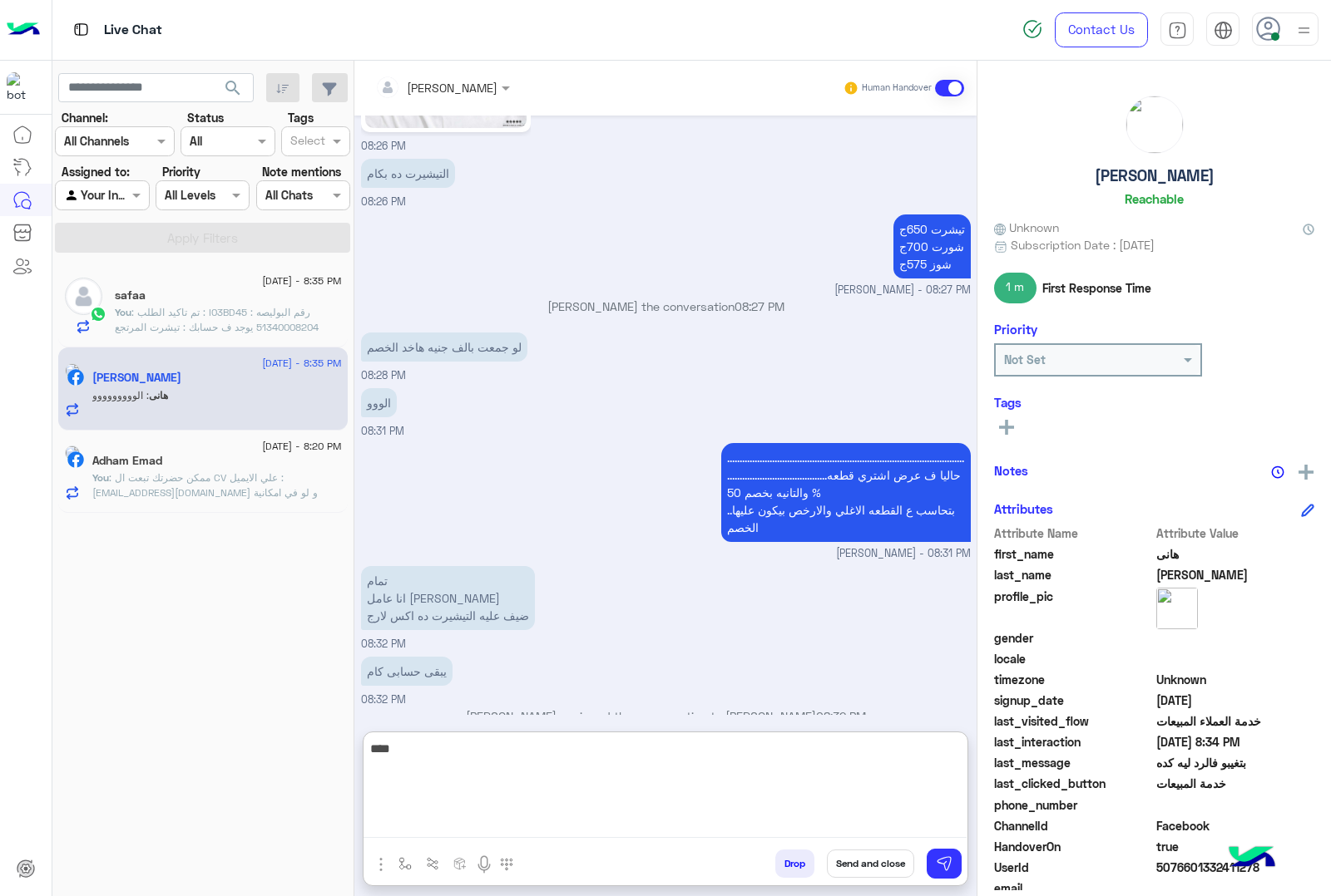
scroll to position [1635, 0]
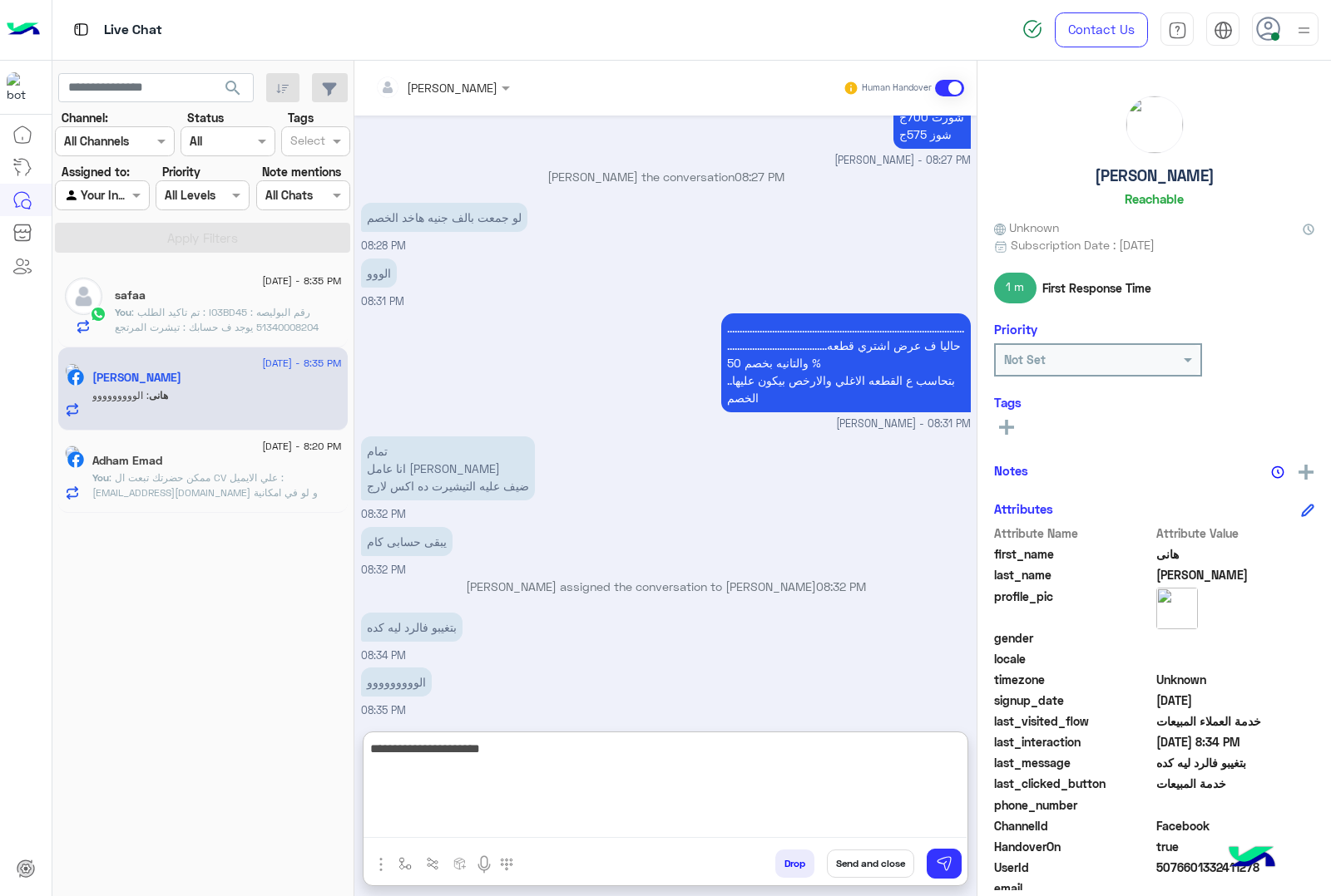
type textarea "**********"
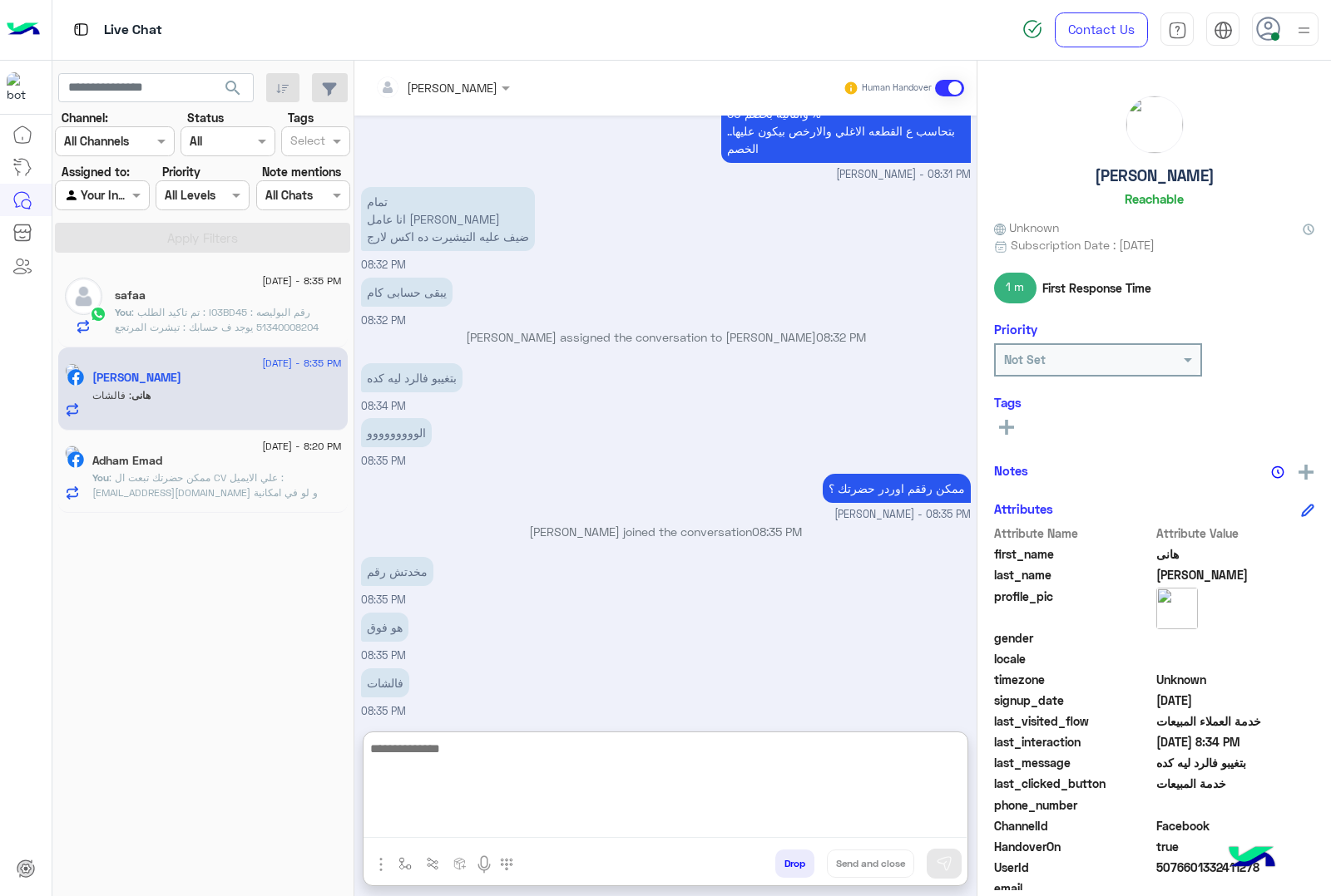
scroll to position [1883, 0]
click at [546, 760] on textarea at bounding box center [664, 788] width 603 height 100
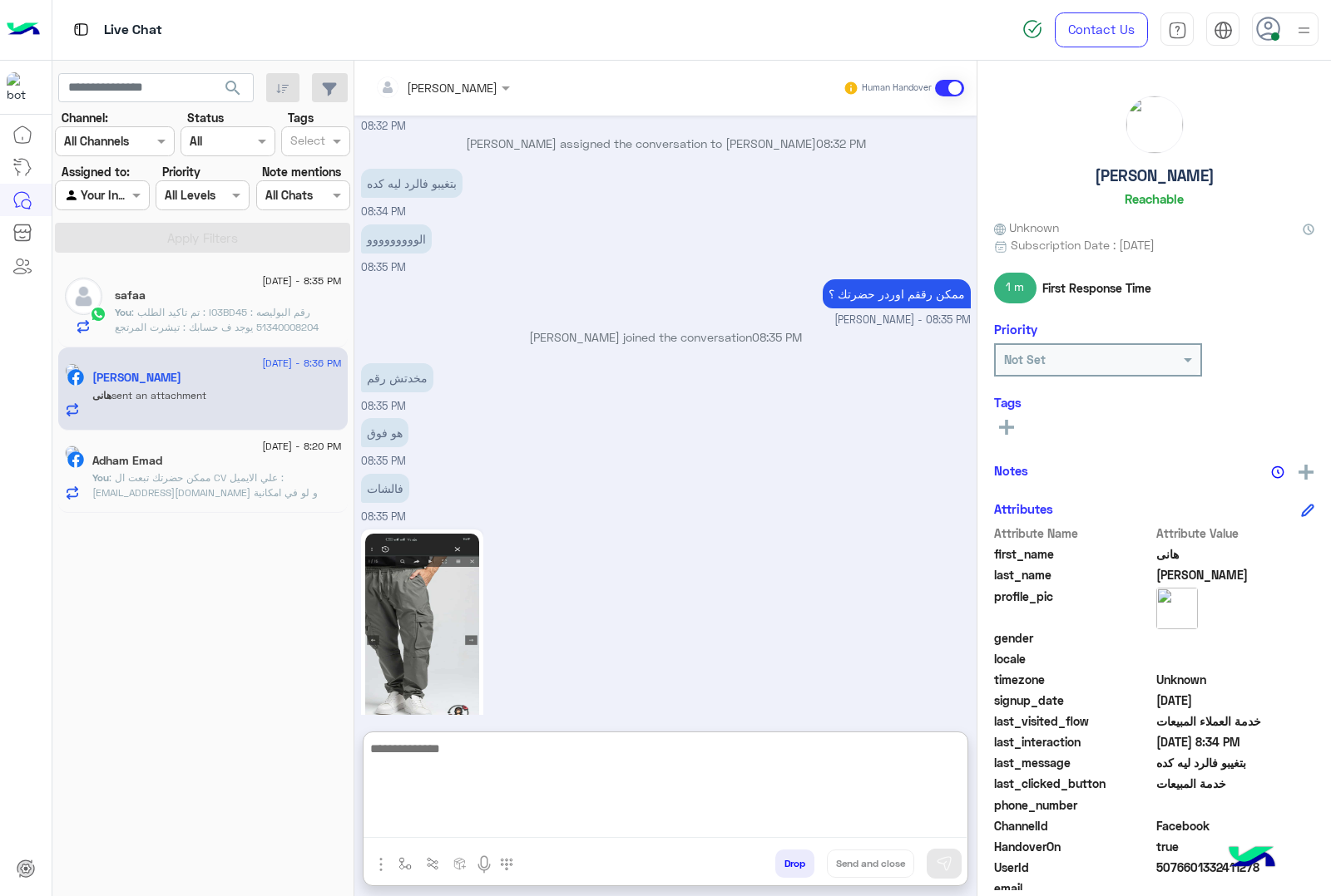
scroll to position [4261, 0]
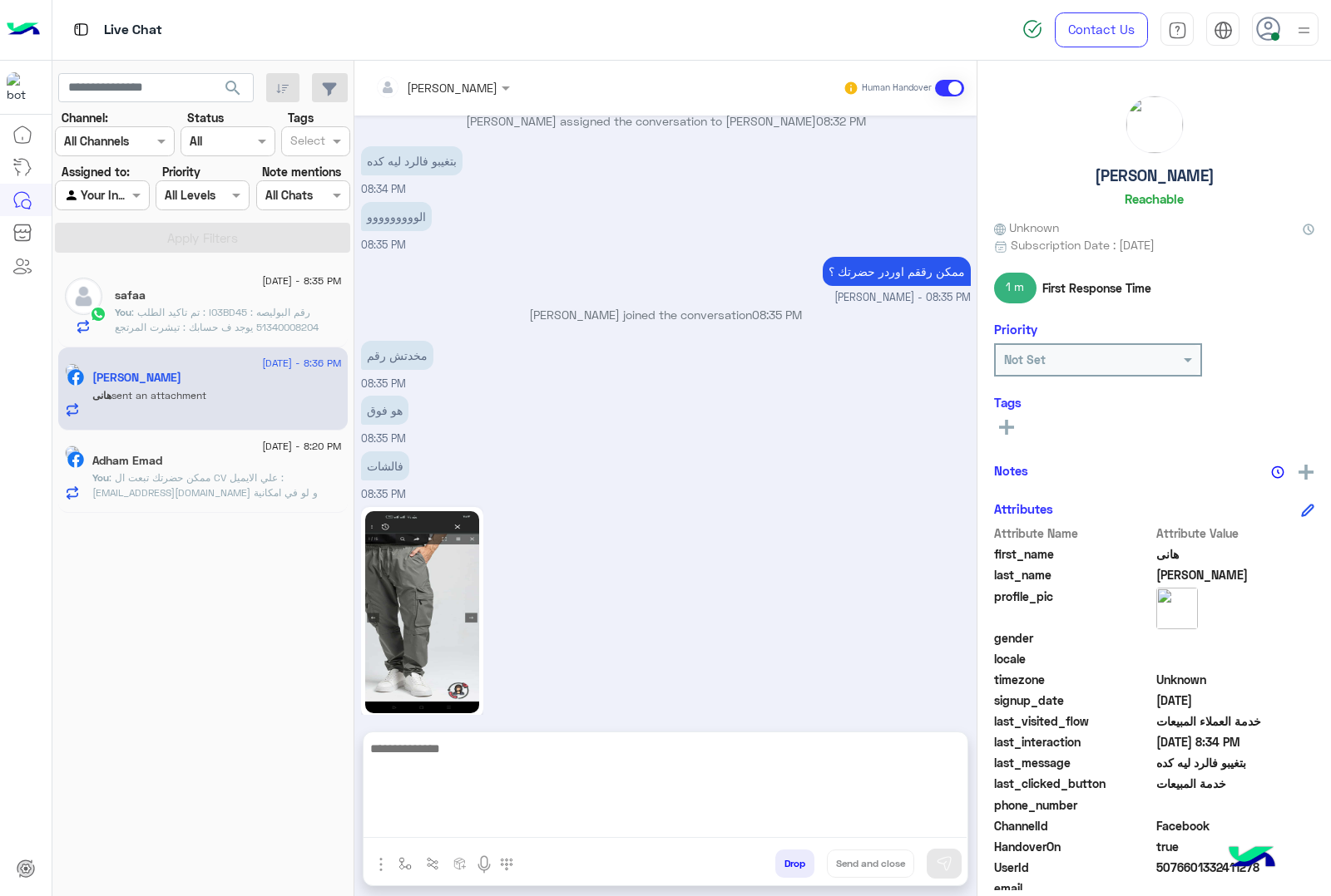
click at [1128, 179] on h5 "[PERSON_NAME]" at bounding box center [1155, 175] width 120 height 19
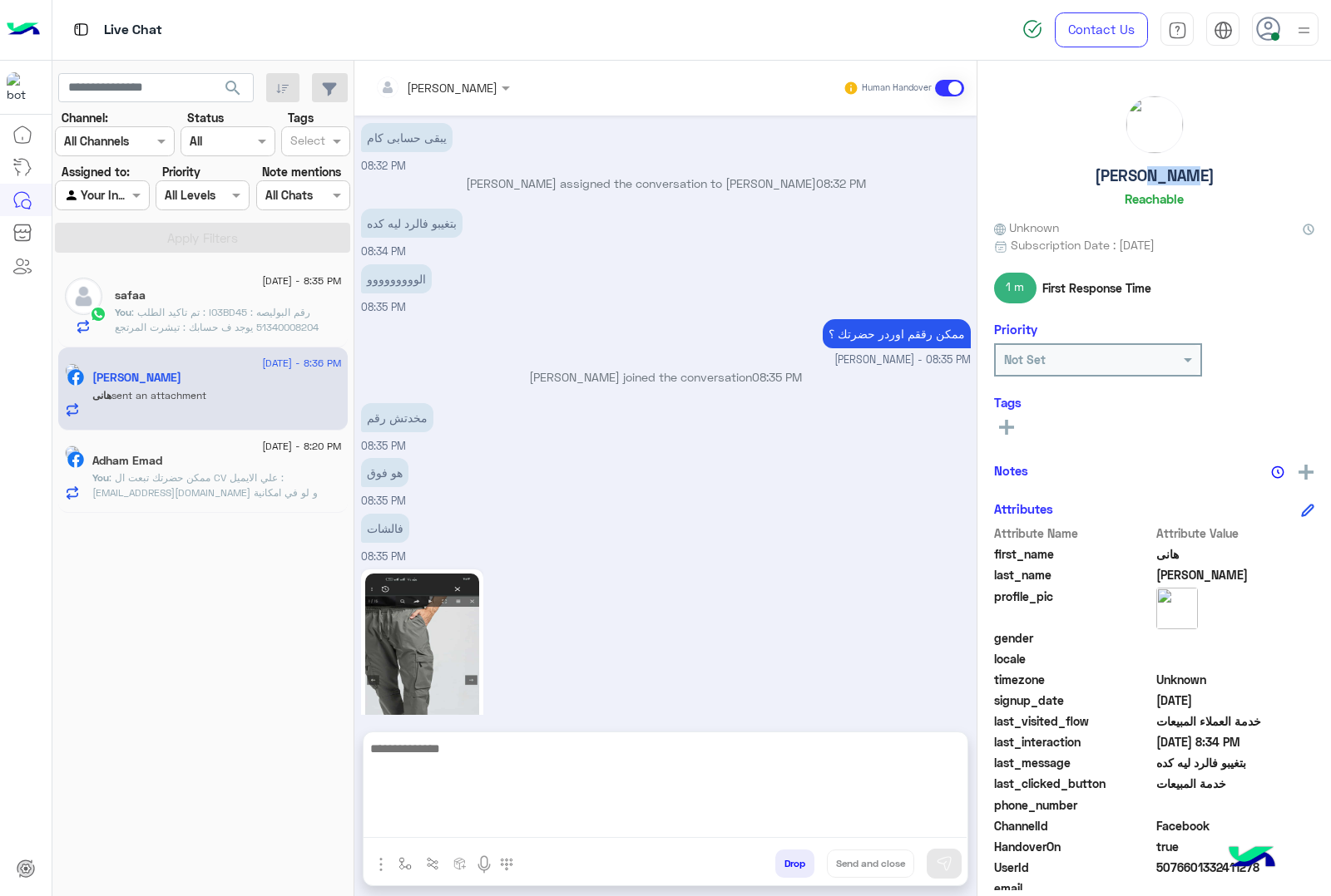
click at [1128, 179] on h5 "[PERSON_NAME]" at bounding box center [1155, 175] width 120 height 19
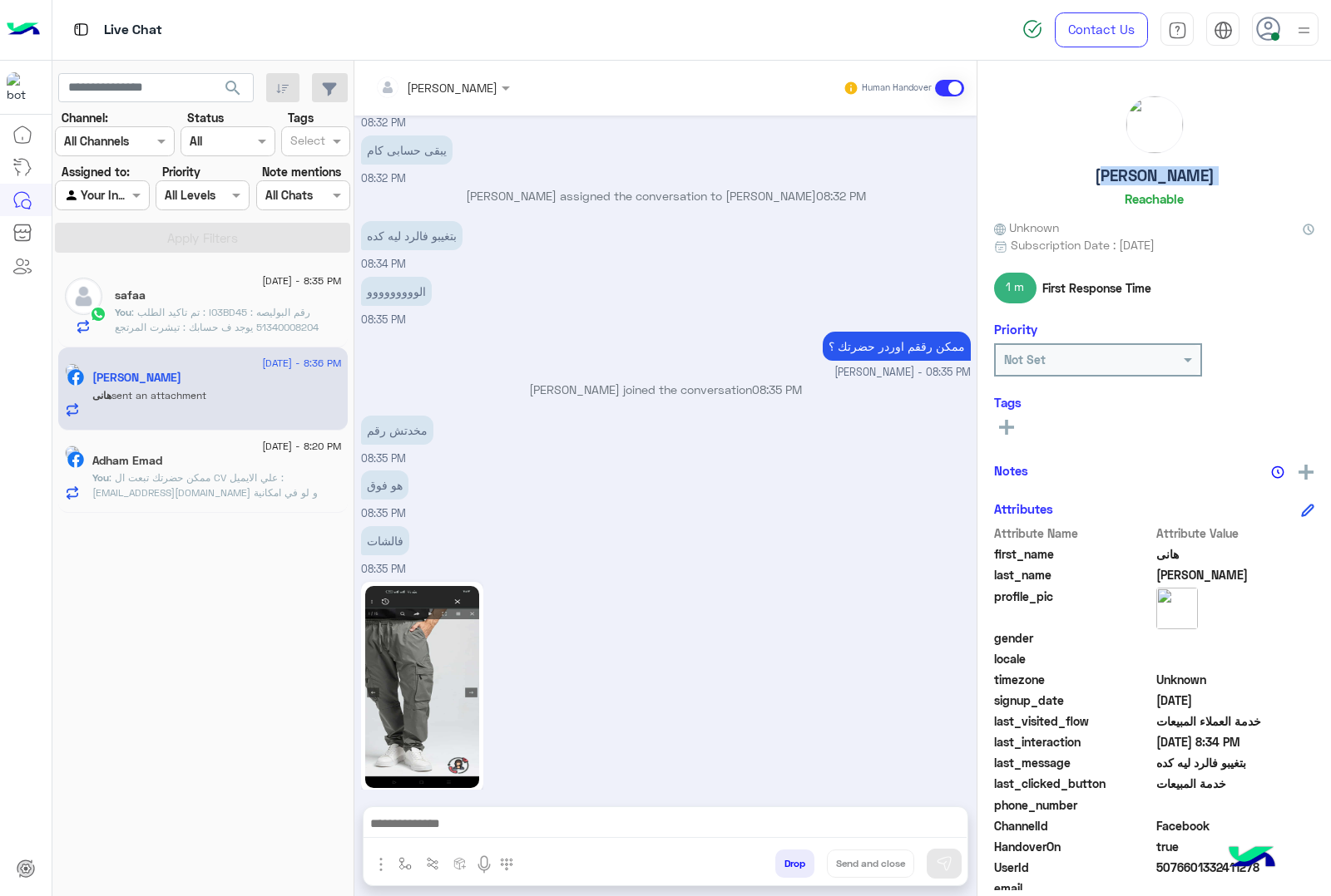
click at [1128, 179] on h5 "[PERSON_NAME]" at bounding box center [1155, 175] width 120 height 19
copy h5 "[PERSON_NAME]"
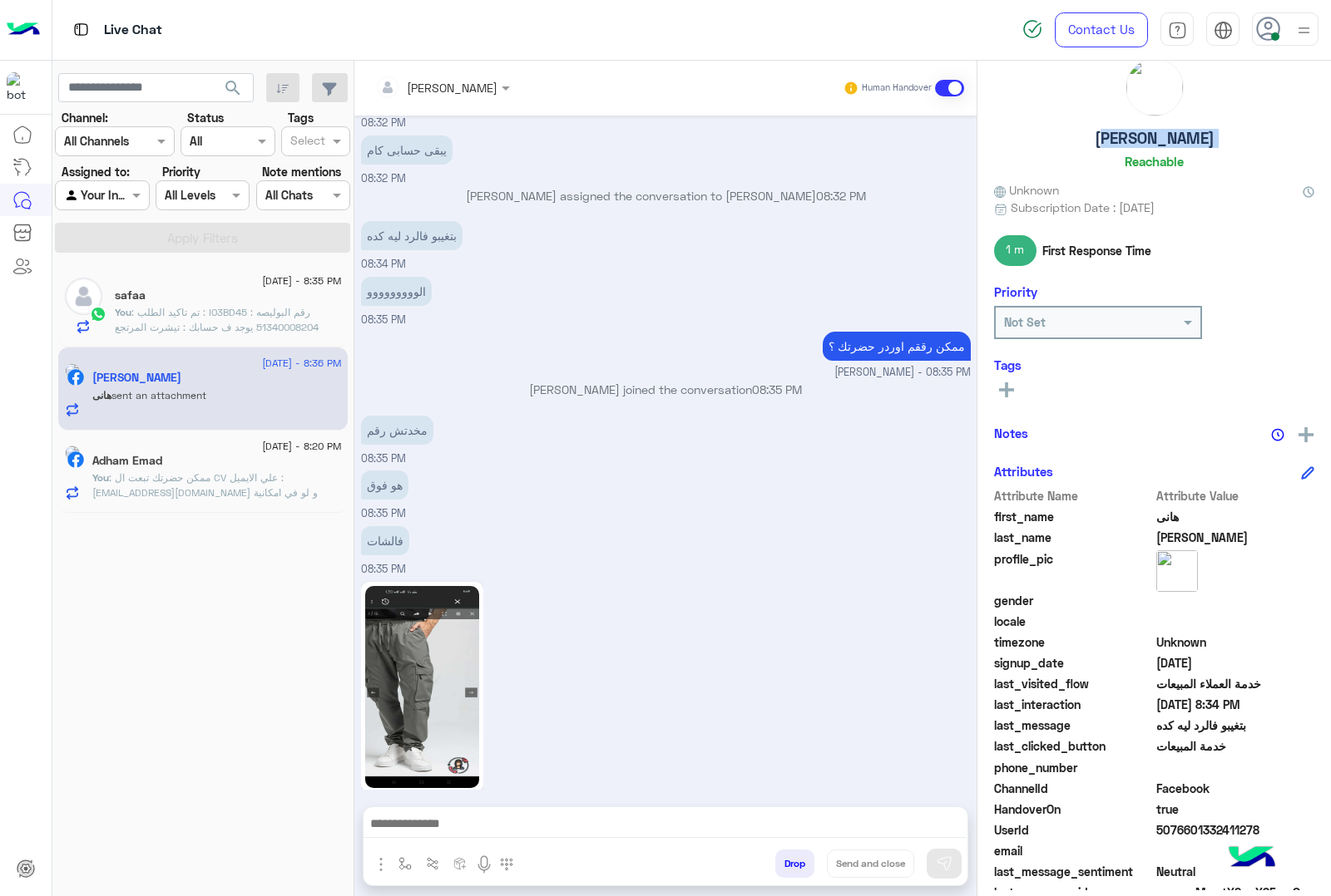
scroll to position [68, 0]
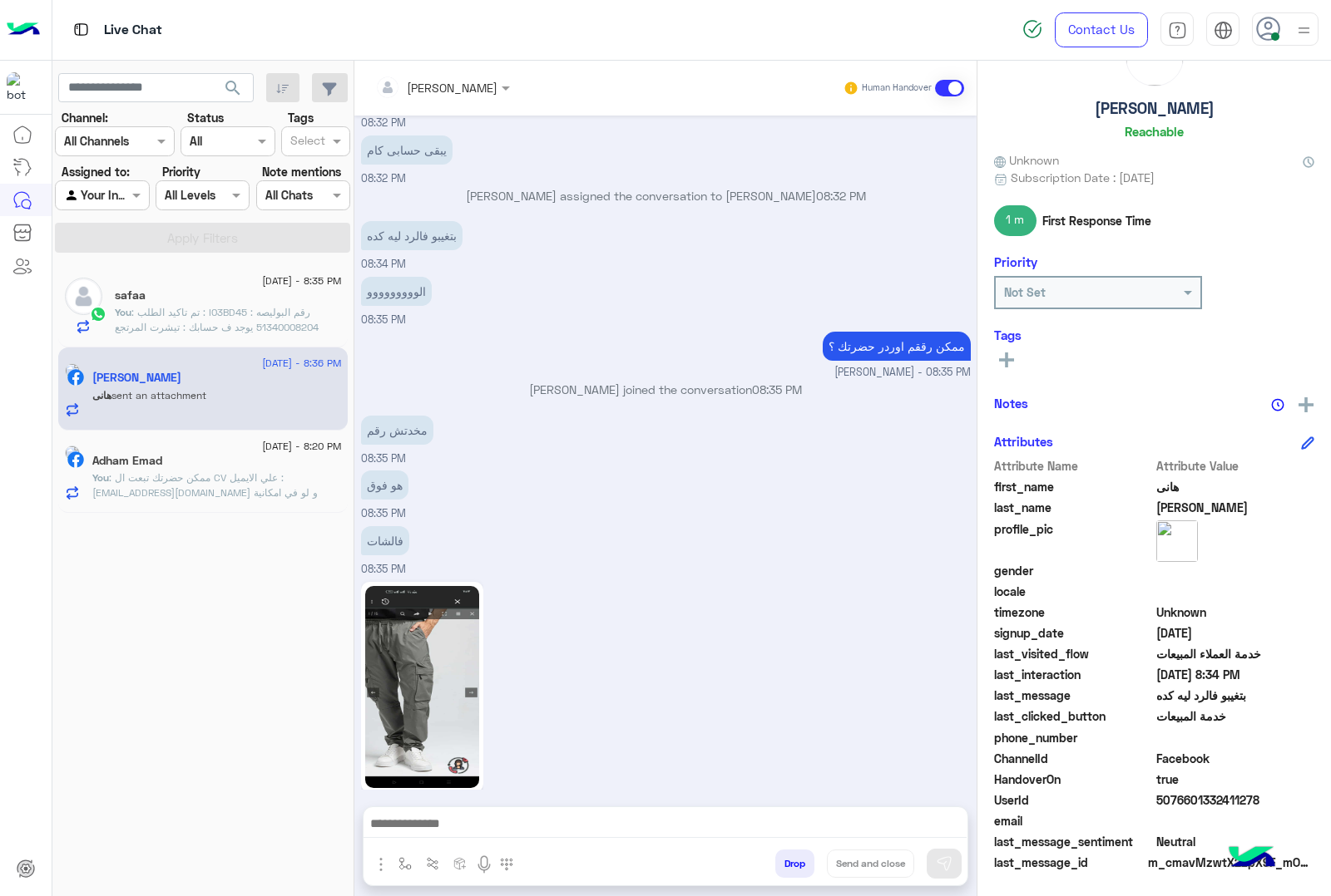
click at [1168, 807] on span "5076601332411278" at bounding box center [1234, 800] width 159 height 18
click at [1178, 803] on span "5076601332411278" at bounding box center [1234, 800] width 159 height 18
copy span "5076601332411278"
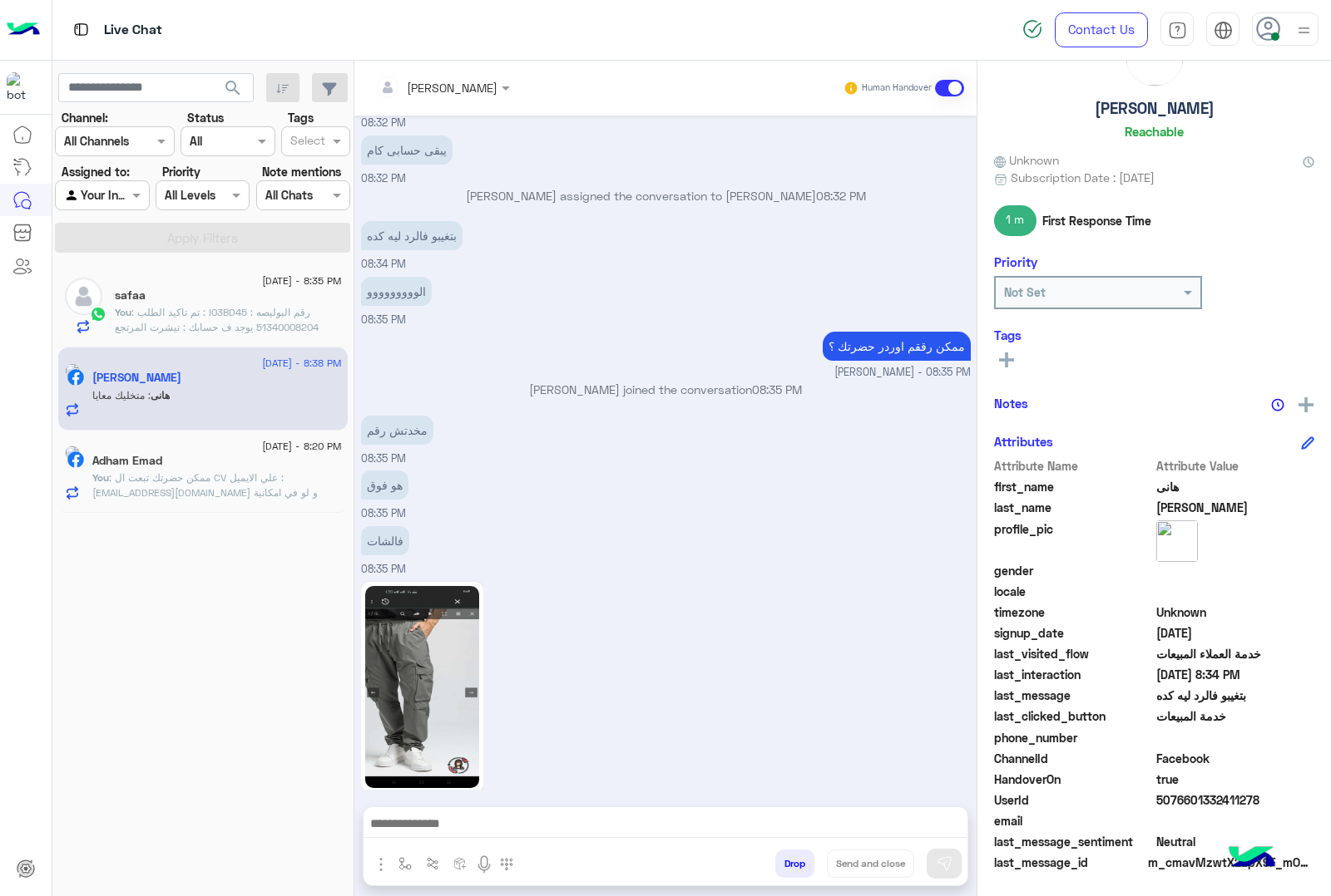
scroll to position [4313, 0]
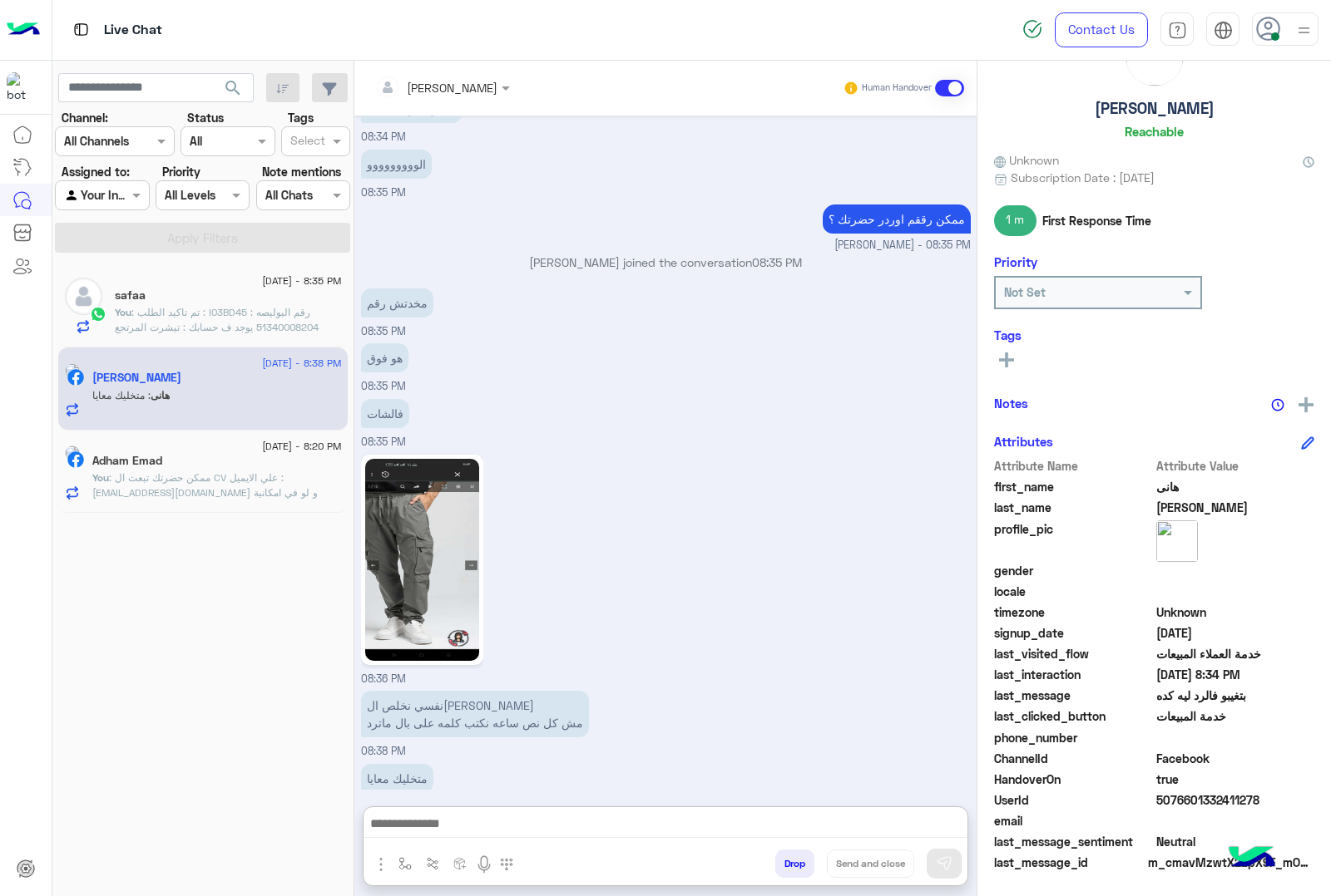
click at [548, 823] on textarea at bounding box center [664, 825] width 603 height 25
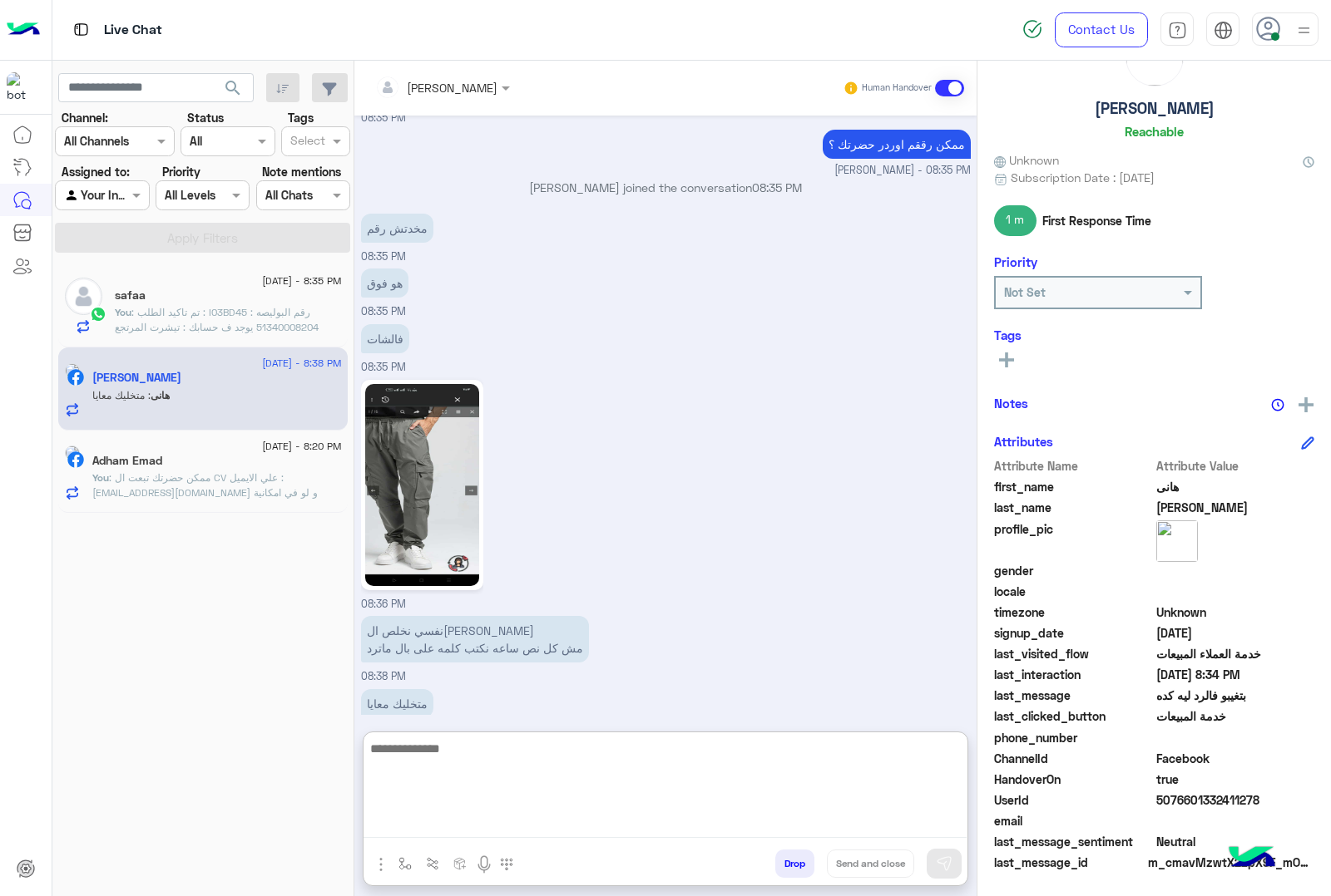
scroll to position [4443, 0]
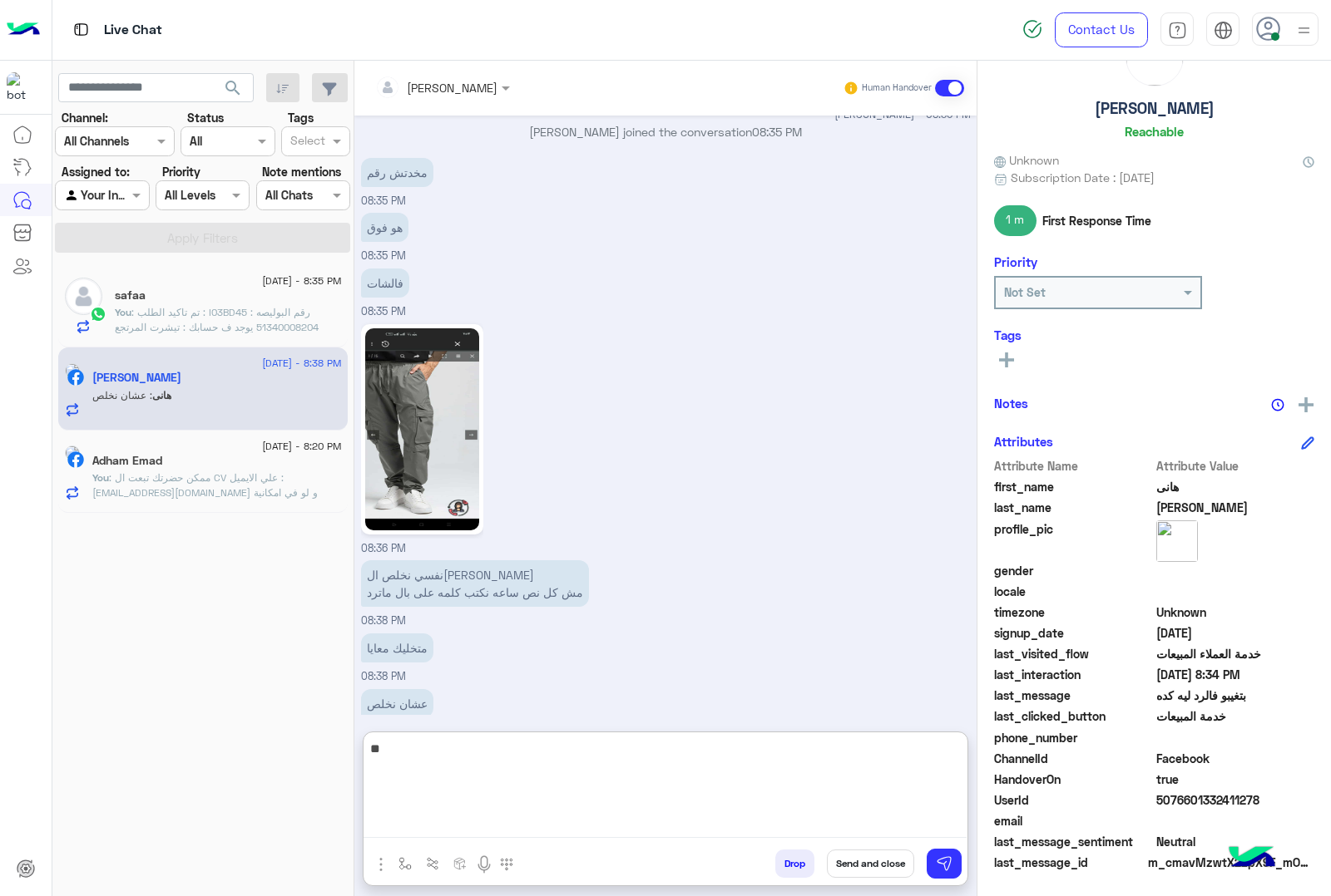
type textarea "*"
click at [454, 80] on input "text" at bounding box center [420, 88] width 91 height 18
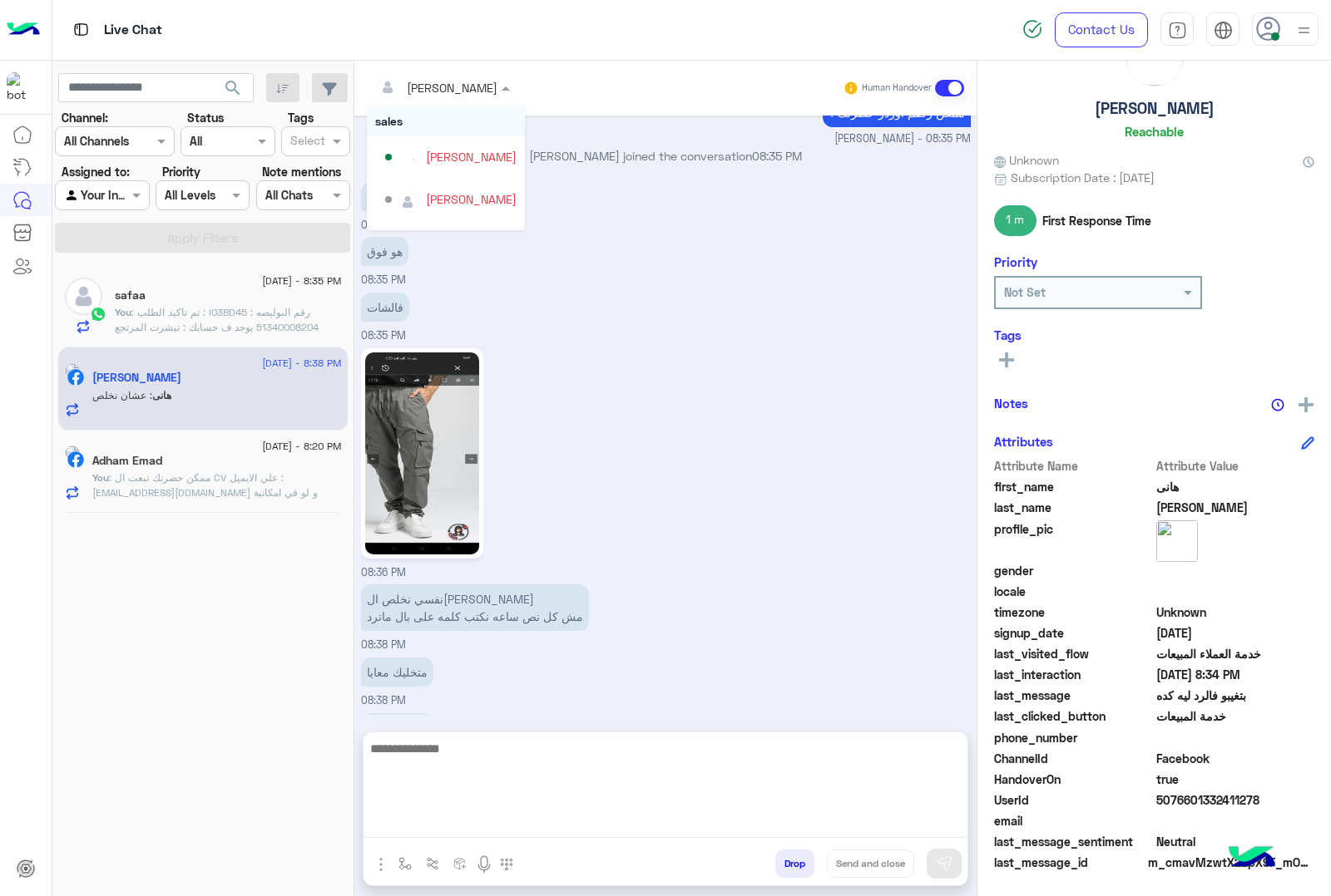
scroll to position [4368, 0]
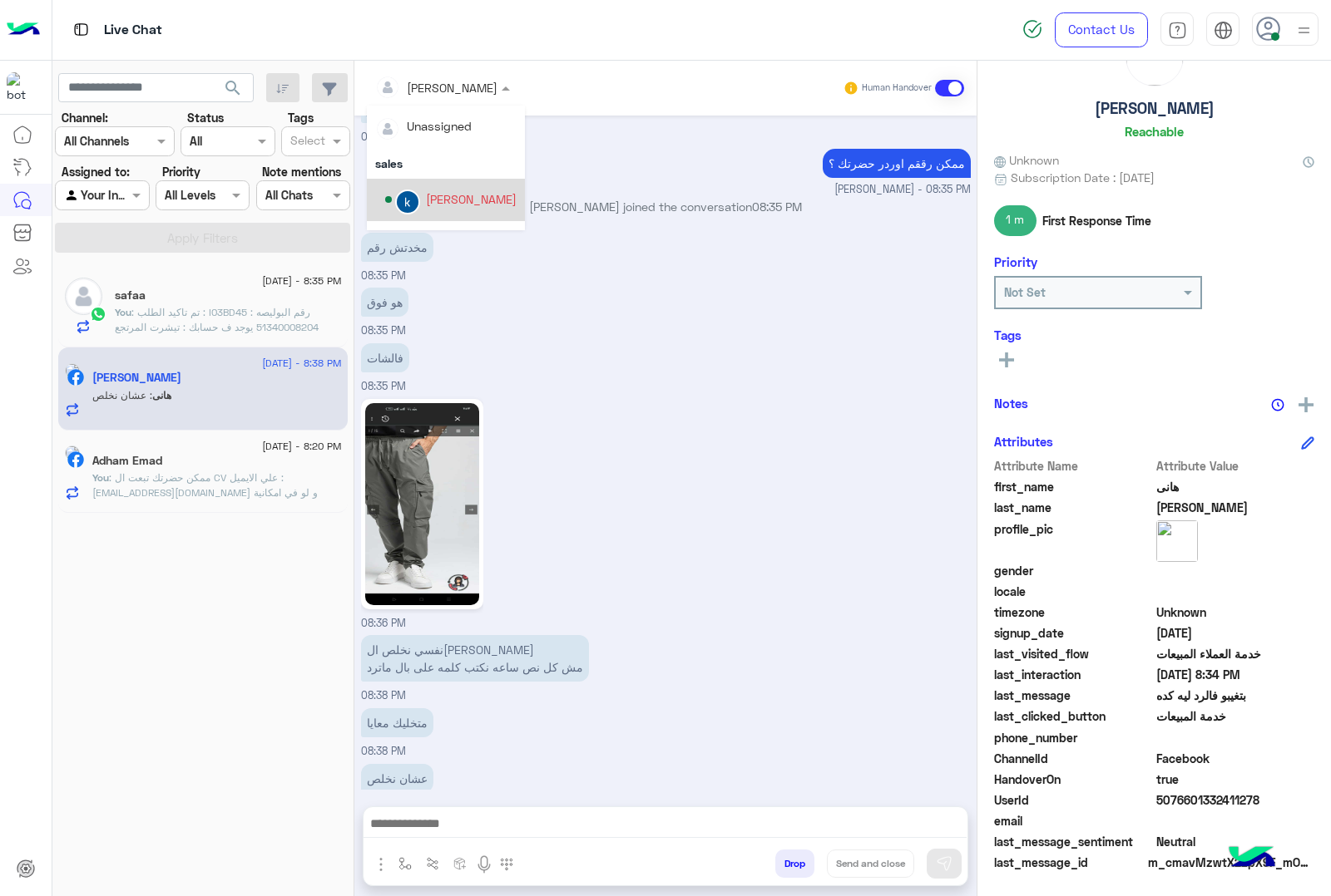
click at [469, 196] on div "[PERSON_NAME]" at bounding box center [471, 199] width 91 height 18
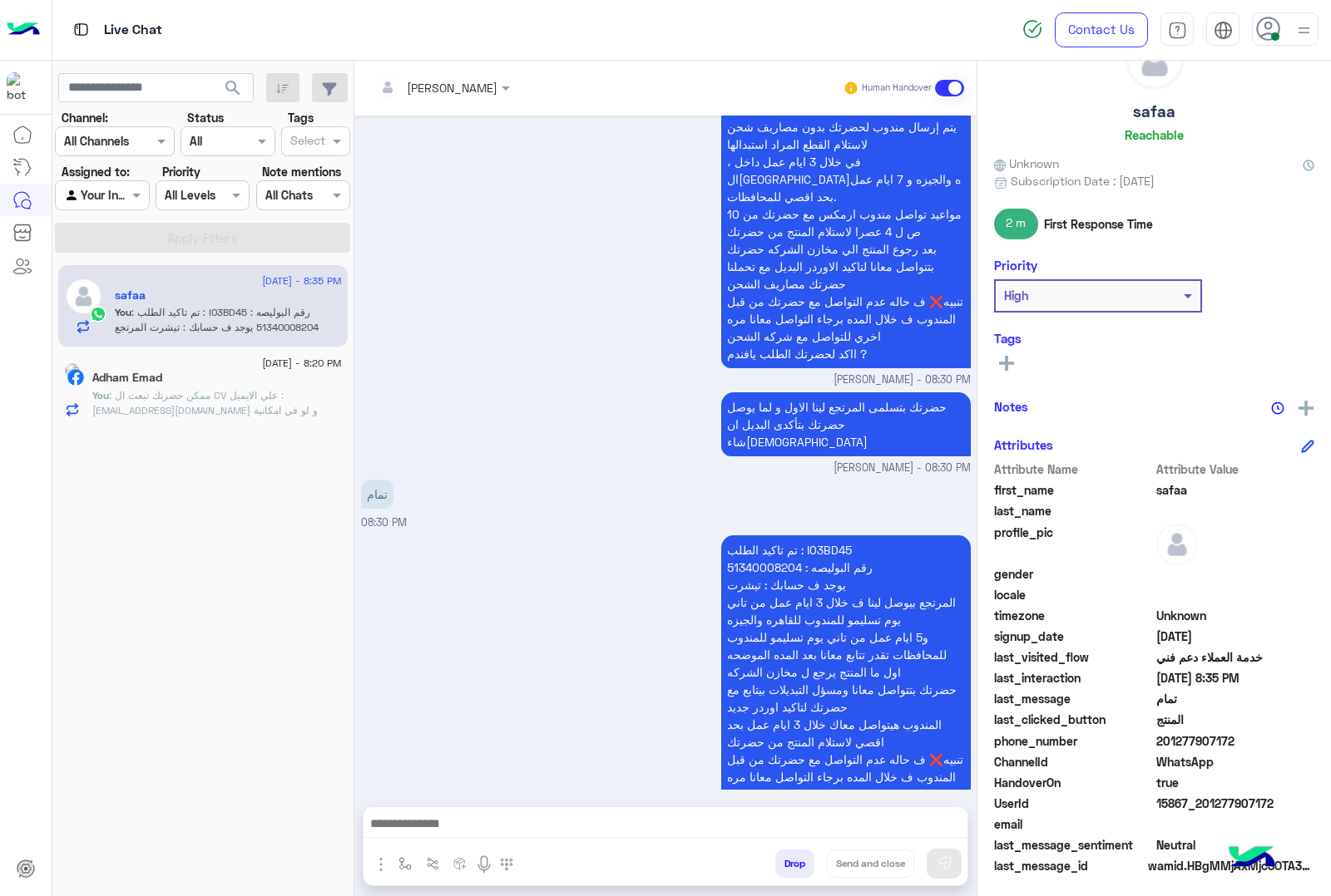
scroll to position [68, 0]
